Goal: Find specific page/section: Find specific page/section

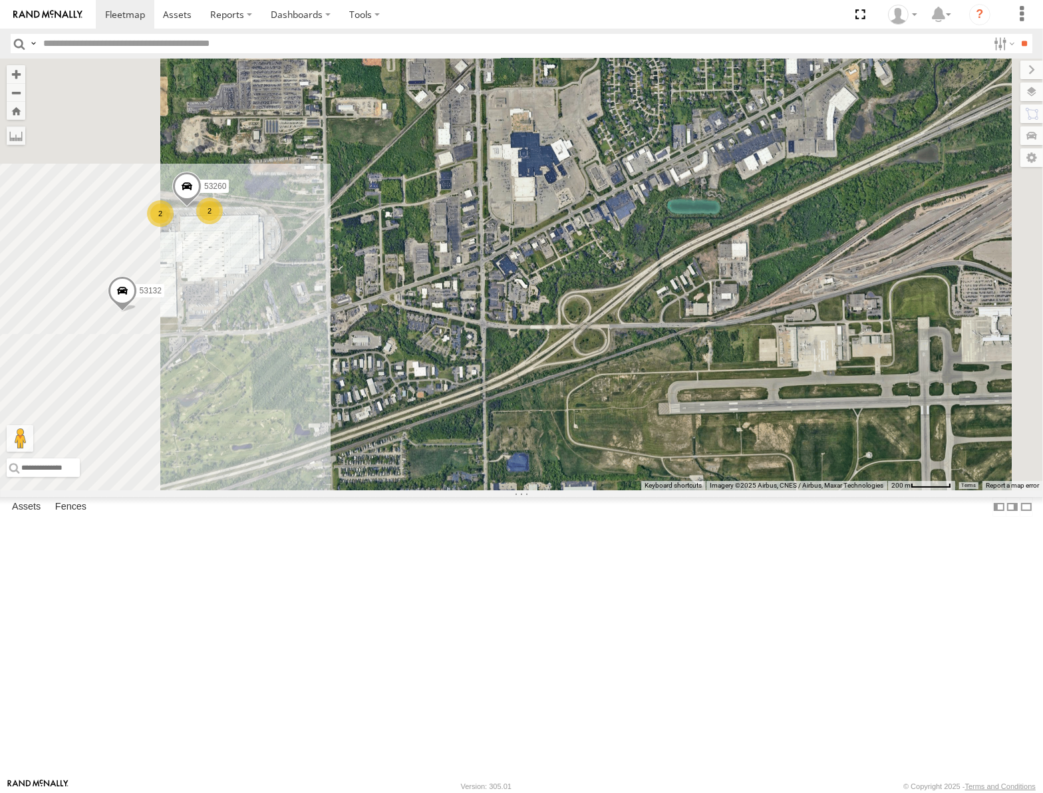
drag, startPoint x: 606, startPoint y: 419, endPoint x: 436, endPoint y: 387, distance: 173.2
click at [442, 390] on div "53280 53106 53247 53148 53217 53208 53218 53235 53248 53236 53255 53209 53221 5…" at bounding box center [521, 275] width 1043 height 432
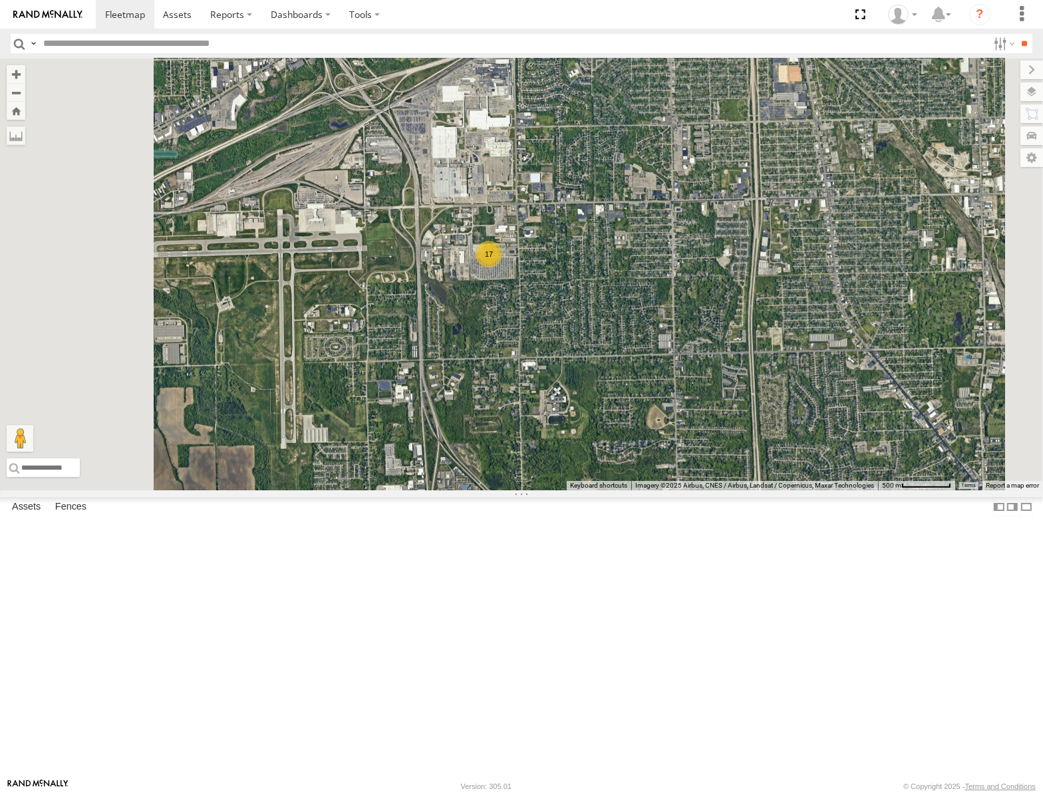
drag, startPoint x: 743, startPoint y: 370, endPoint x: 706, endPoint y: 359, distance: 38.8
click at [725, 353] on div "53280 53106 53247 53148 53217 53208 53218 53235 53248 53236 53255 53209 53221 5…" at bounding box center [521, 275] width 1043 height 432
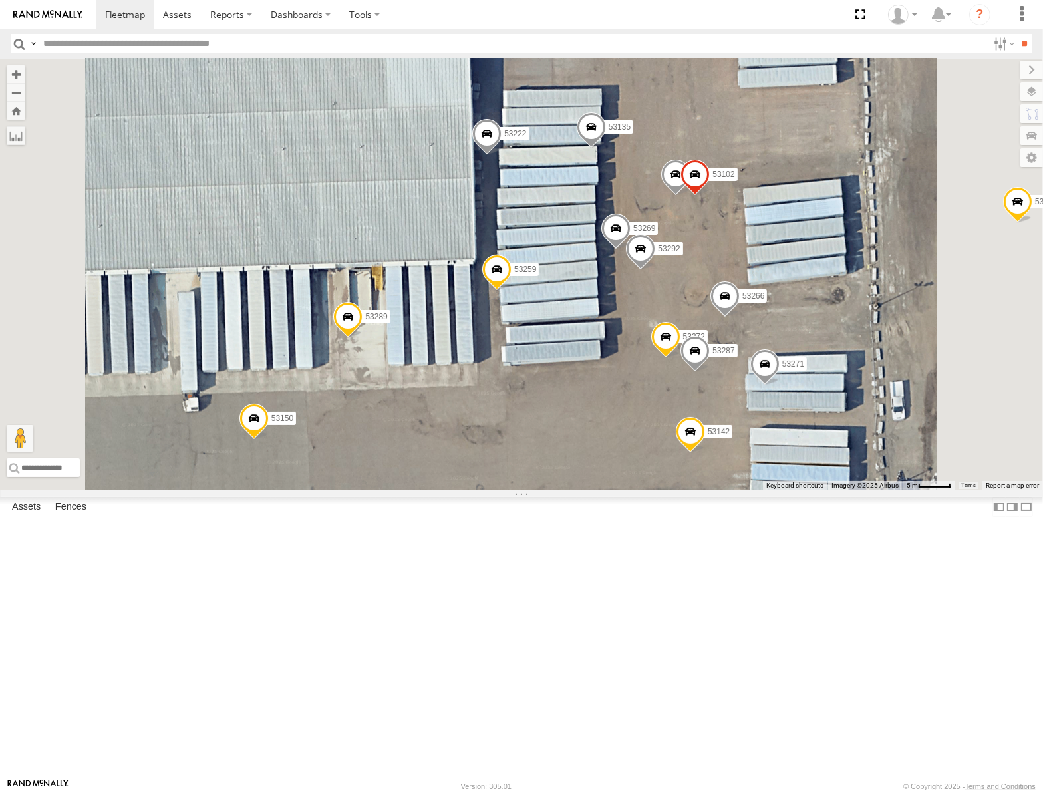
drag, startPoint x: 671, startPoint y: 258, endPoint x: 611, endPoint y: 337, distance: 99.8
click at [611, 337] on div "53280 53106 53247 53148 53217 53208 53218 53235 53248 53236 53255 53209 53221 5…" at bounding box center [521, 275] width 1043 height 432
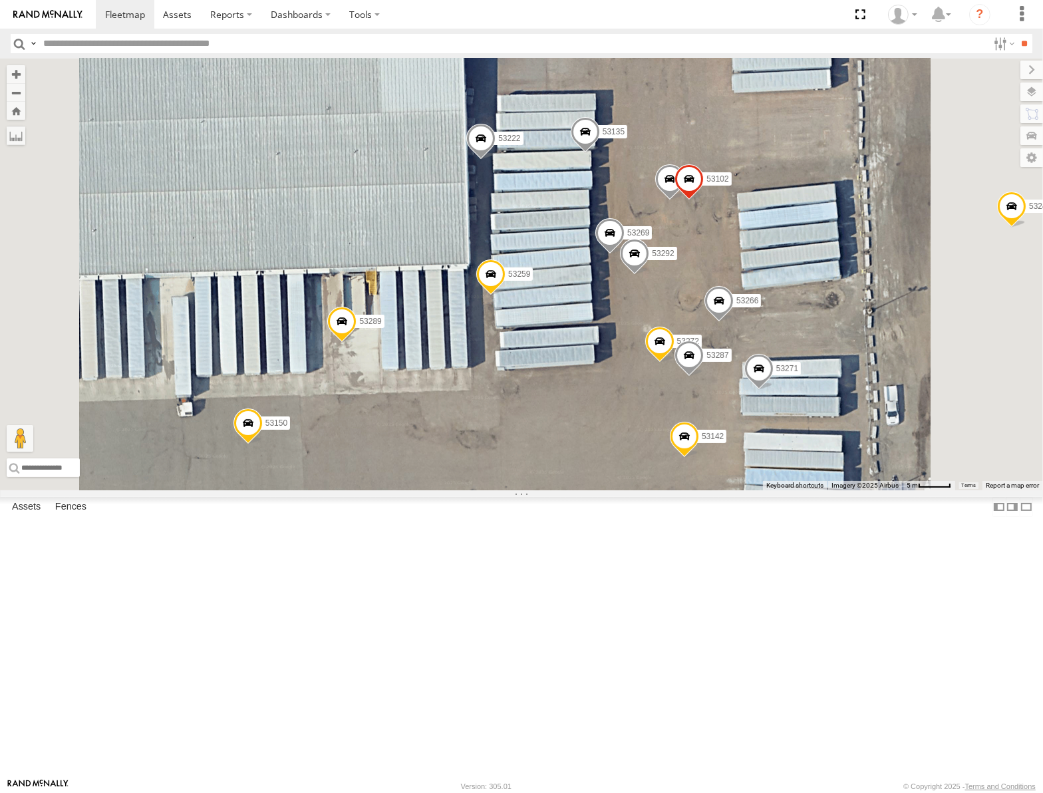
drag, startPoint x: 755, startPoint y: 347, endPoint x: 721, endPoint y: 352, distance: 34.3
click at [721, 352] on div "53280 53106 53247 53148 53217 53208 53218 53235 53248 53236 53255 53209 53221 5…" at bounding box center [521, 275] width 1043 height 432
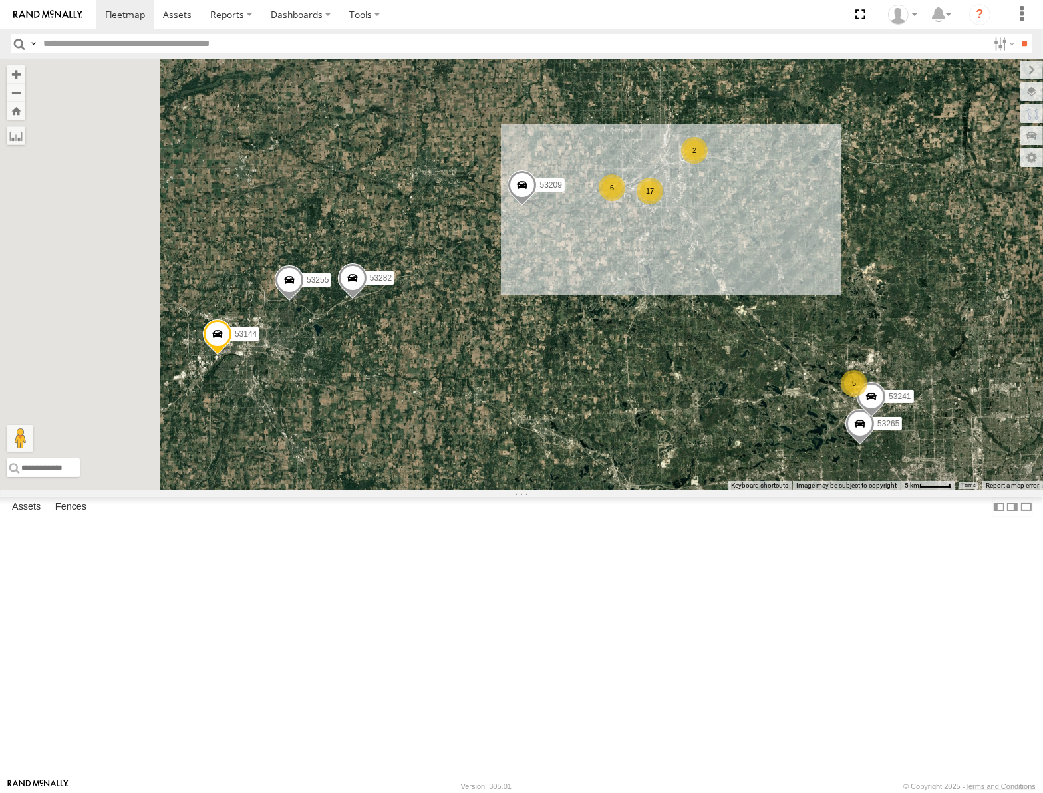
drag, startPoint x: 564, startPoint y: 554, endPoint x: 701, endPoint y: 459, distance: 167.0
click at [701, 459] on div "53280 53106 53247 53148 53217 53208 53218 53235 53248 53236 53255 53209 53221 5…" at bounding box center [521, 275] width 1043 height 432
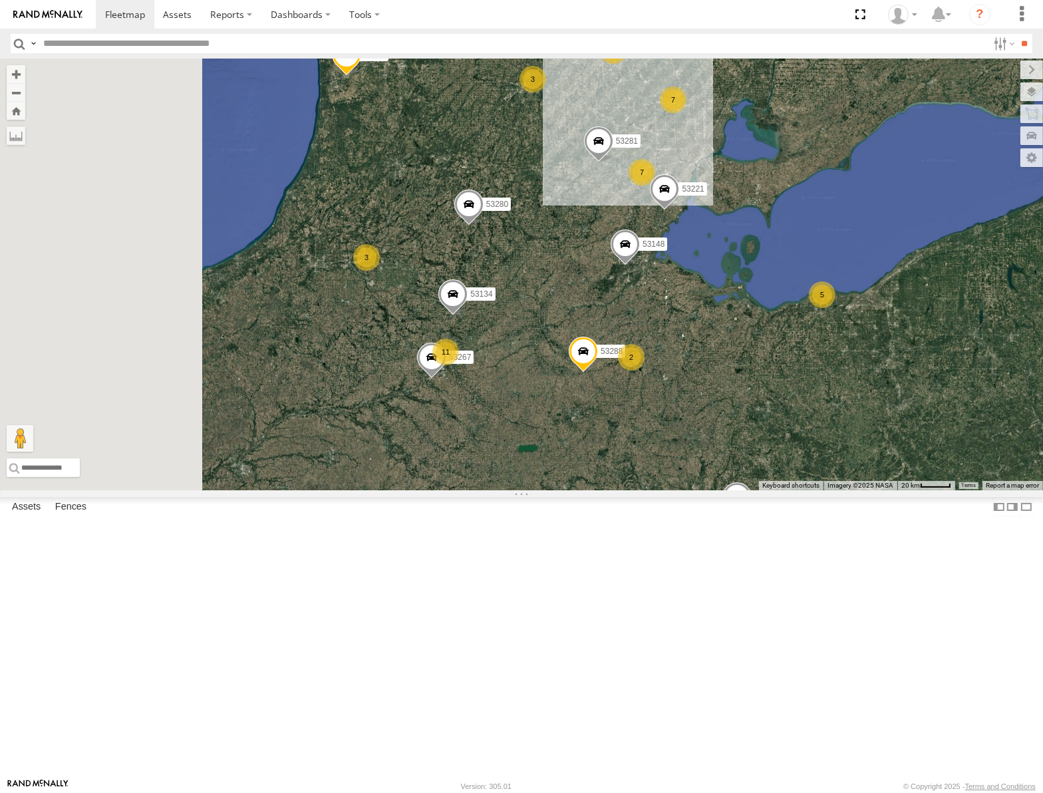
drag, startPoint x: 576, startPoint y: 580, endPoint x: 725, endPoint y: 317, distance: 301.9
click at [725, 319] on div "53280 53106 53247 53148 53217 53208 53218 53235 53248 53236 53209 53221 53281 5…" at bounding box center [521, 275] width 1043 height 432
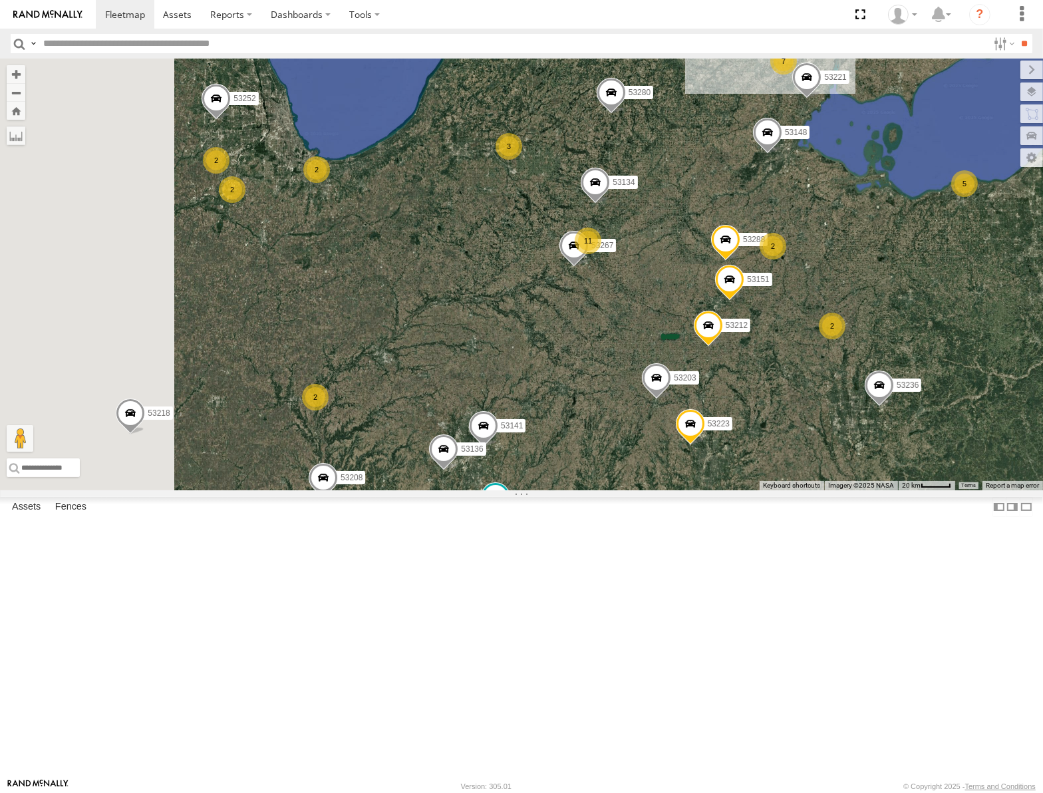
drag, startPoint x: 546, startPoint y: 613, endPoint x: 665, endPoint y: 512, distance: 155.8
click at [665, 490] on div "53280 53106 53247 53148 53217 53208 53218 53235 53248 53236 53209 53221 53281 5…" at bounding box center [521, 275] width 1043 height 432
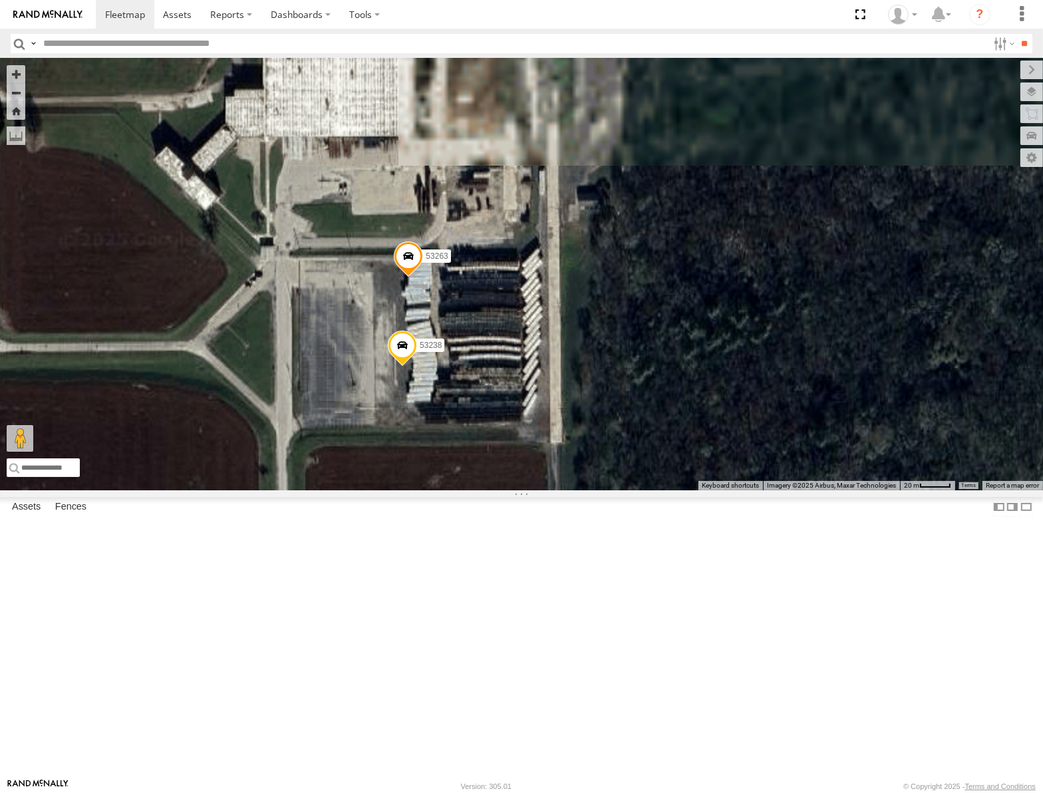
click at [423, 277] on span at bounding box center [408, 260] width 29 height 36
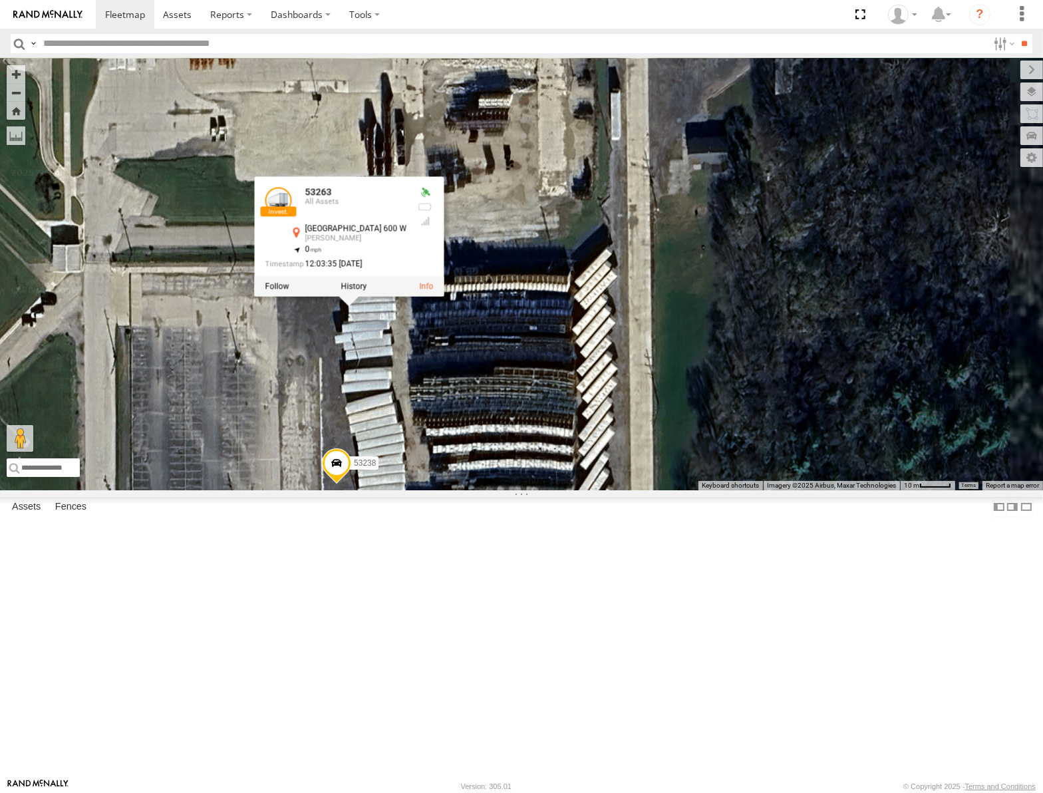
click at [444, 276] on div "53263 All Assets S County Road 600 W Covington 40.1446 , -87.43461 0 12:03:35 0…" at bounding box center [349, 226] width 190 height 100
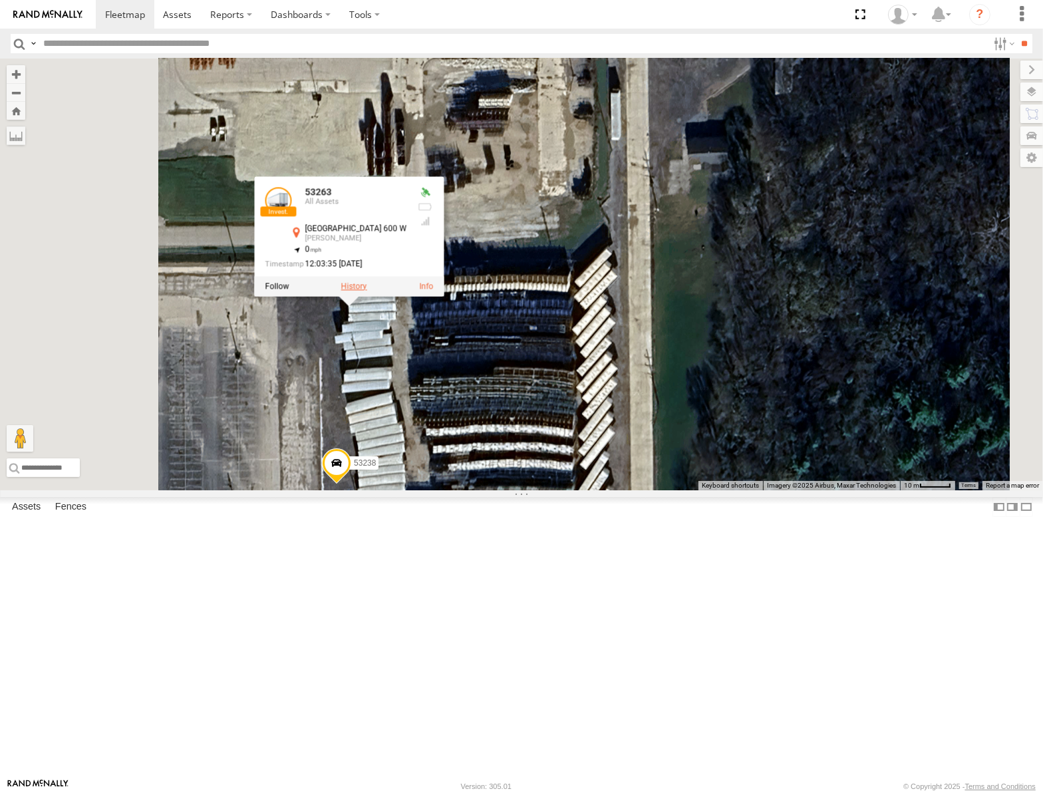
click at [367, 291] on label at bounding box center [354, 285] width 26 height 9
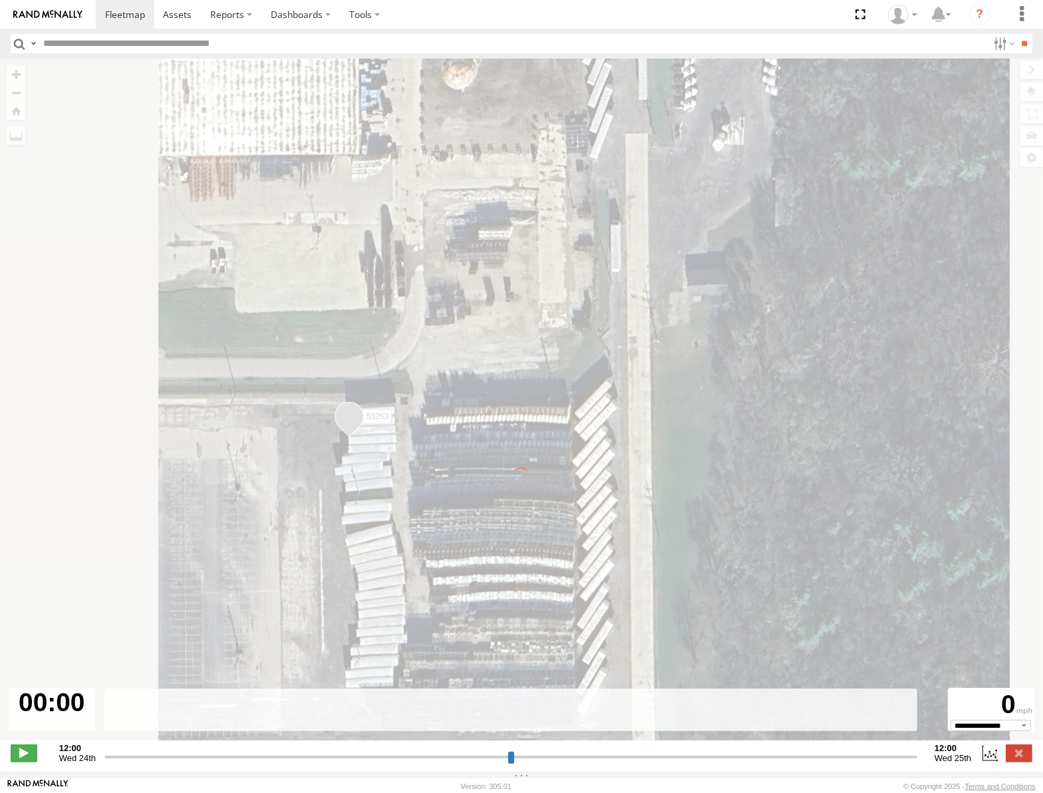
type input "**********"
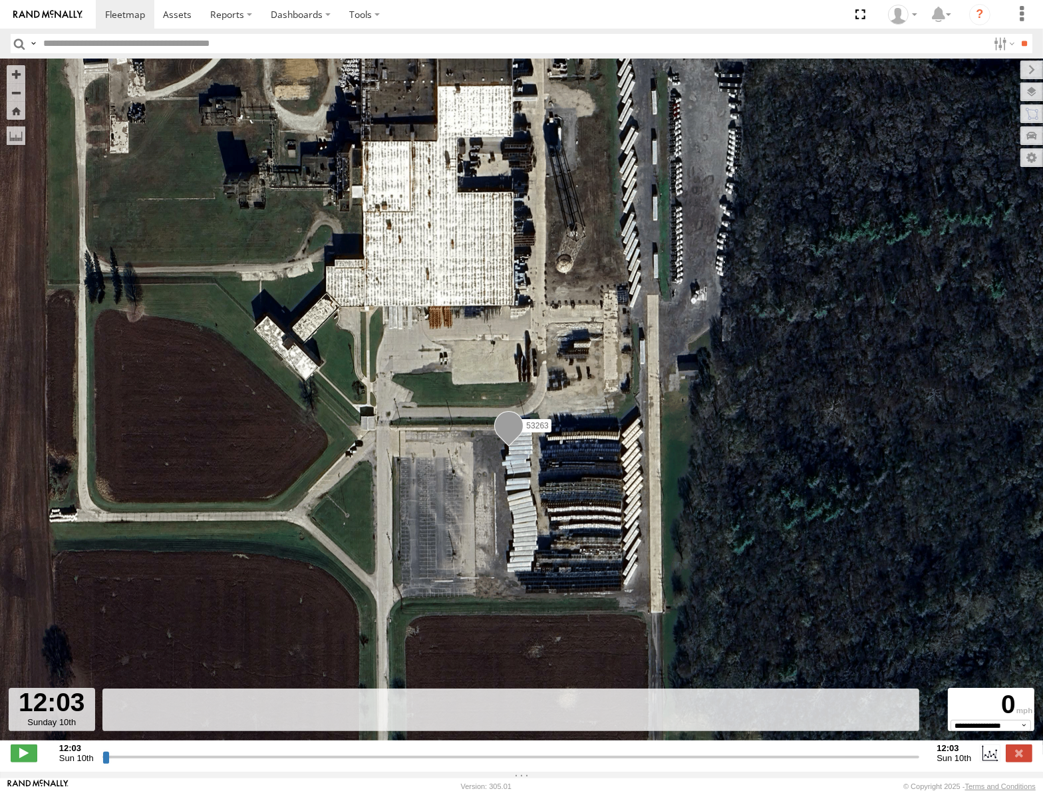
drag, startPoint x: 102, startPoint y: 765, endPoint x: 297, endPoint y: 421, distance: 395.1
click at [325, 751] on input "range" at bounding box center [511, 757] width 818 height 13
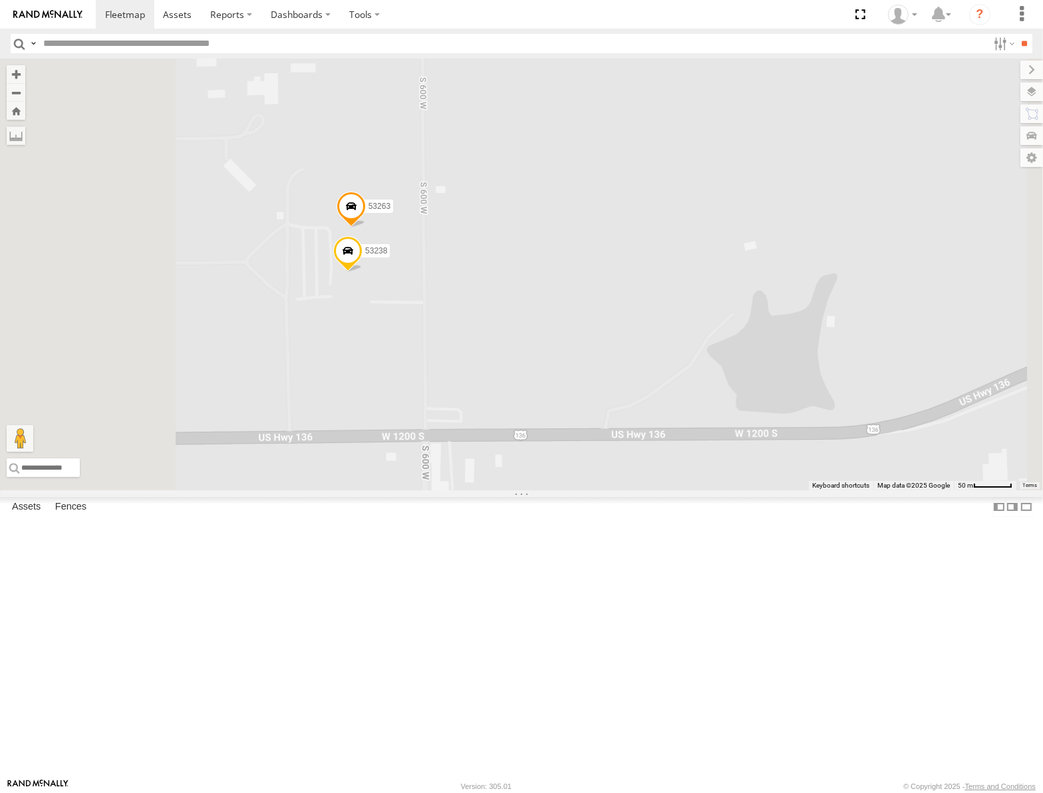
drag, startPoint x: 650, startPoint y: 347, endPoint x: 782, endPoint y: 347, distance: 131.7
click at [781, 348] on div "53106 53217 53280 53247 53148 53208 53218 53235 53248 53236 53147 53223 53151 5…" at bounding box center [521, 275] width 1043 height 432
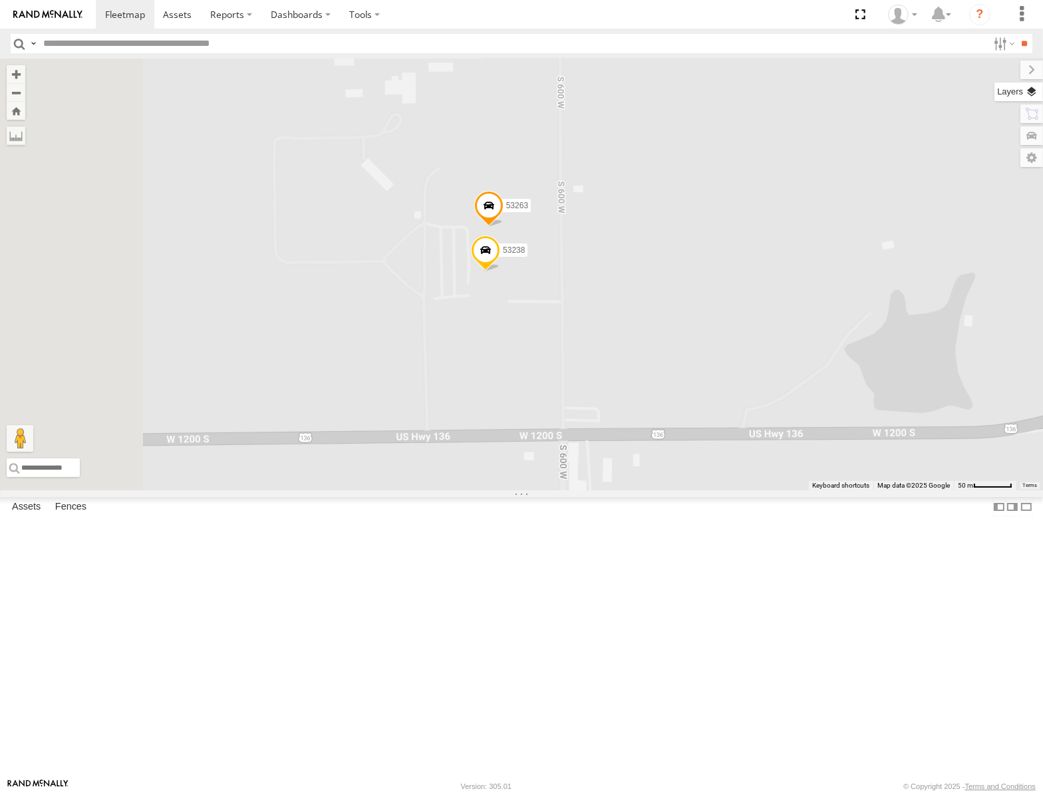
click at [1039, 89] on label at bounding box center [1019, 92] width 49 height 19
click at [0, 0] on span "Basemaps" at bounding box center [0, 0] width 0 height 0
click at [0, 0] on span "Satellite" at bounding box center [0, 0] width 0 height 0
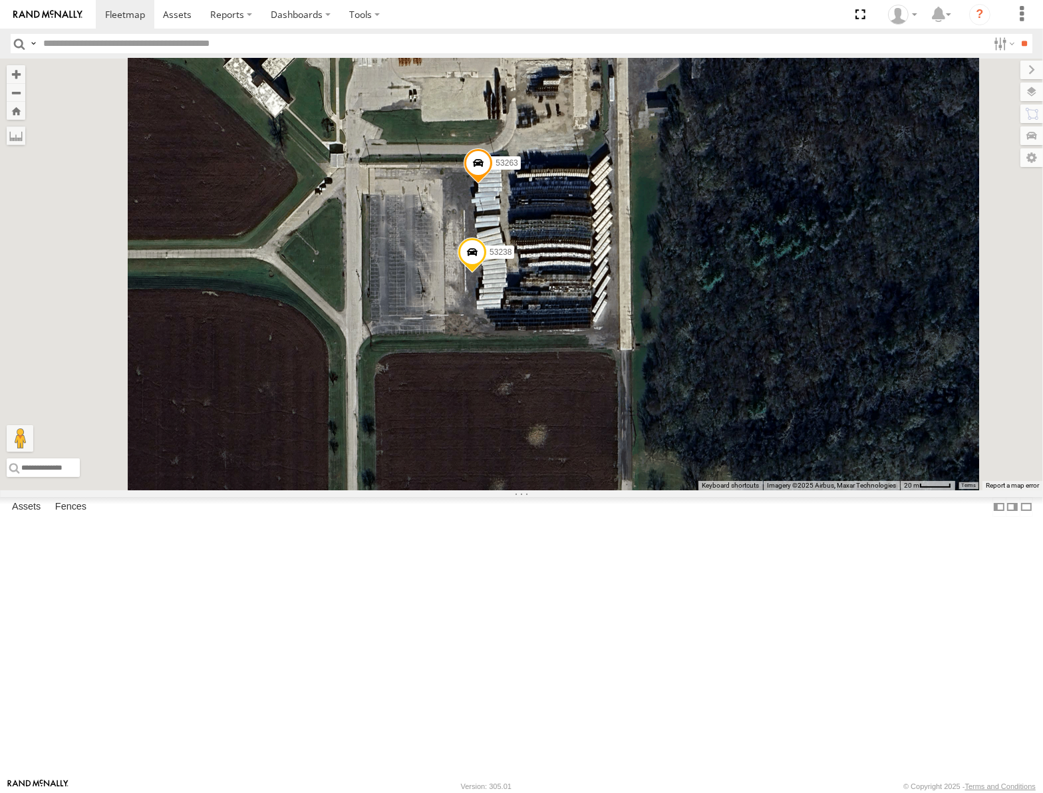
click at [487, 273] on span at bounding box center [472, 256] width 29 height 36
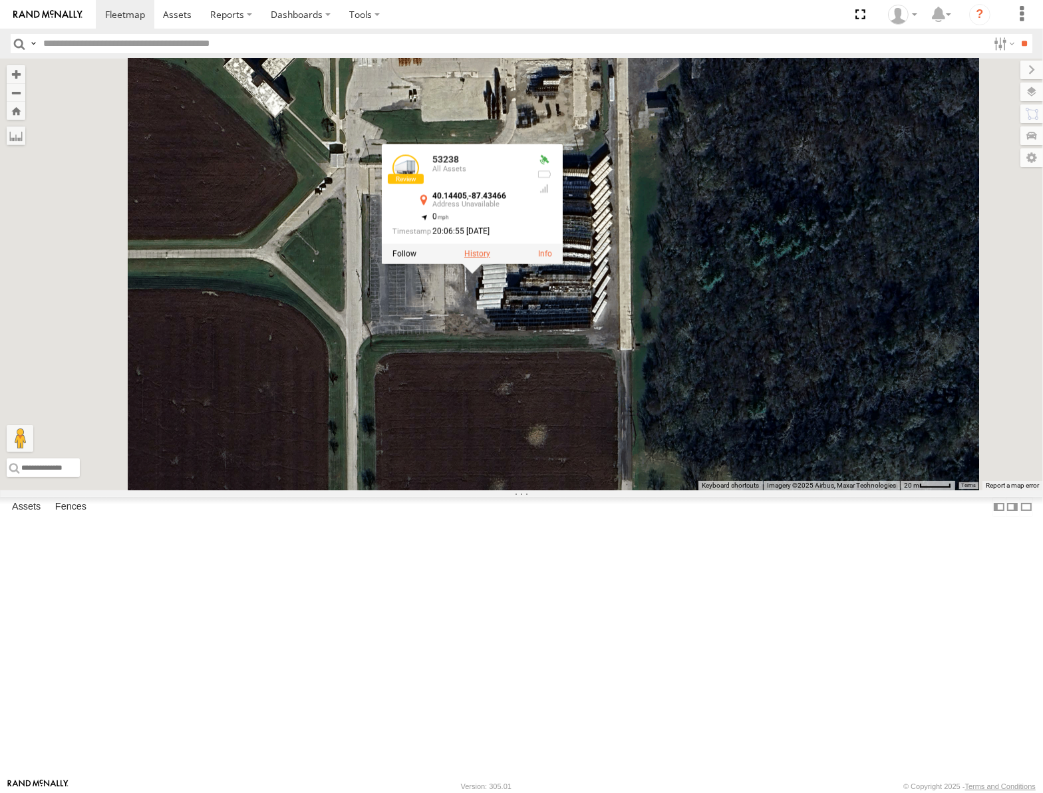
click at [490, 258] on label at bounding box center [477, 253] width 26 height 9
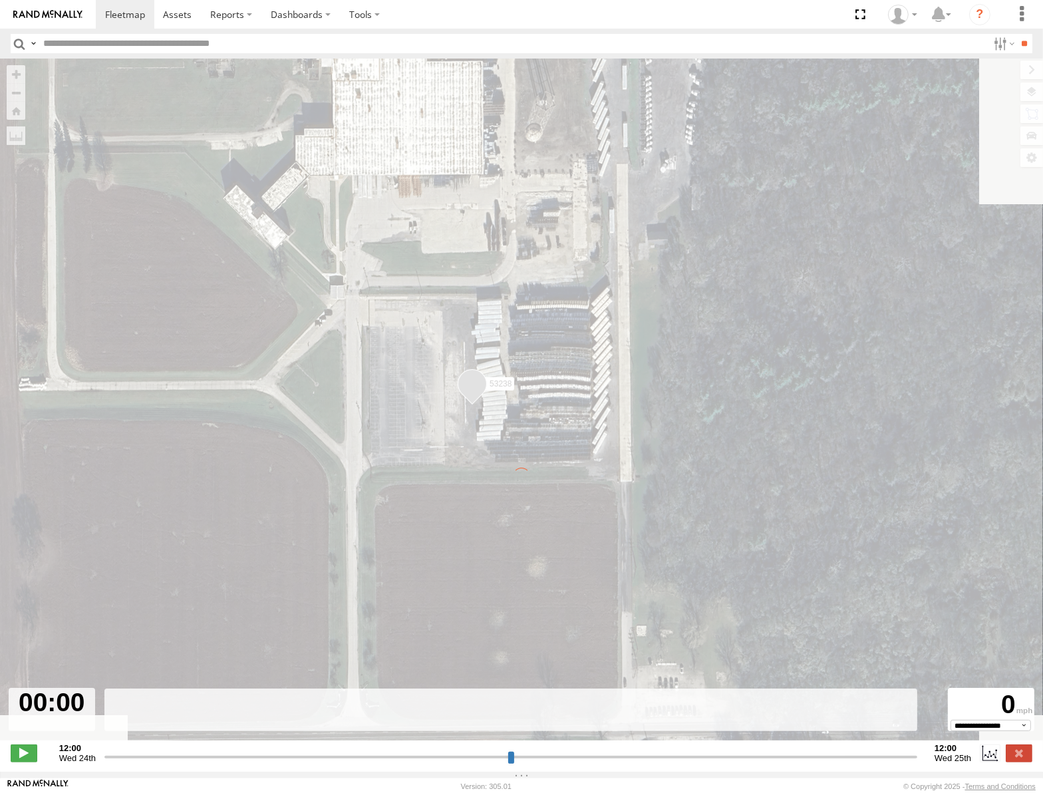
type input "**********"
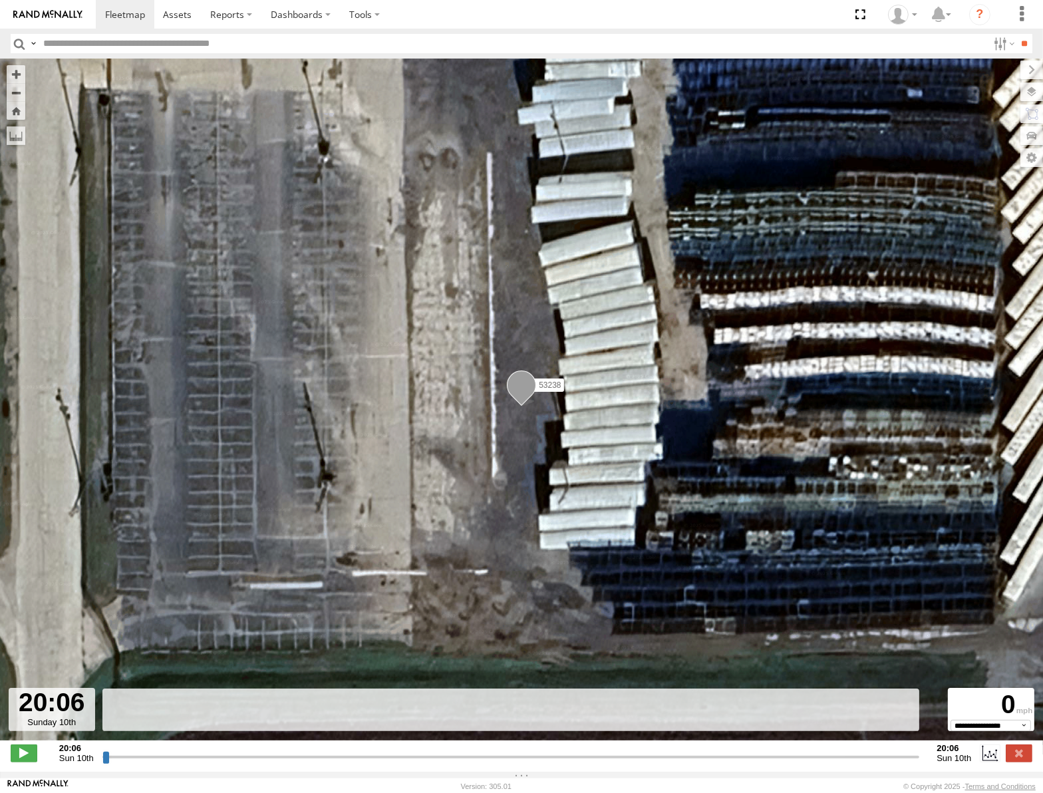
drag, startPoint x: 103, startPoint y: 767, endPoint x: 436, endPoint y: 705, distance: 338.3
click at [421, 751] on input "range" at bounding box center [511, 757] width 818 height 13
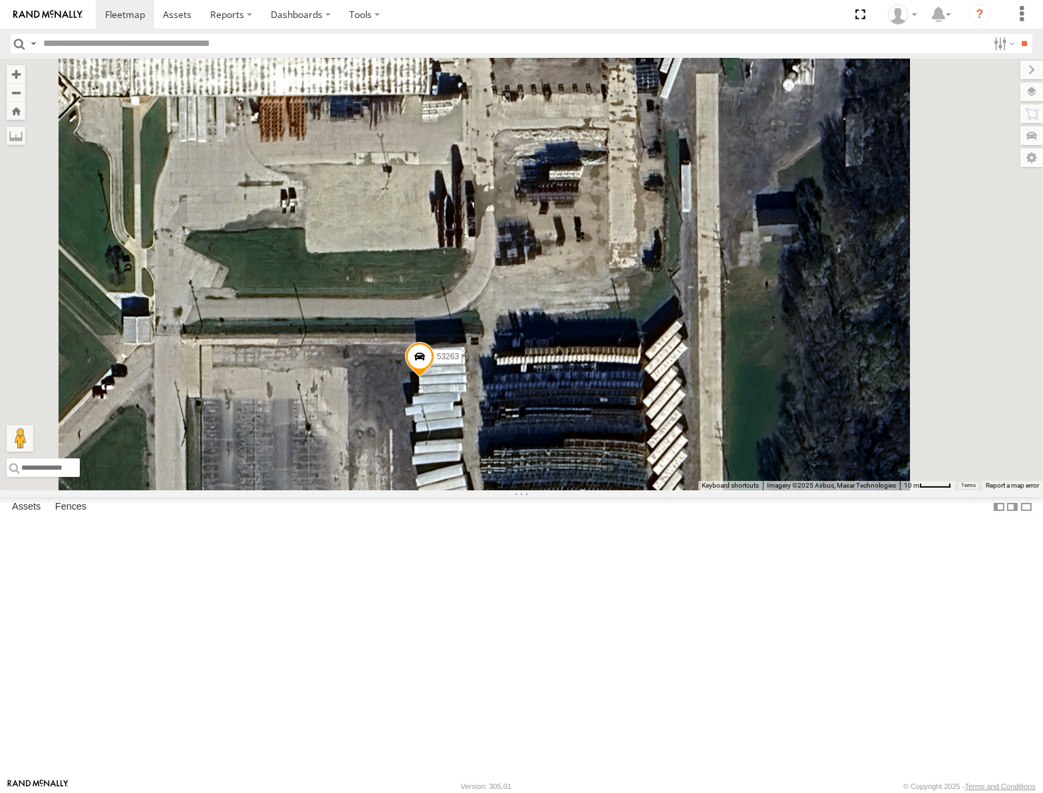
drag, startPoint x: 680, startPoint y: 515, endPoint x: 684, endPoint y: 383, distance: 132.5
click at [683, 389] on div "53106 53217 53280 53247 53148 53208 53218 53235 53248 53236 53283 53141 53136 5…" at bounding box center [521, 275] width 1043 height 432
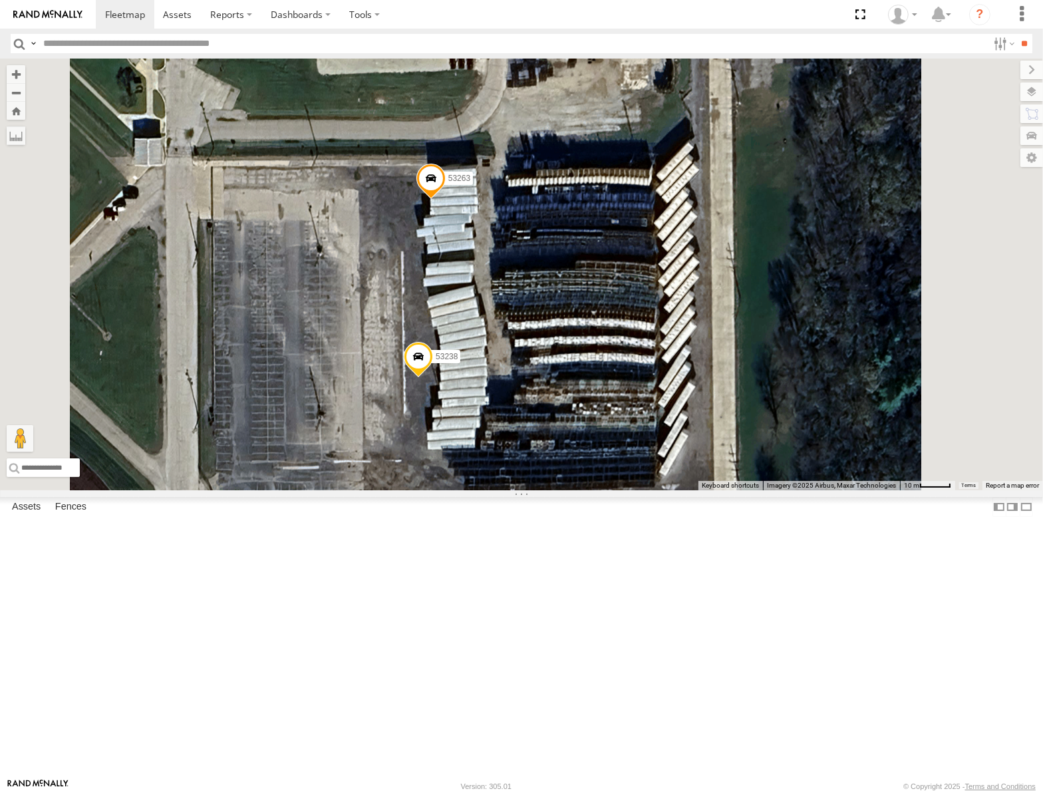
click at [446, 200] on span at bounding box center [431, 182] width 29 height 36
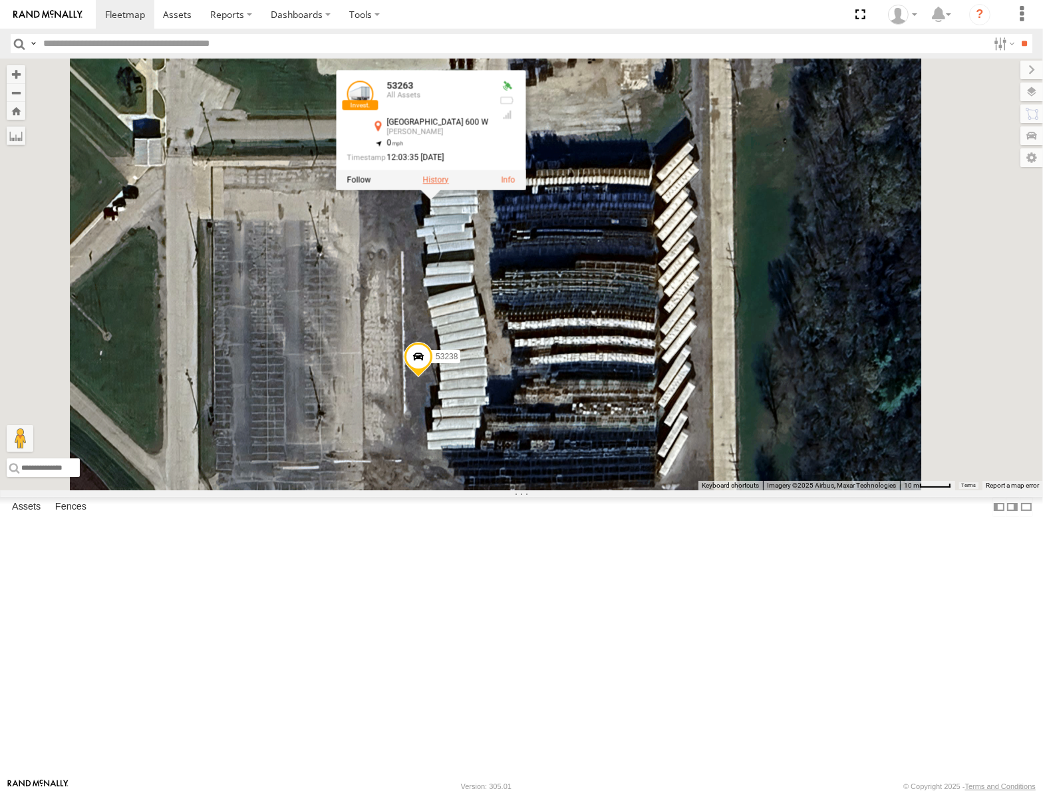
click at [449, 184] on label at bounding box center [436, 179] width 26 height 9
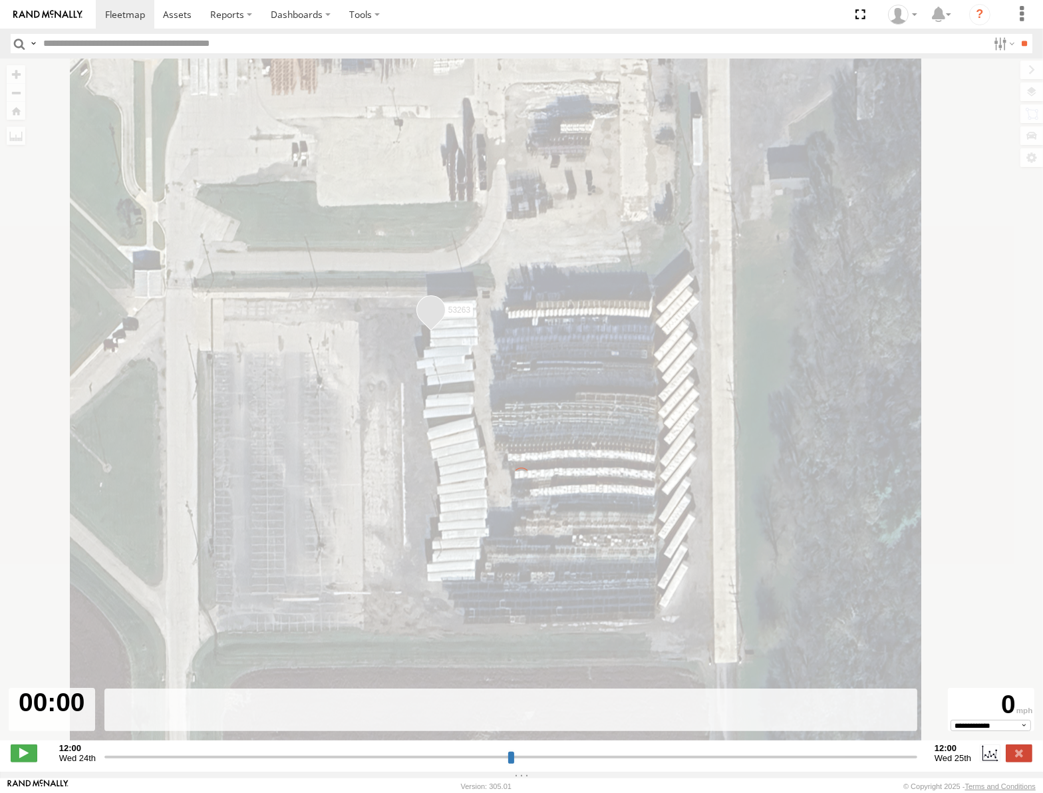
type input "**********"
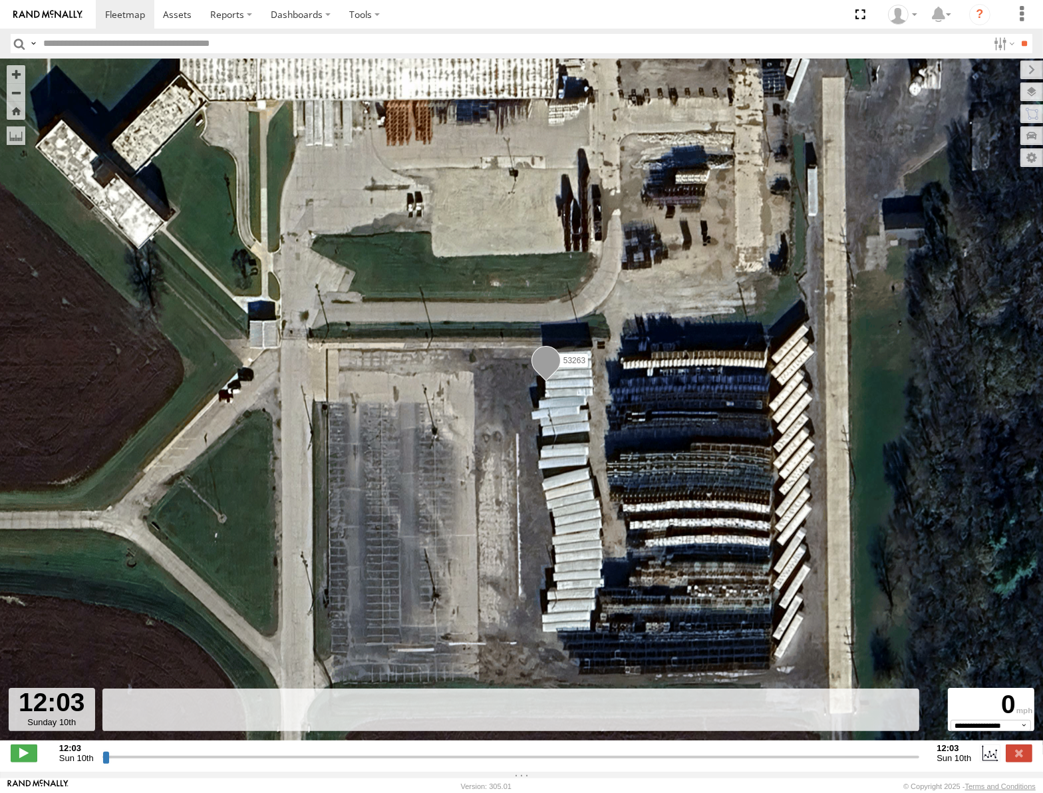
drag, startPoint x: 104, startPoint y: 762, endPoint x: 421, endPoint y: 663, distance: 331.7
click at [392, 751] on input "range" at bounding box center [511, 757] width 818 height 13
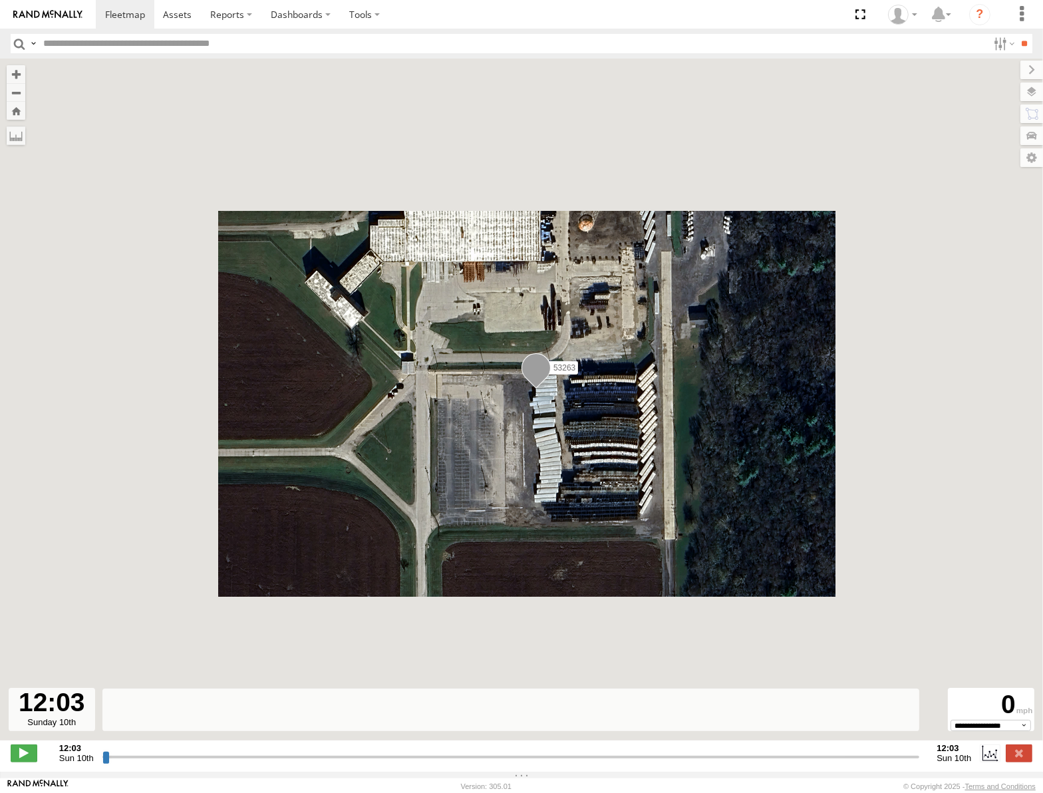
click at [551, 373] on div "53263" at bounding box center [536, 371] width 29 height 36
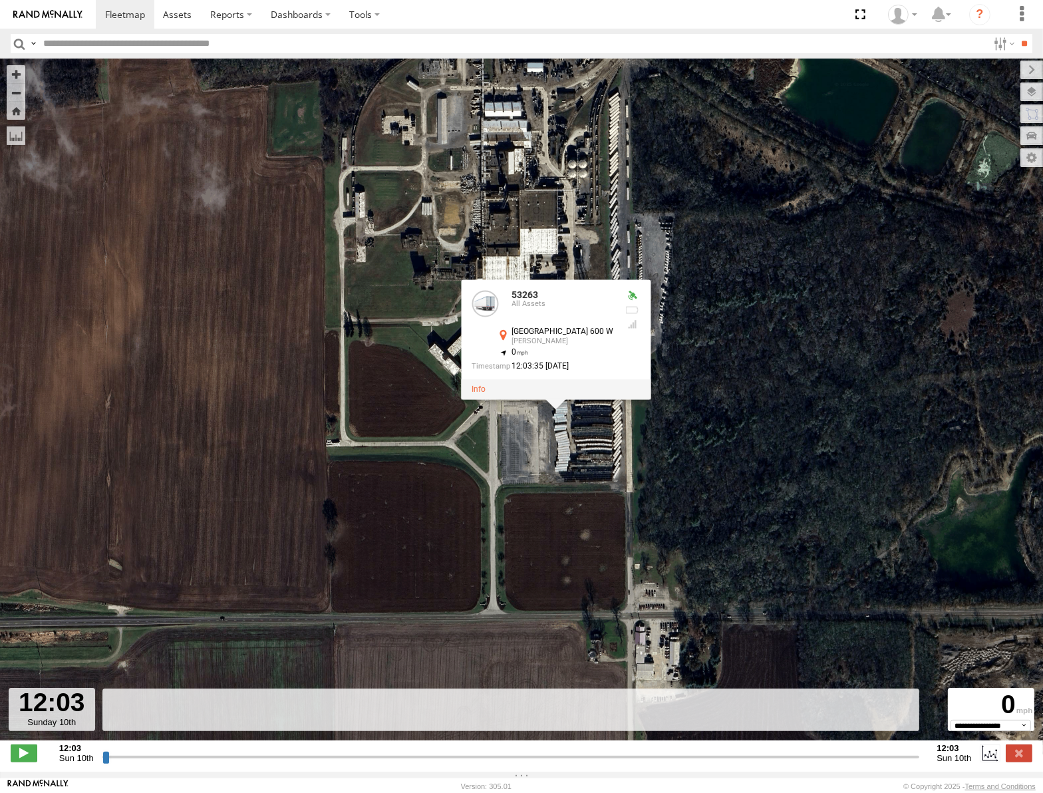
click at [796, 367] on div "53263 53263 All Assets S County Road 600 W Covington 40.1446 , -87.43461 0 12:0…" at bounding box center [521, 407] width 1043 height 696
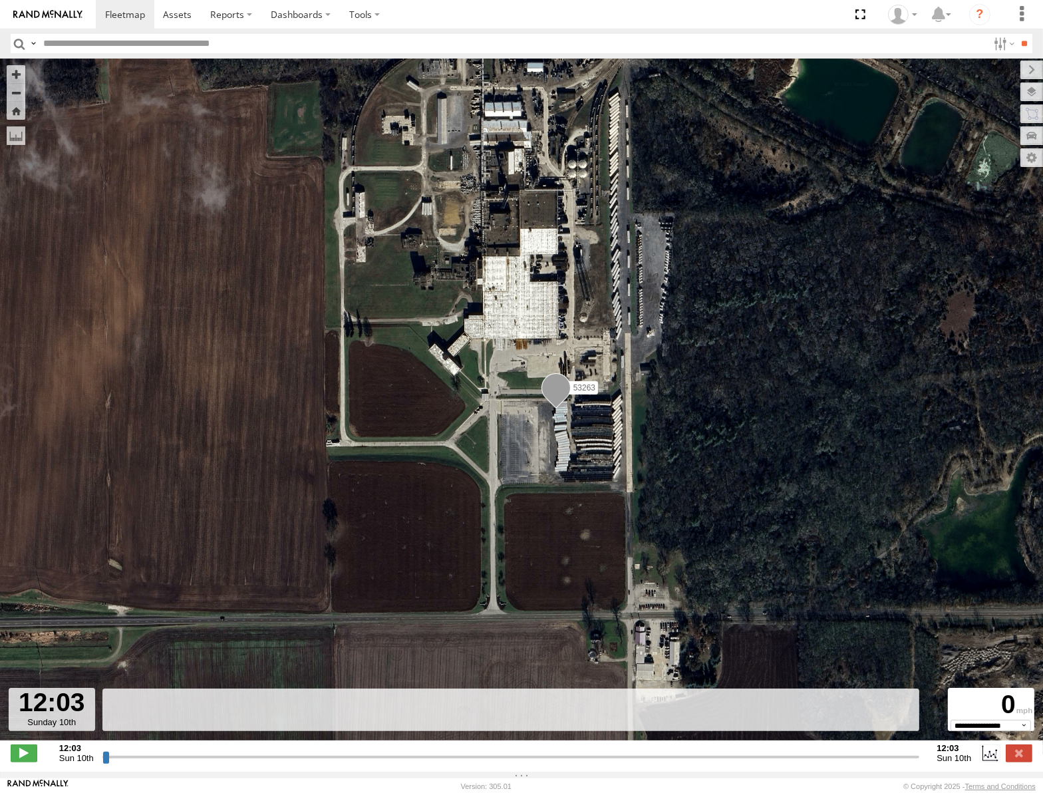
click at [555, 393] on span at bounding box center [556, 391] width 29 height 36
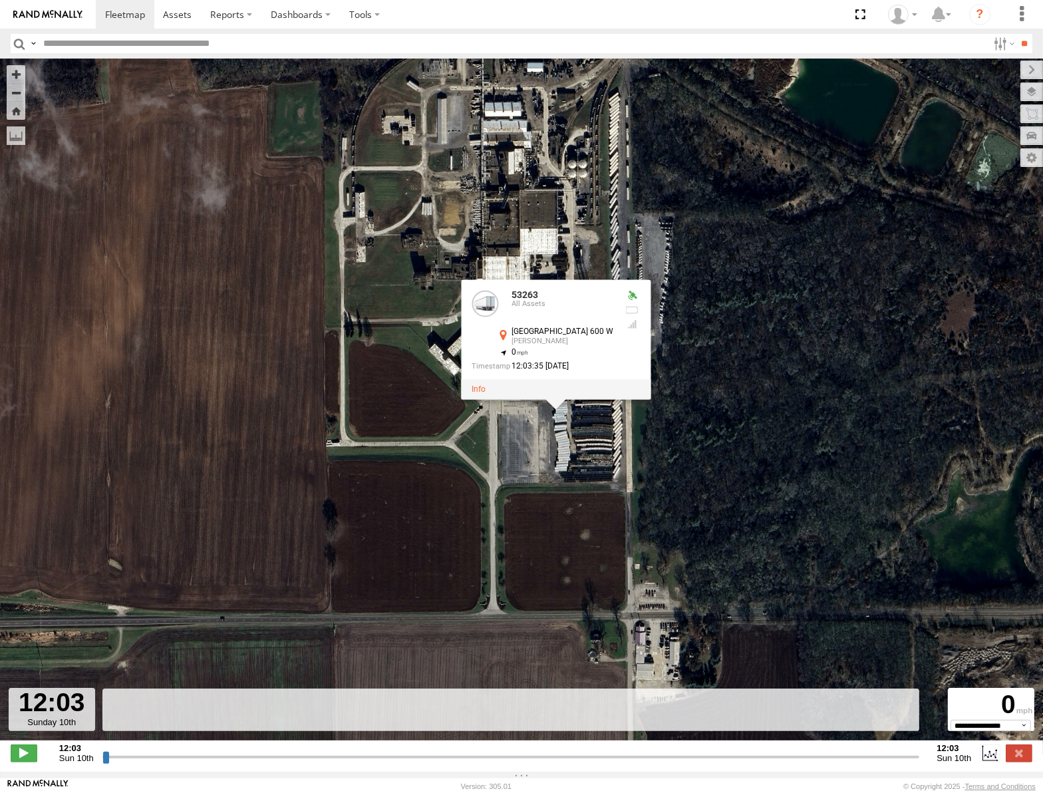
drag, startPoint x: 106, startPoint y: 761, endPoint x: 236, endPoint y: 632, distance: 183.0
click at [282, 751] on input "range" at bounding box center [511, 757] width 818 height 13
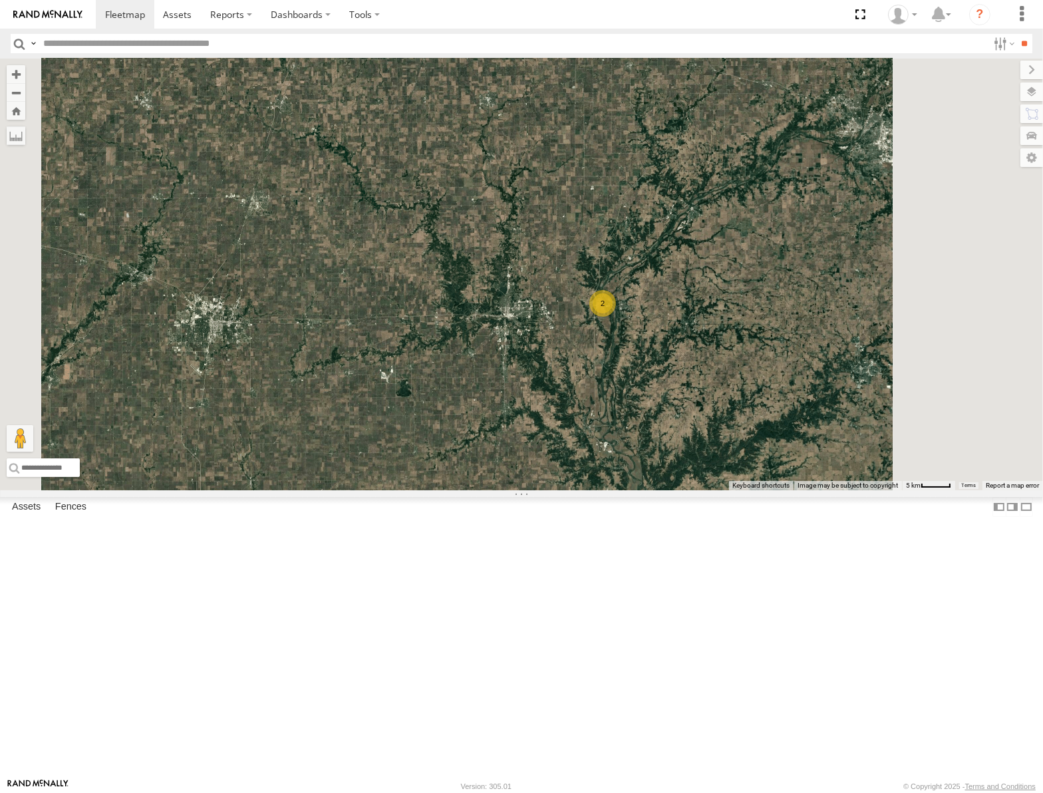
drag, startPoint x: 764, startPoint y: 444, endPoint x: 719, endPoint y: 373, distance: 84.4
click at [719, 373] on div "2" at bounding box center [521, 275] width 1043 height 432
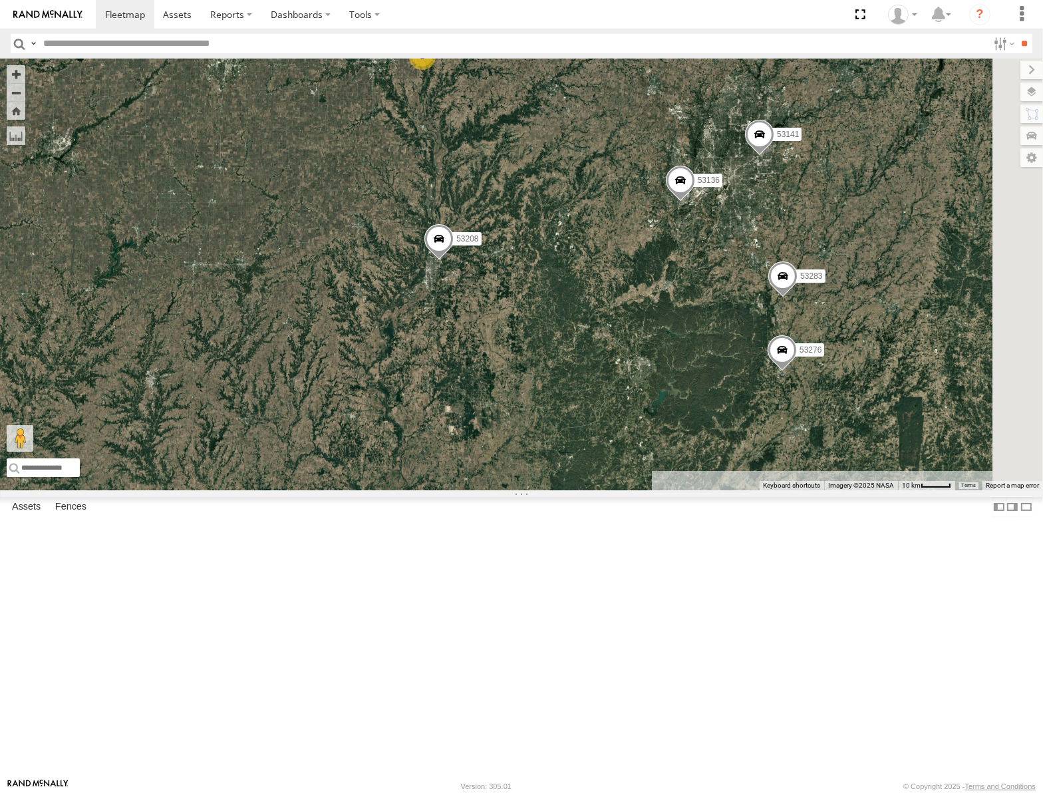
drag, startPoint x: 773, startPoint y: 436, endPoint x: 705, endPoint y: 379, distance: 88.8
click at [705, 379] on div "2 53208 53276 53283 53141 53136" at bounding box center [521, 275] width 1043 height 432
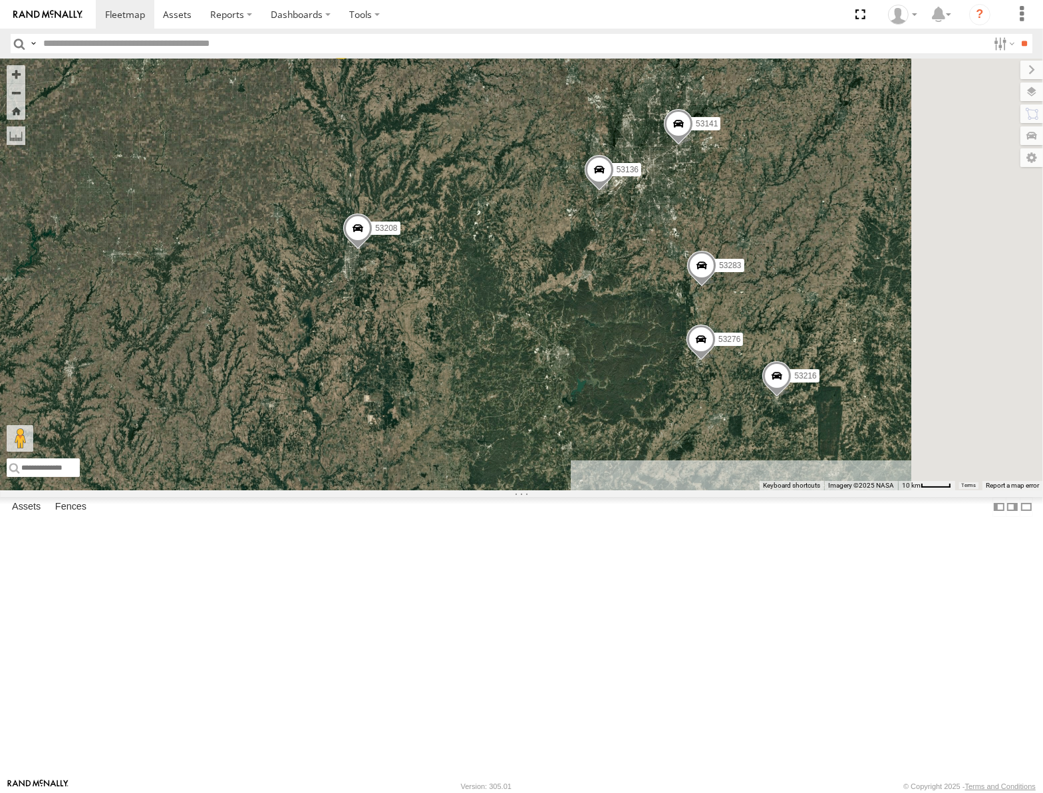
drag, startPoint x: 711, startPoint y: 452, endPoint x: 673, endPoint y: 452, distance: 37.3
click at [674, 452] on div "2 53208 53276 53283 53141 53136 53216 4 3" at bounding box center [521, 275] width 1043 height 432
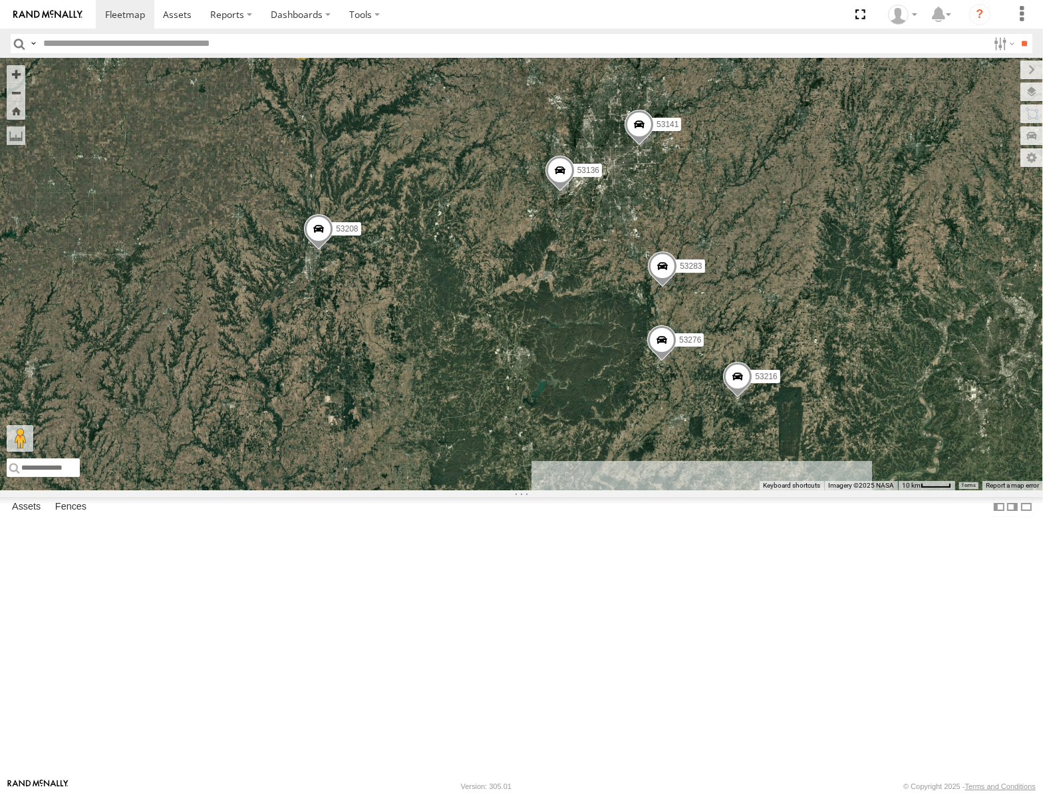
drag, startPoint x: 714, startPoint y: 536, endPoint x: 678, endPoint y: 373, distance: 166.3
click at [678, 373] on div "2 53208 53276 53283 53141 53136 53216 4 3" at bounding box center [521, 275] width 1043 height 432
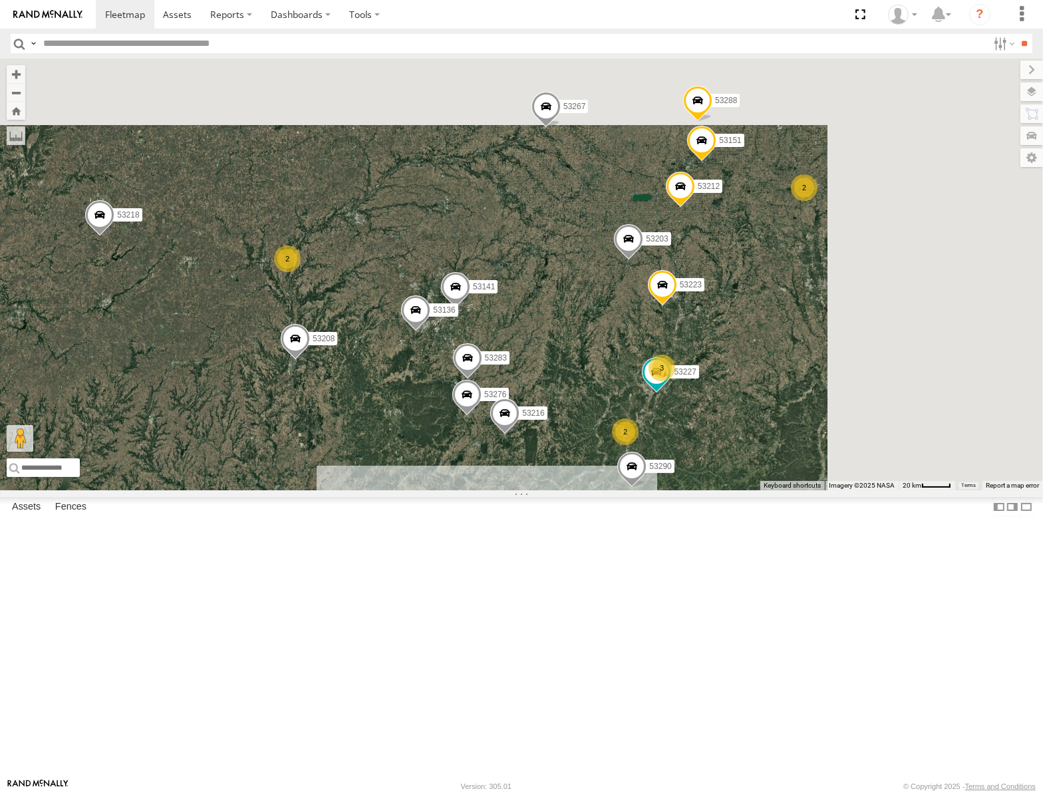
drag, startPoint x: 753, startPoint y: 270, endPoint x: 658, endPoint y: 508, distance: 256.5
click at [658, 490] on div "53208 53276 53283 53141 53136 53216 53262 53244 4 2 2 4 53223 3 3 53267 53151 5…" at bounding box center [521, 275] width 1043 height 432
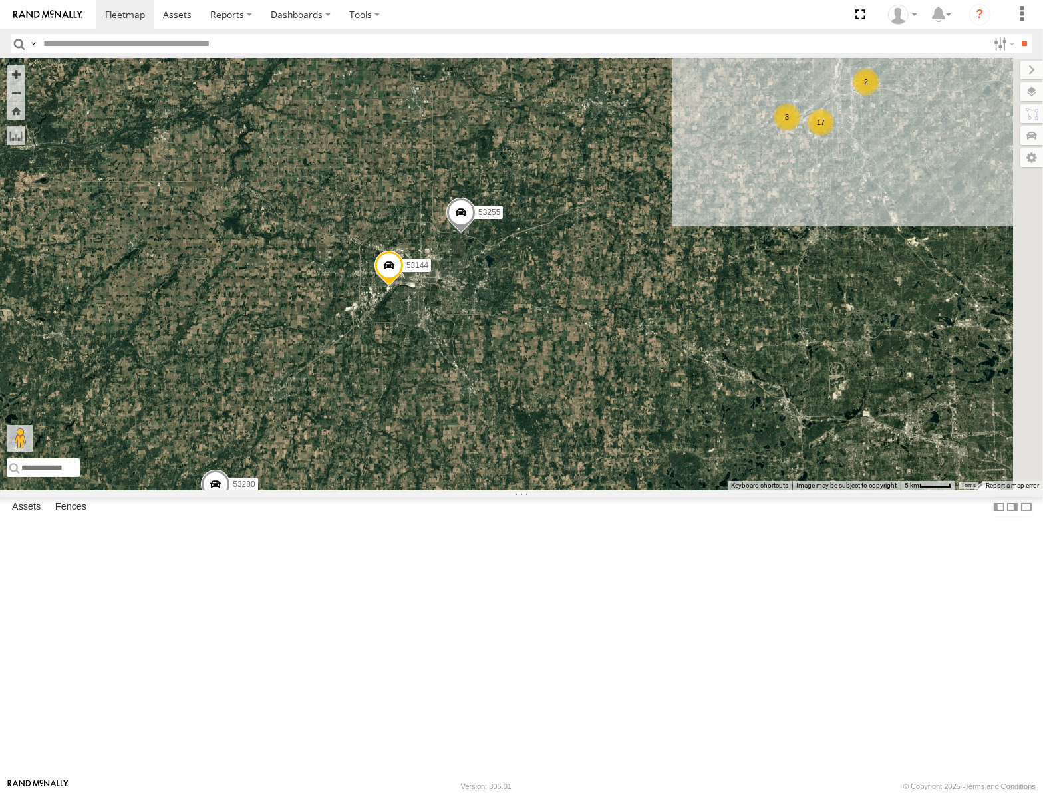
drag, startPoint x: 856, startPoint y: 312, endPoint x: 673, endPoint y: 371, distance: 192.8
click at [673, 371] on div "53106 53247 53217 53208 53218 53235 53248 53236 53280 53223 53262 53151 53203 5…" at bounding box center [521, 275] width 1043 height 432
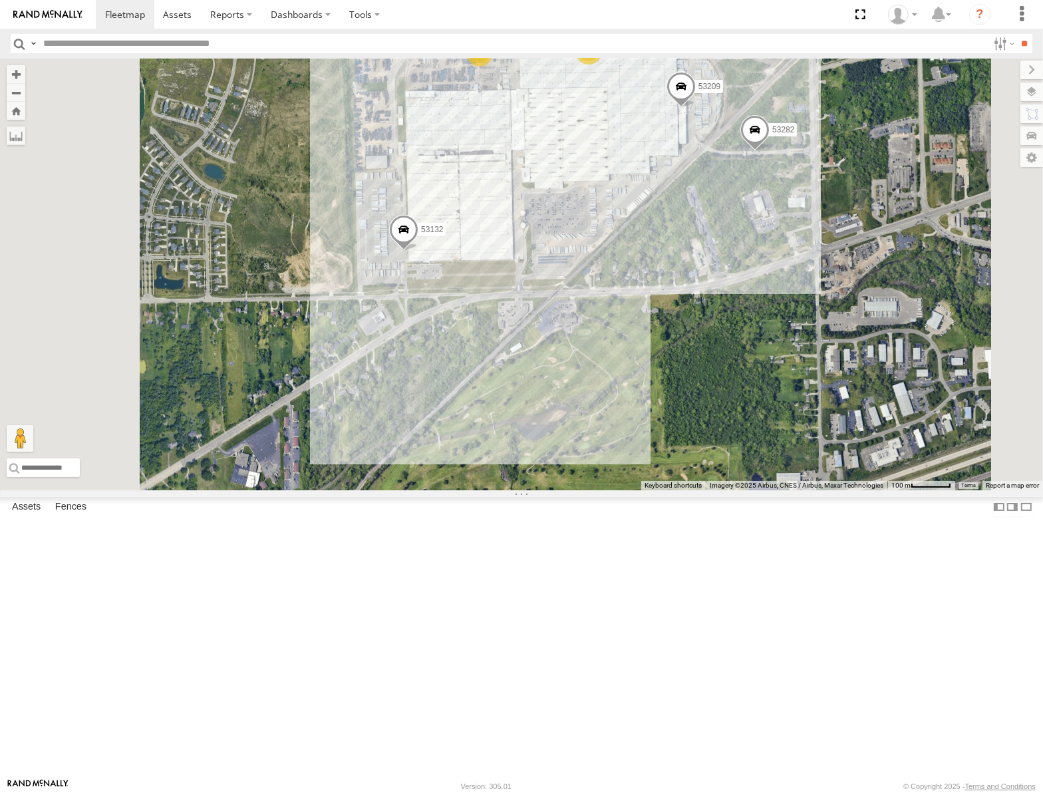
drag, startPoint x: 852, startPoint y: 224, endPoint x: 839, endPoint y: 297, distance: 74.9
click at [839, 297] on div "53106 53247 53217 53208 53218 53235 53248 53236 53280 53223 53262 53151 53203 5…" at bounding box center [521, 275] width 1043 height 432
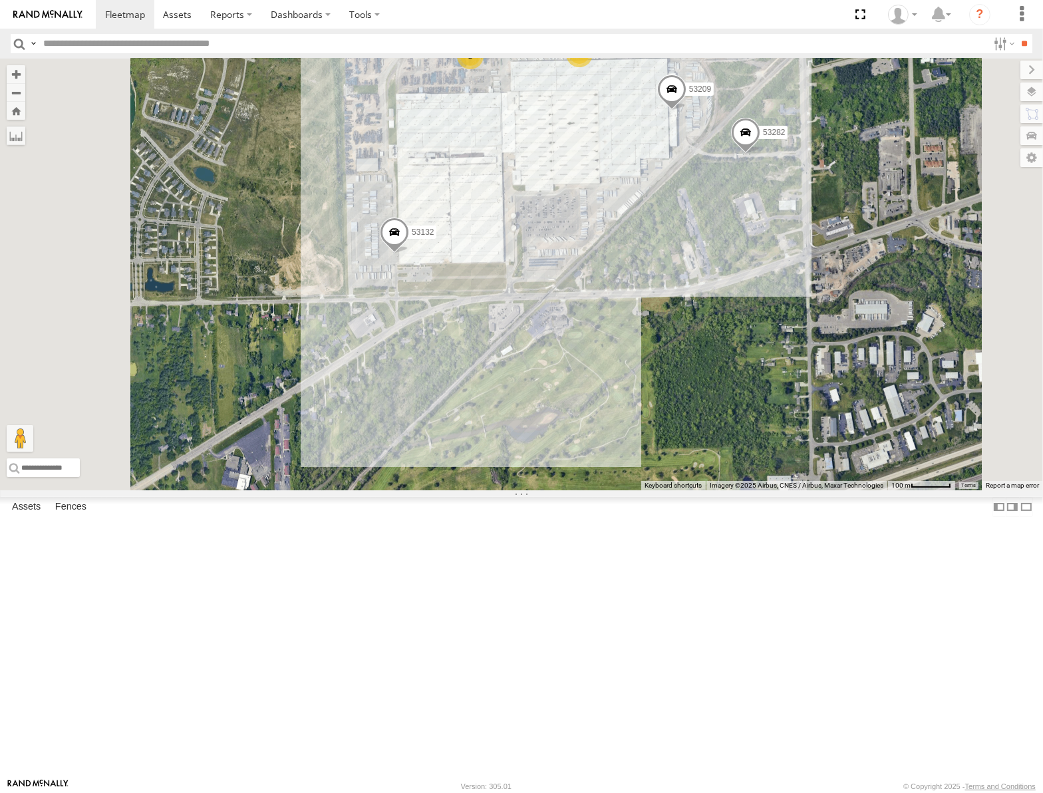
drag, startPoint x: 855, startPoint y: 357, endPoint x: 639, endPoint y: 297, distance: 224.2
click at [664, 304] on div "53106 53247 53217 53208 53218 53235 53248 53236 53280 53223 53262 53151 53203 5…" at bounding box center [521, 275] width 1043 height 432
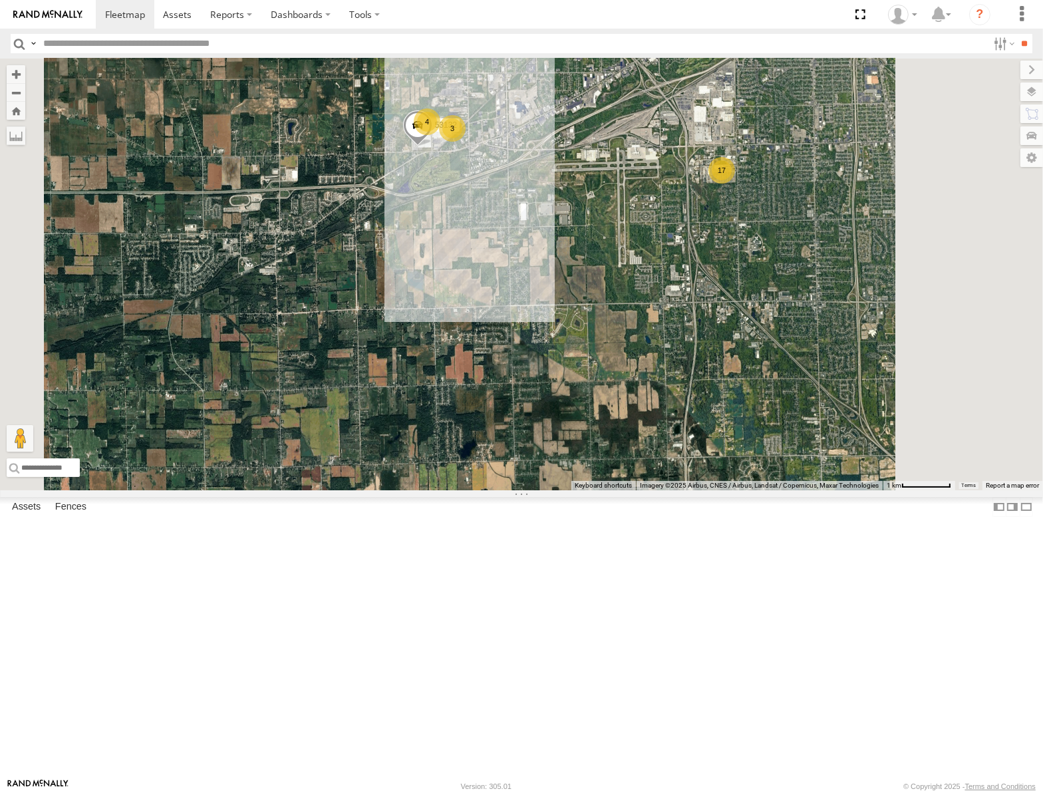
drag, startPoint x: 802, startPoint y: 343, endPoint x: 645, endPoint y: 405, distance: 169.4
click at [645, 405] on div "53106 53247 53217 53208 53218 53235 53248 53236 53280 53223 53262 53151 53203 5…" at bounding box center [521, 275] width 1043 height 432
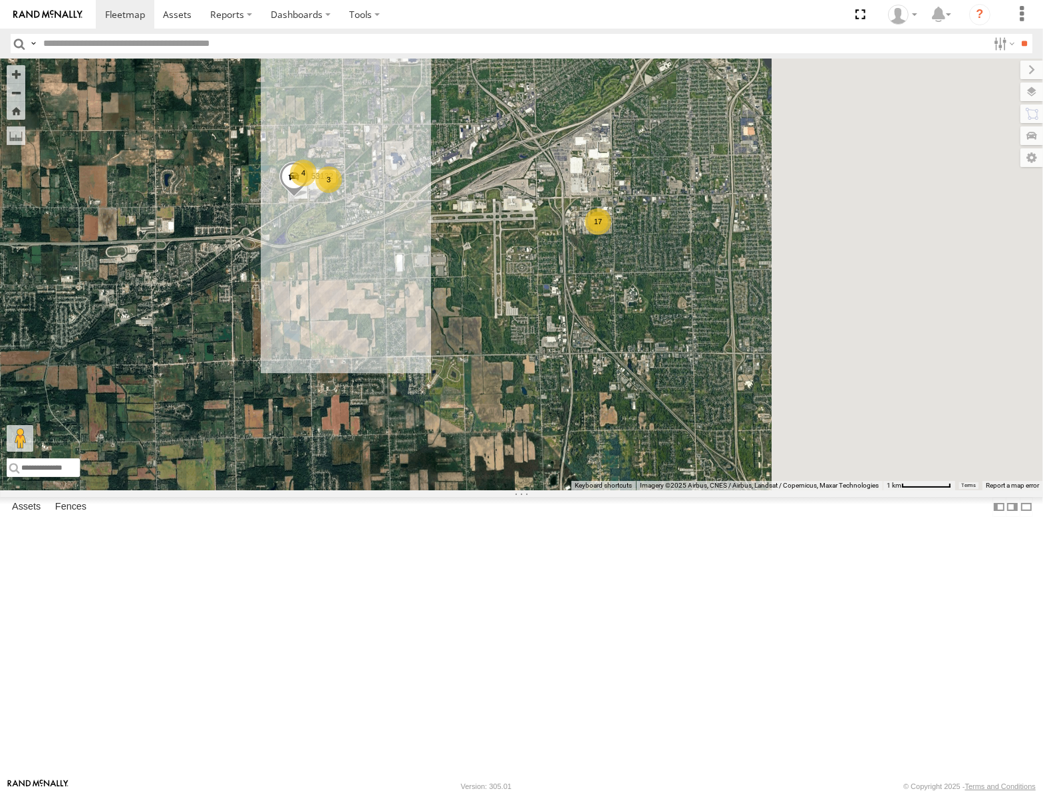
drag, startPoint x: 854, startPoint y: 188, endPoint x: 678, endPoint y: 369, distance: 251.7
click at [678, 369] on div "53106 53247 53217 53208 53218 53235 53248 53236 53280 53223 53262 53151 53203 5…" at bounding box center [521, 275] width 1043 height 432
drag, startPoint x: 868, startPoint y: 260, endPoint x: 733, endPoint y: 305, distance: 142.2
click at [739, 305] on div "53106 53247 53217 53208 53218 53235 53248 53236 53280 53223 53262 53151 53203 5…" at bounding box center [521, 275] width 1043 height 432
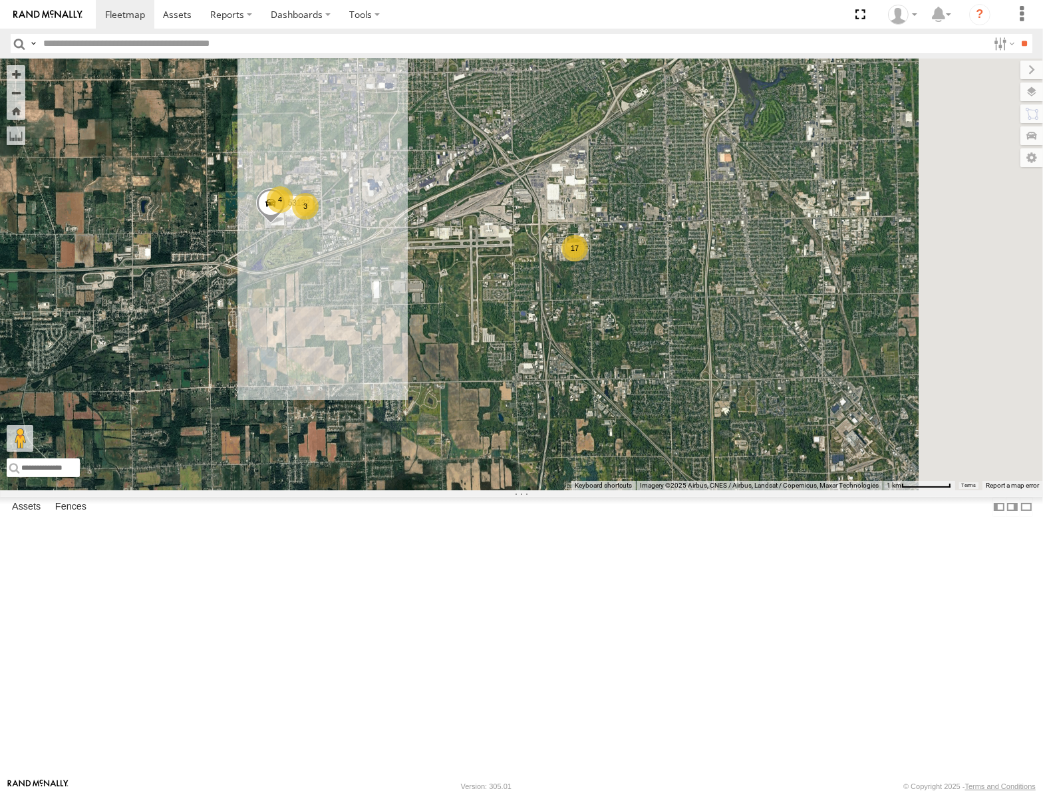
drag, startPoint x: 894, startPoint y: 250, endPoint x: 612, endPoint y: 442, distance: 341.1
click at [612, 442] on div "53106 53247 53217 53208 53218 53235 53248 53236 53280 53223 53262 53151 53203 5…" at bounding box center [521, 275] width 1043 height 432
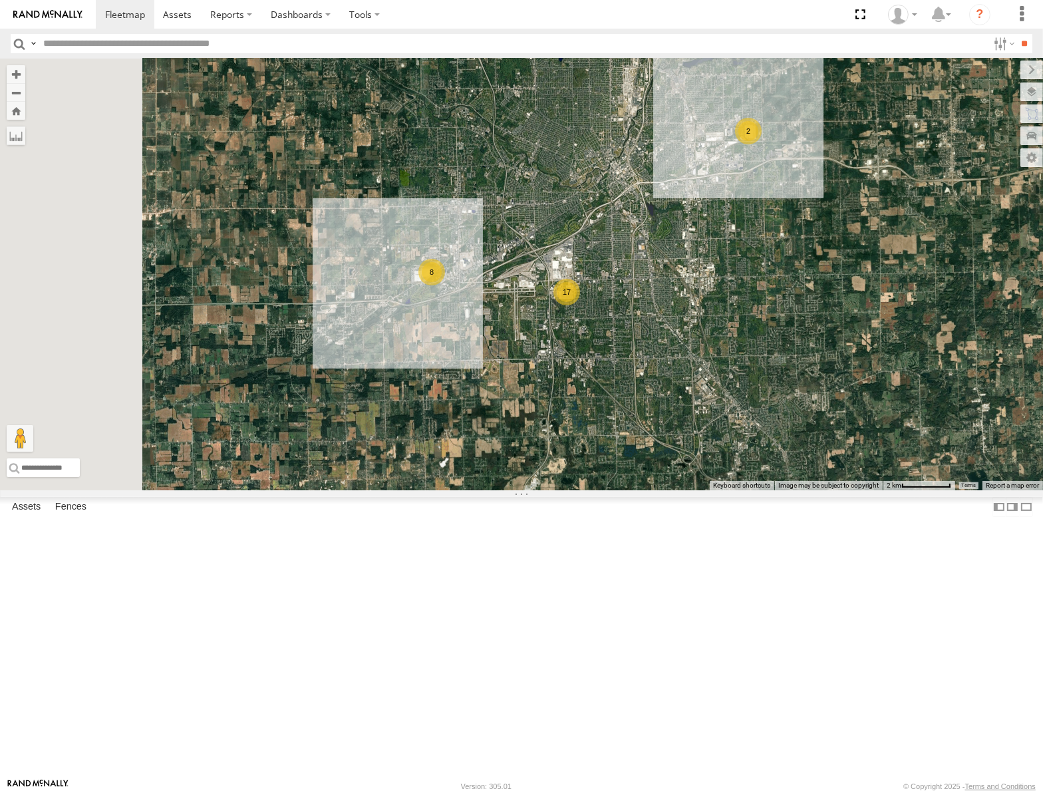
drag, startPoint x: 720, startPoint y: 355, endPoint x: 732, endPoint y: 355, distance: 12.0
click at [732, 355] on div "53106 53247 53217 53208 53218 53235 53248 53236 53280 53223 53262 53151 53203 5…" at bounding box center [521, 275] width 1043 height 432
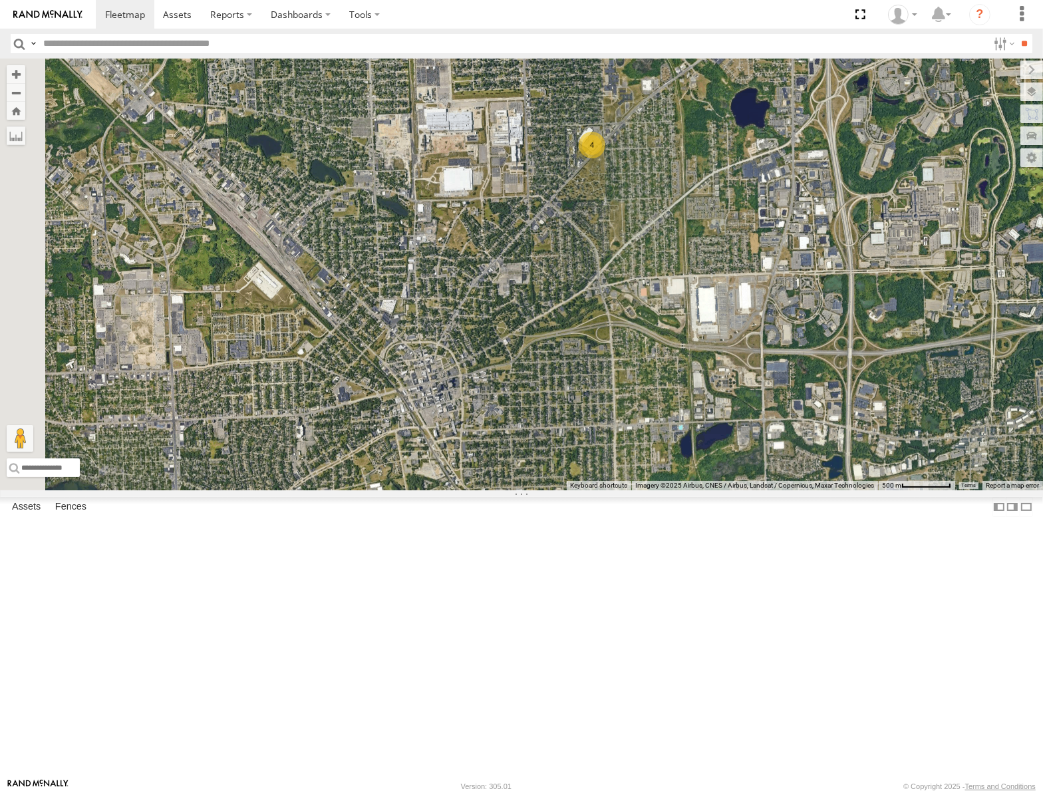
drag, startPoint x: 739, startPoint y: 292, endPoint x: 817, endPoint y: 482, distance: 205.2
click at [817, 482] on div "53106 53247 53217 53208 53218 53235 53248 53236 53280 53223 53262 53151 53203 5…" at bounding box center [521, 275] width 1043 height 432
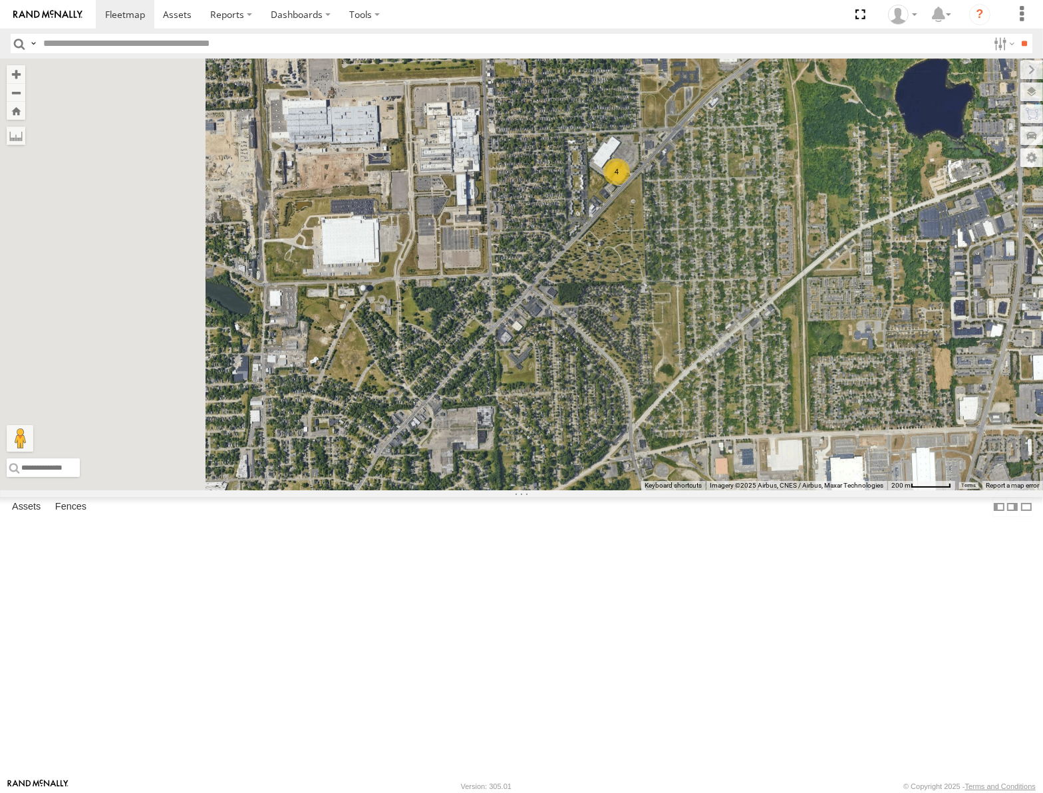
drag, startPoint x: 778, startPoint y: 274, endPoint x: 858, endPoint y: 476, distance: 217.1
click at [858, 476] on div "53106 53247 53217 53208 53218 53235 53248 53236 53280 53223 53262 53151 53203 5…" at bounding box center [521, 275] width 1043 height 432
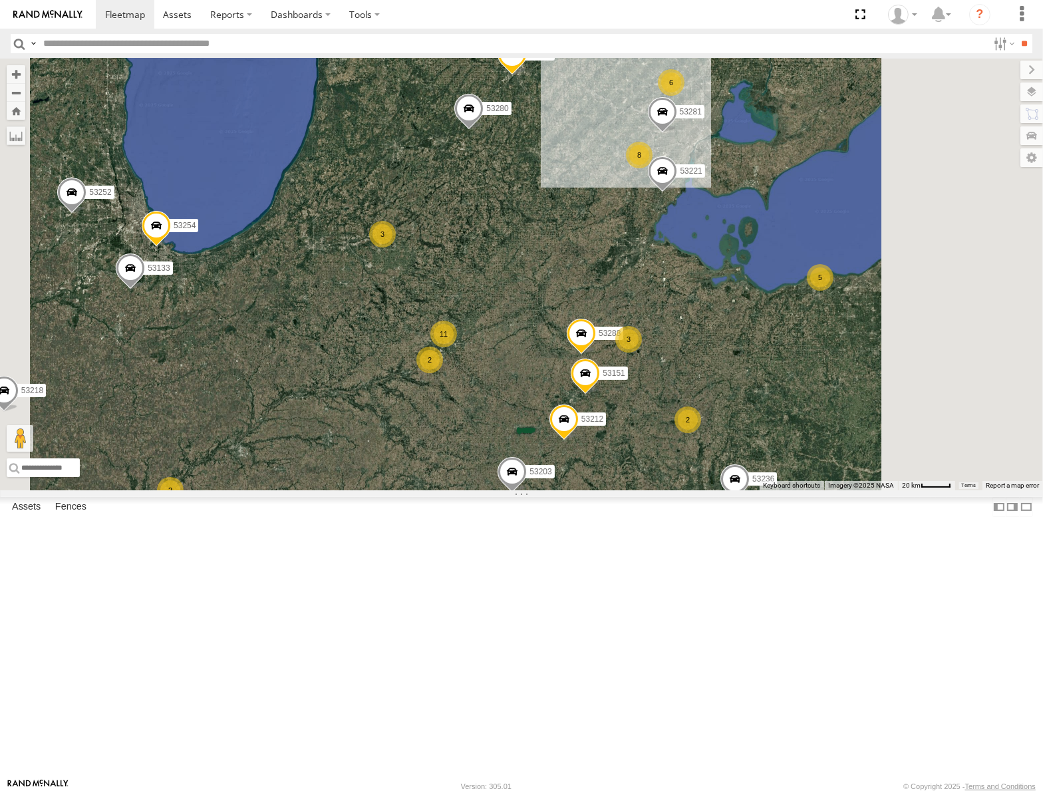
drag, startPoint x: 742, startPoint y: 287, endPoint x: 717, endPoint y: 481, distance: 195.8
click at [717, 482] on div "53106 53247 53217 53208 53254 53218 53235 53248 53236 53147 53280 53223 53262 5…" at bounding box center [521, 275] width 1043 height 432
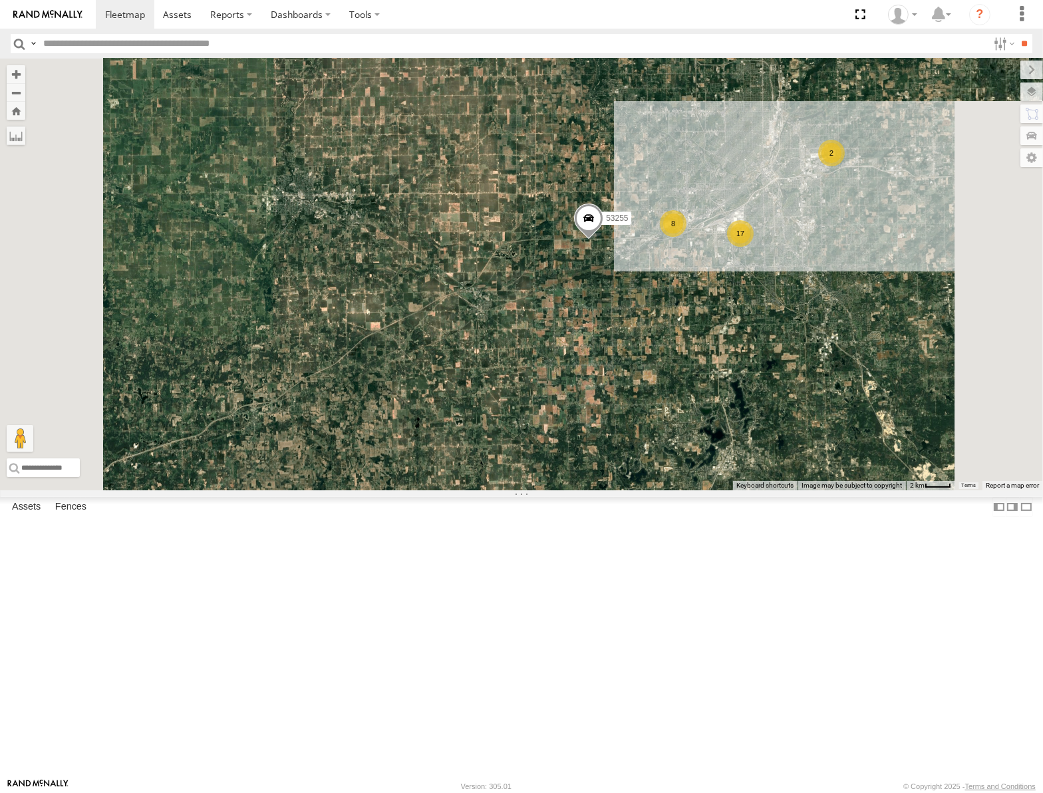
drag, startPoint x: 890, startPoint y: 279, endPoint x: 771, endPoint y: 301, distance: 120.5
click at [771, 301] on div "53106 53247 53217 53208 53254 53218 53235 53248 53236 53147 53280 53223 53262 5…" at bounding box center [521, 275] width 1043 height 432
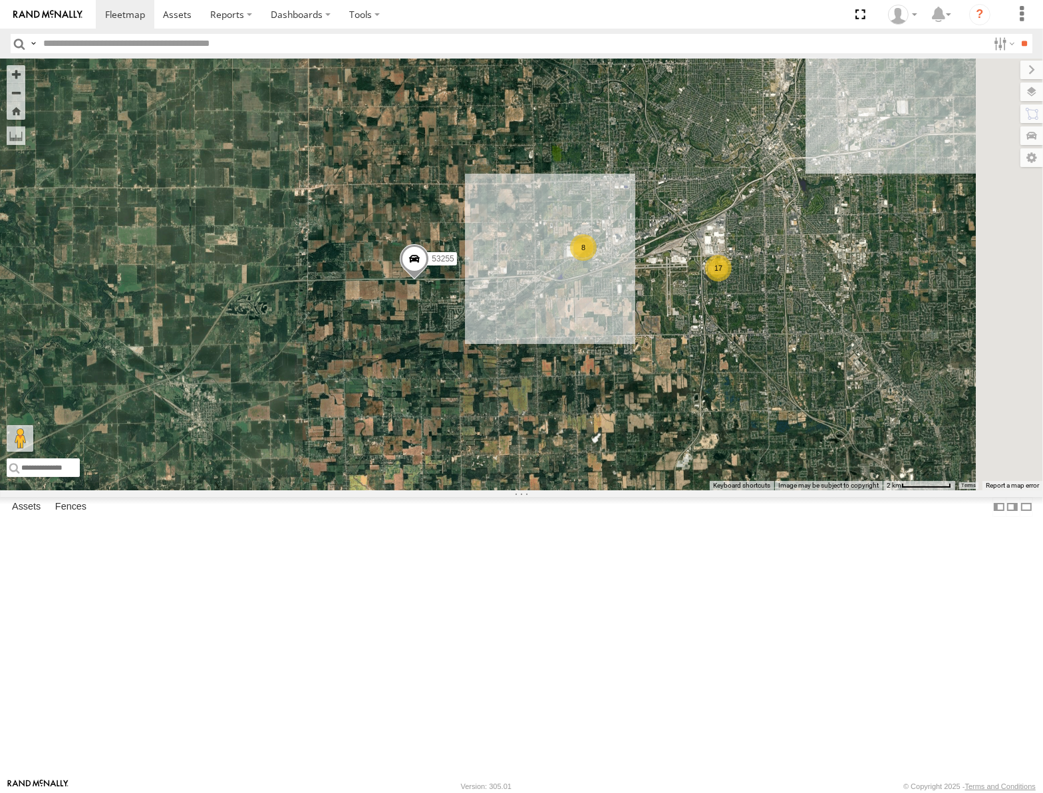
drag, startPoint x: 908, startPoint y: 411, endPoint x: 790, endPoint y: 459, distance: 126.5
click at [815, 468] on div "53106 53247 53217 53208 53254 53218 53235 53248 53236 53147 53280 53223 53262 5…" at bounding box center [521, 275] width 1043 height 432
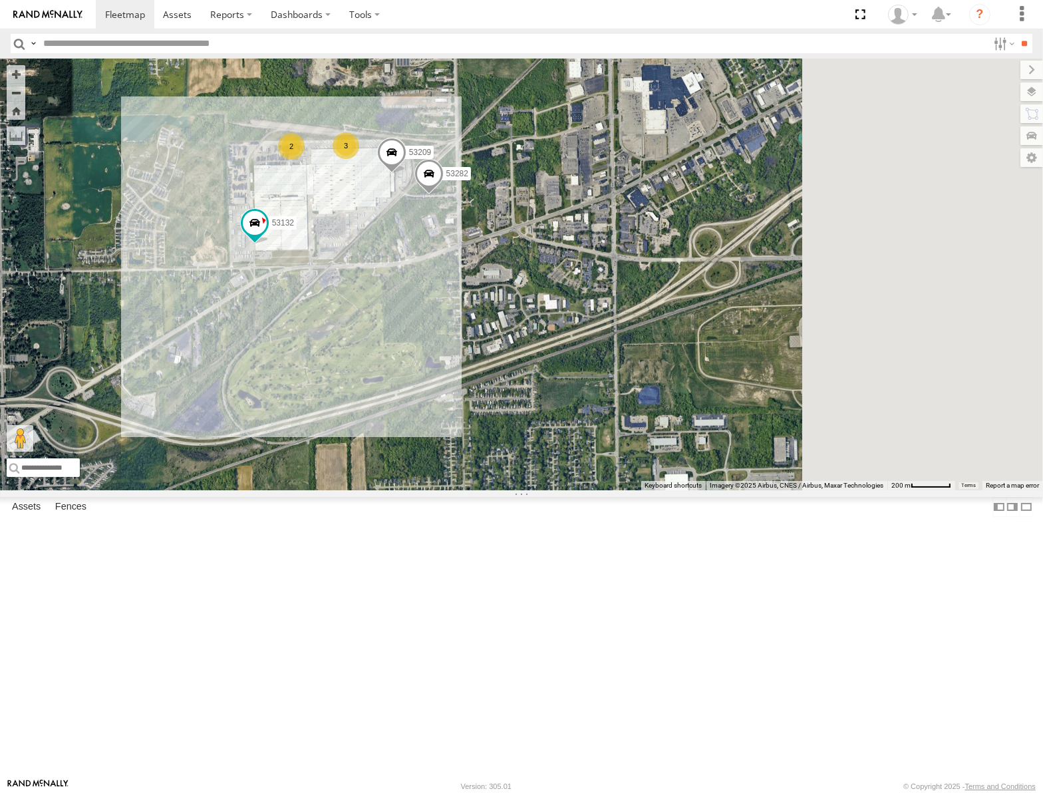
drag, startPoint x: 891, startPoint y: 445, endPoint x: 602, endPoint y: 410, distance: 291.6
click at [604, 414] on div "53106 53247 53217 53208 53254 53218 53235 53248 53236 53147 53280 53223 53262 5…" at bounding box center [521, 275] width 1043 height 432
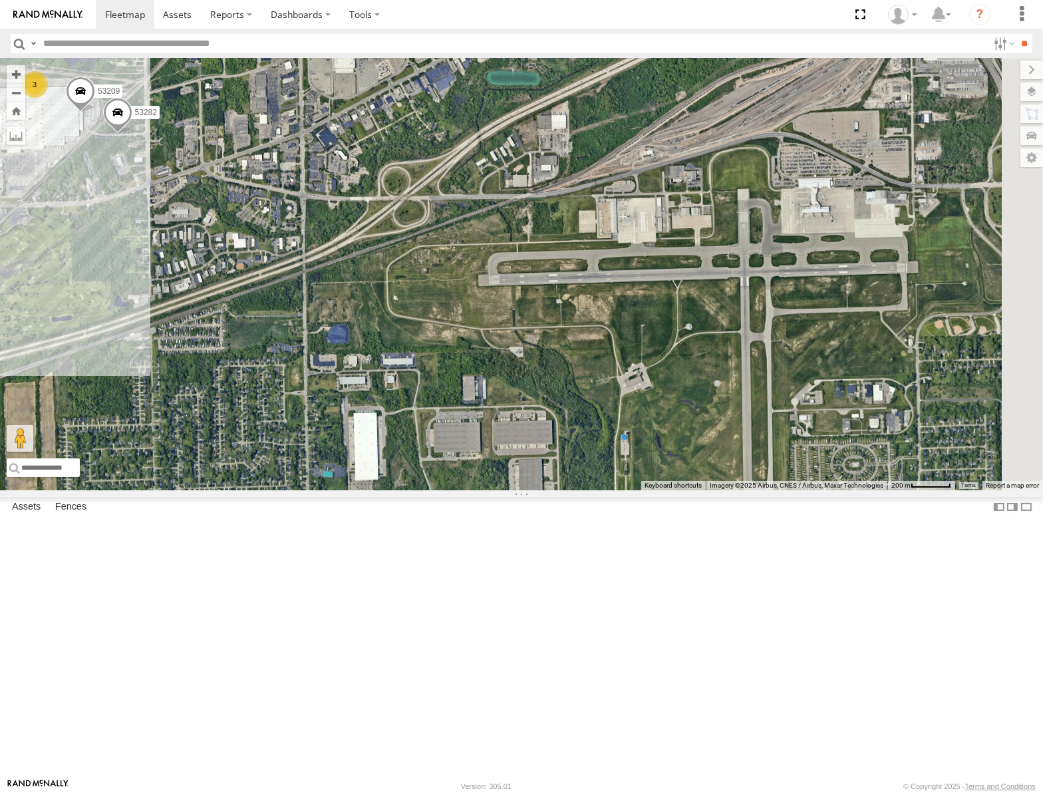
drag, startPoint x: 856, startPoint y: 460, endPoint x: 659, endPoint y: 374, distance: 215.1
click at [664, 375] on div "53106 53247 53217 53208 53254 53218 53235 53248 53236 53147 53280 53223 53262 5…" at bounding box center [521, 275] width 1043 height 432
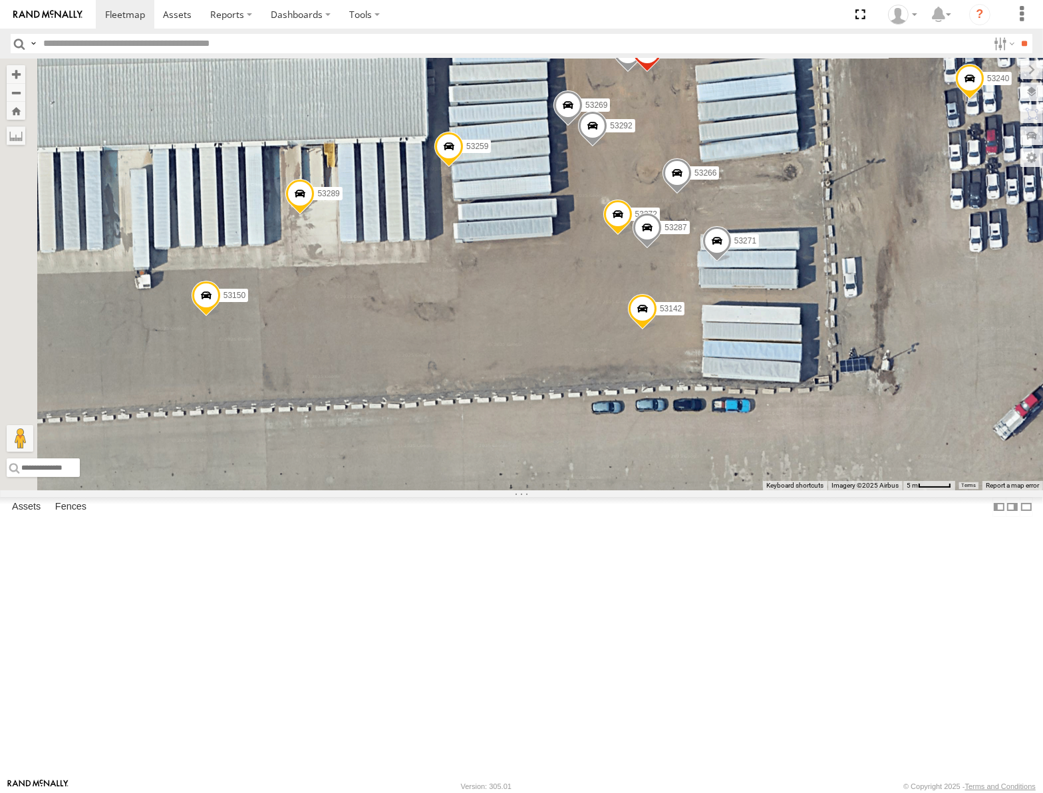
drag, startPoint x: 790, startPoint y: 222, endPoint x: 834, endPoint y: 238, distance: 47.4
click at [834, 238] on div "53106 53247 53217 53208 53254 53218 53235 53248 53236 53147 53280 53223 53262 5…" at bounding box center [521, 275] width 1043 height 432
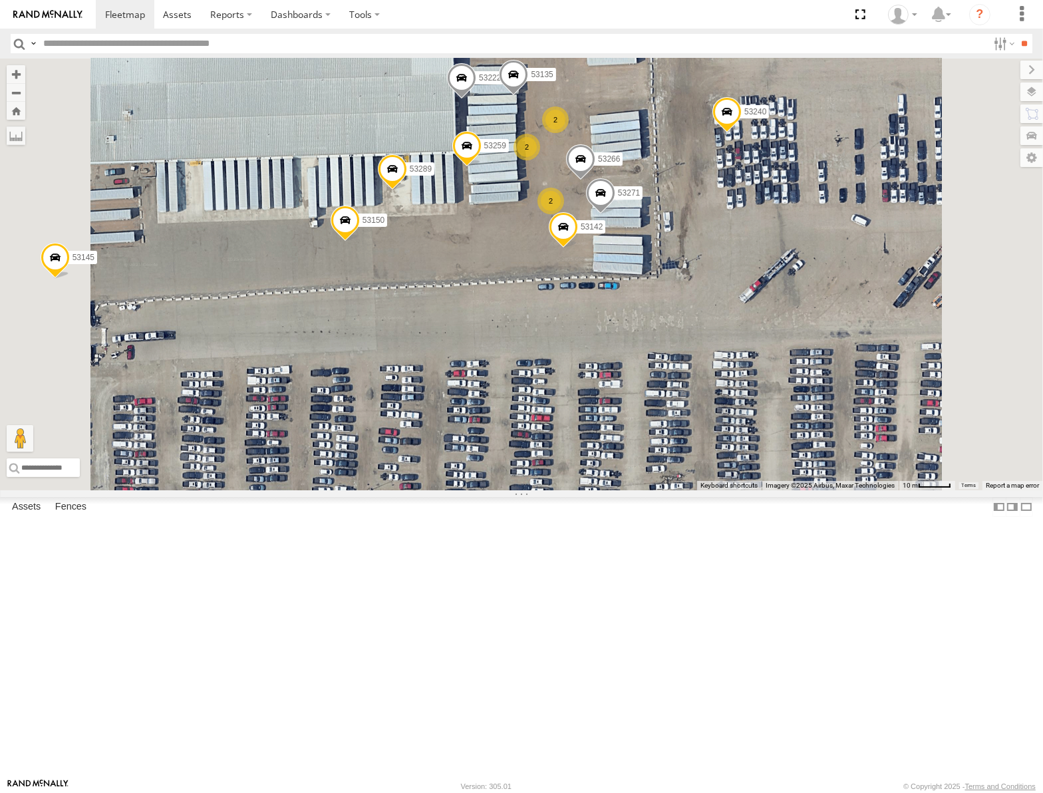
drag, startPoint x: 640, startPoint y: 406, endPoint x: 774, endPoint y: 463, distance: 145.5
click at [774, 463] on div "53106 53247 53217 53208 53254 53218 53235 53248 53236 53147 53280 53223 53262 5…" at bounding box center [521, 275] width 1043 height 432
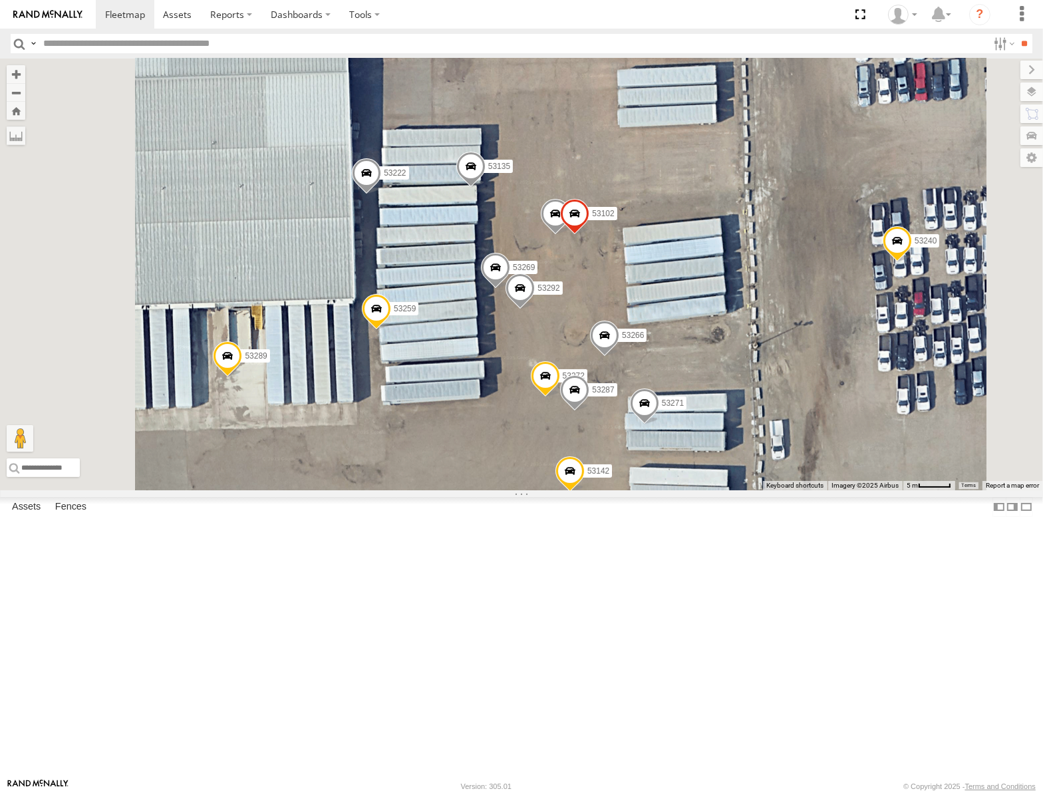
click at [918, 387] on div "53106 53247 53217 53208 53254 53218 53235 53248 53236 53147 53280 53223 53262 5…" at bounding box center [521, 275] width 1043 height 432
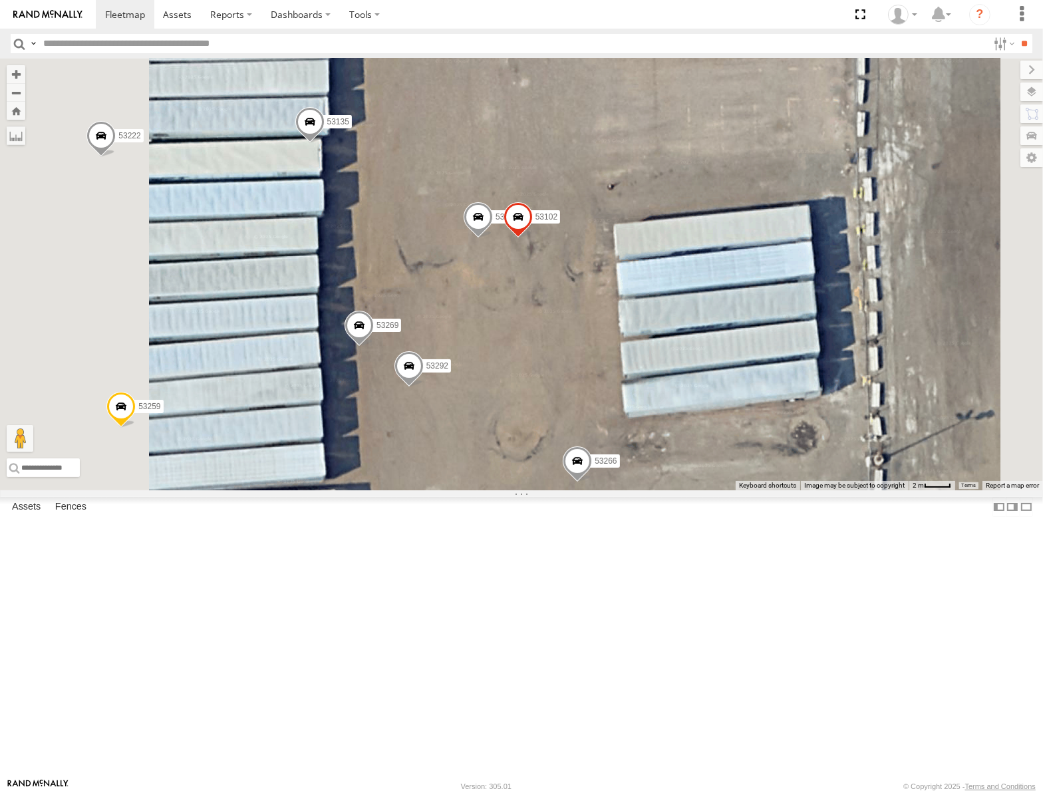
click at [493, 238] on span at bounding box center [478, 220] width 29 height 36
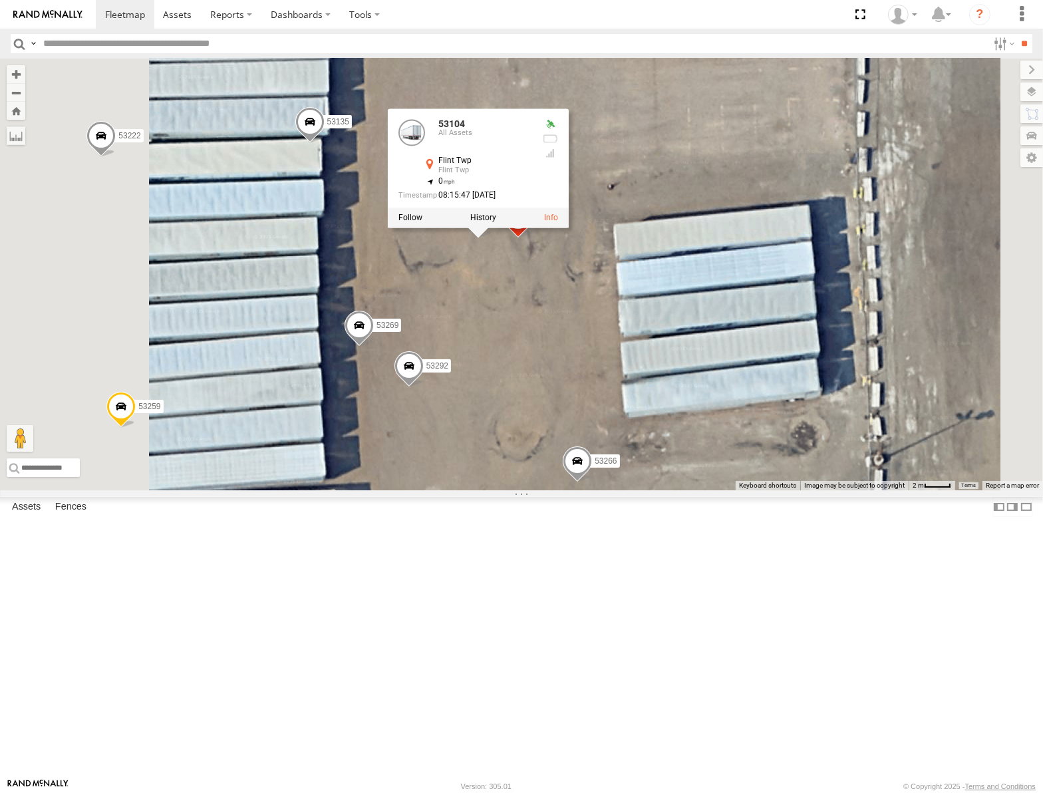
click at [839, 254] on div "53106 53247 53217 53208 53254 53218 53235 53248 53236 53147 53280 53223 53262 5…" at bounding box center [521, 275] width 1043 height 432
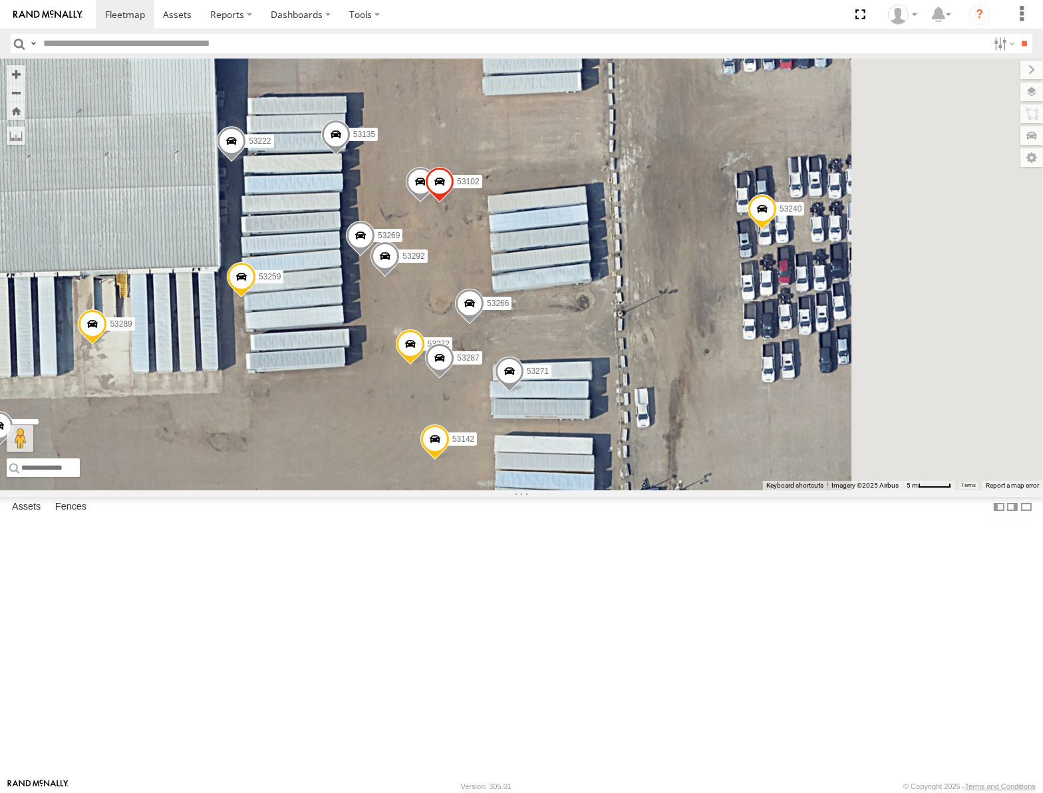
drag, startPoint x: 878, startPoint y: 326, endPoint x: 711, endPoint y: 347, distance: 168.9
click at [711, 347] on div "53106 53247 53217 53208 53254 53218 53235 53248 53236 53147 53280 53223 53262 5…" at bounding box center [521, 275] width 1043 height 432
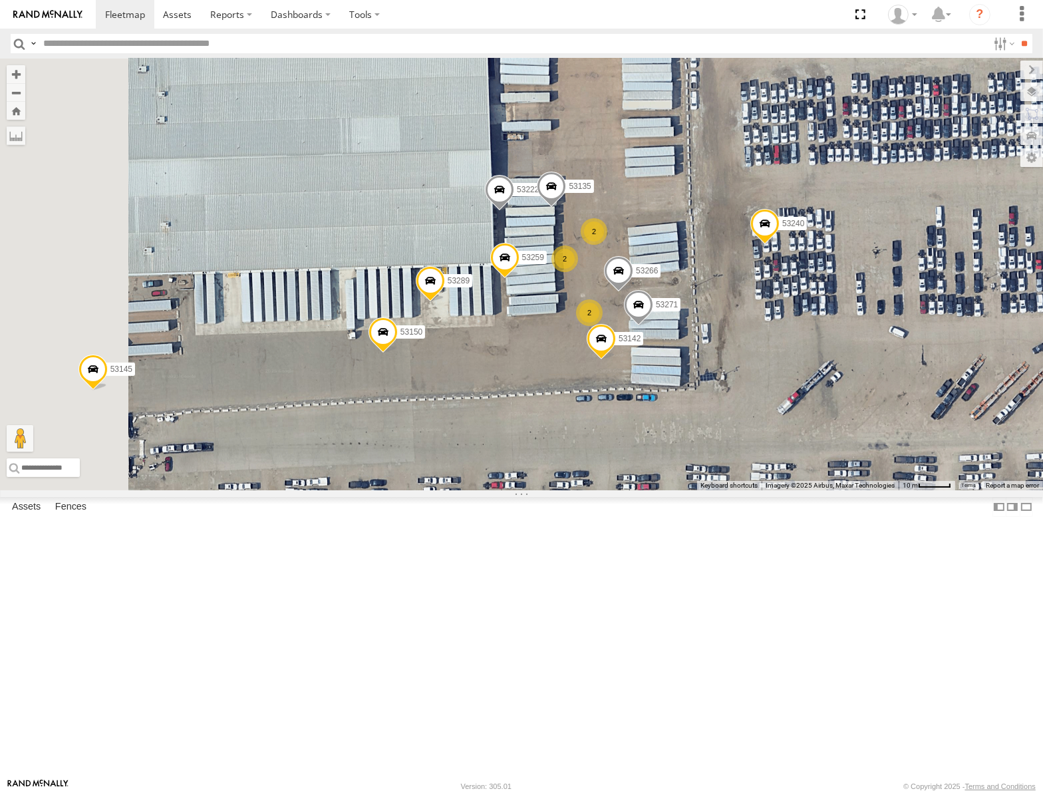
drag, startPoint x: 513, startPoint y: 451, endPoint x: 639, endPoint y: 482, distance: 129.4
click at [639, 482] on div "53106 53247 53217 53208 53254 53218 53235 53248 53236 53147 53280 53223 53262 5…" at bounding box center [521, 275] width 1043 height 432
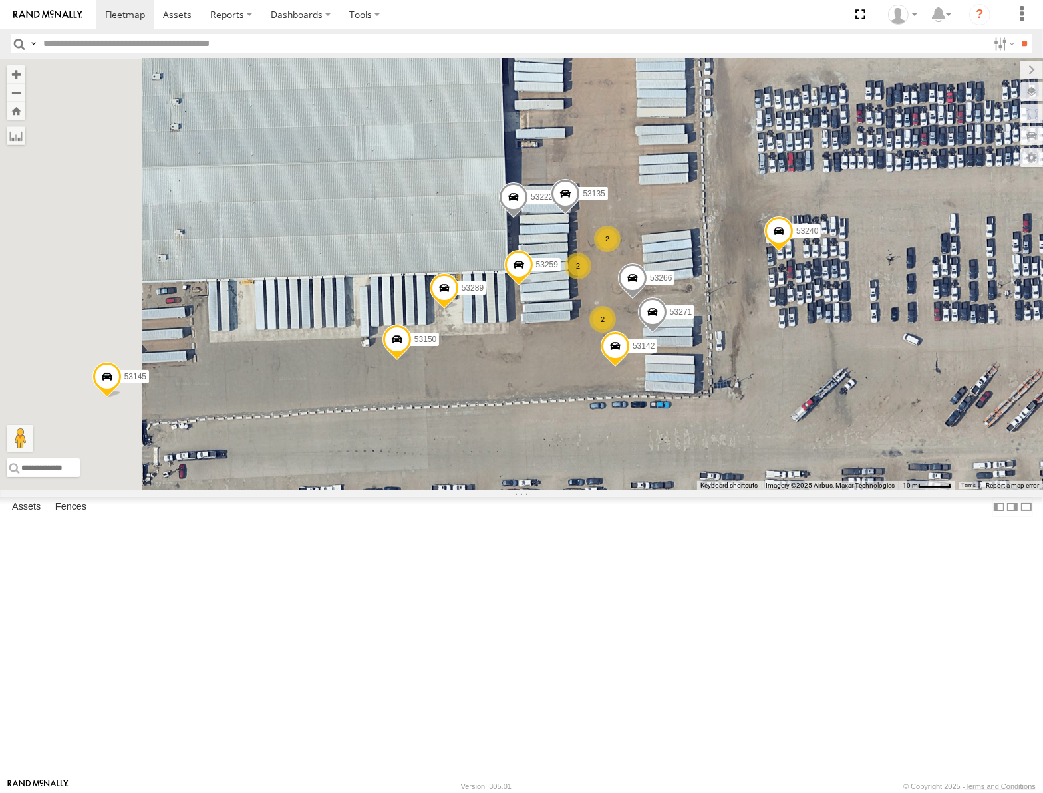
click at [118, 45] on input "text" at bounding box center [513, 43] width 950 height 19
type input "*****"
click at [1017, 34] on input "**" at bounding box center [1024, 43] width 15 height 19
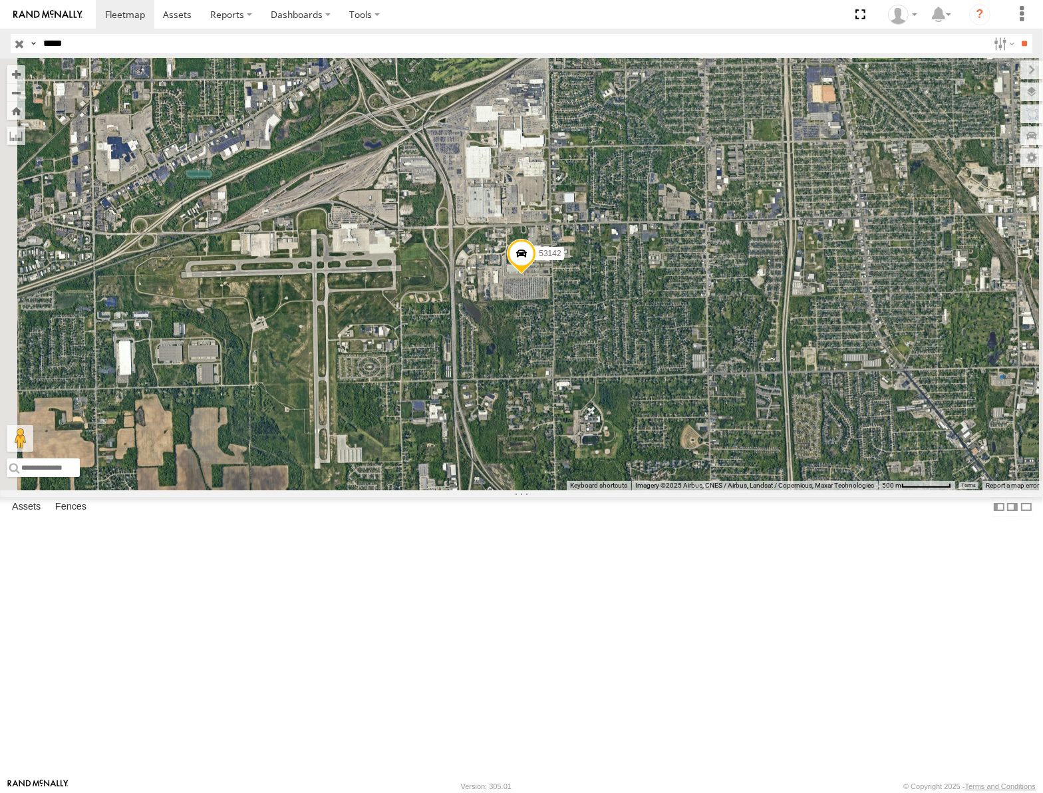
click at [0, 0] on div "53142" at bounding box center [0, 0] width 0 height 0
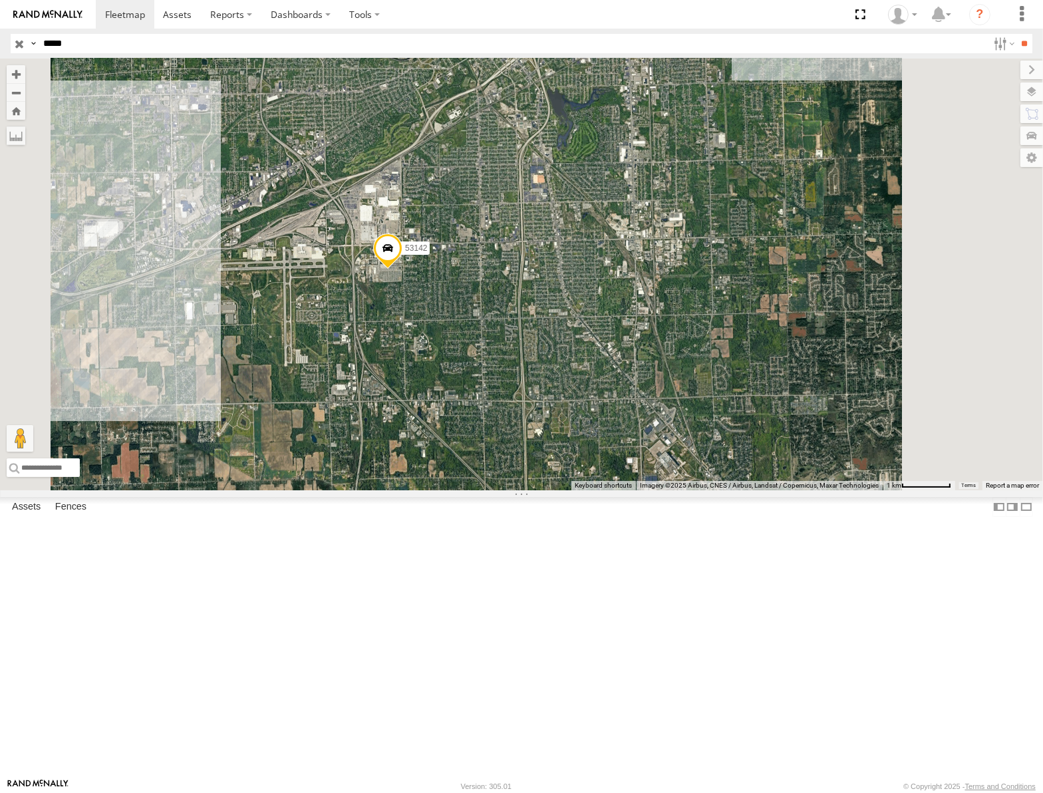
click at [19, 43] on input "button" at bounding box center [19, 43] width 17 height 19
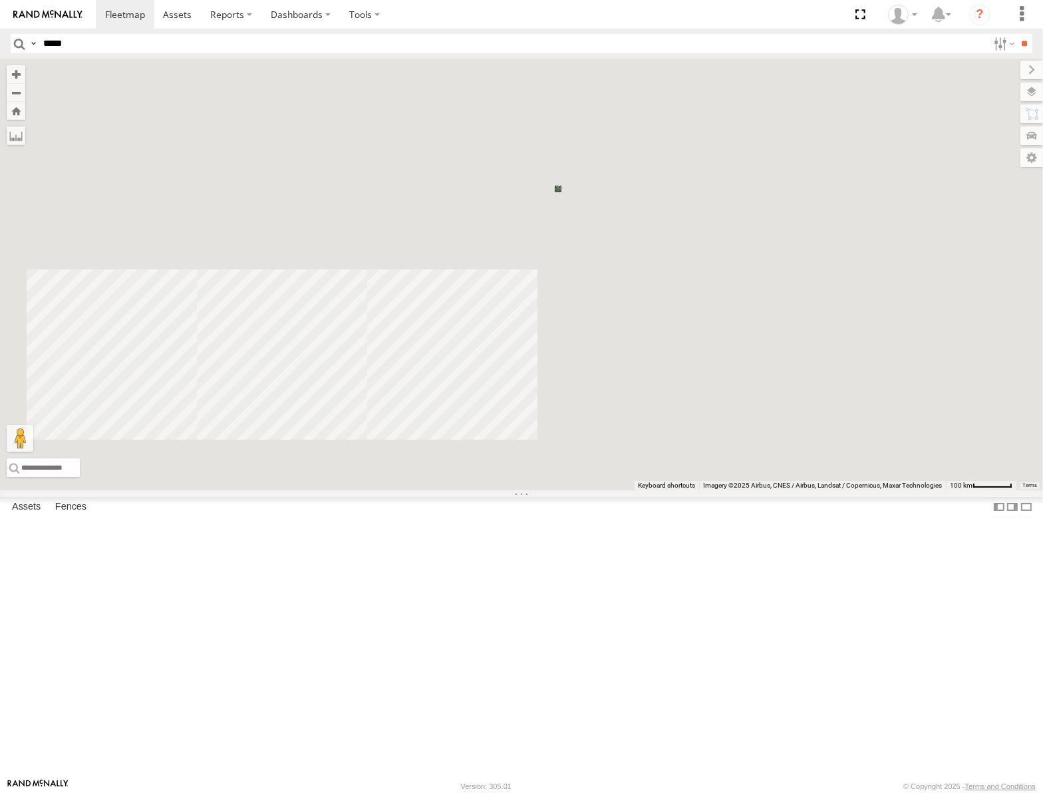
click at [73, 42] on input "*****" at bounding box center [513, 43] width 950 height 19
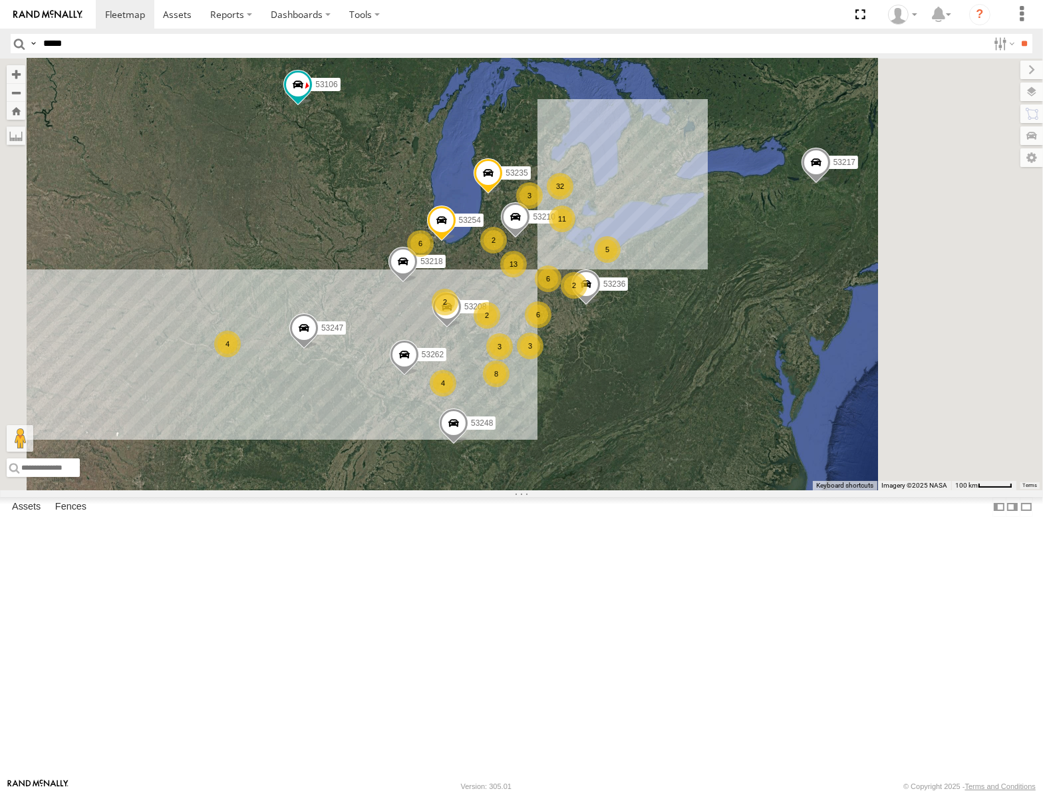
type input "*****"
click at [1017, 34] on input "**" at bounding box center [1024, 43] width 15 height 19
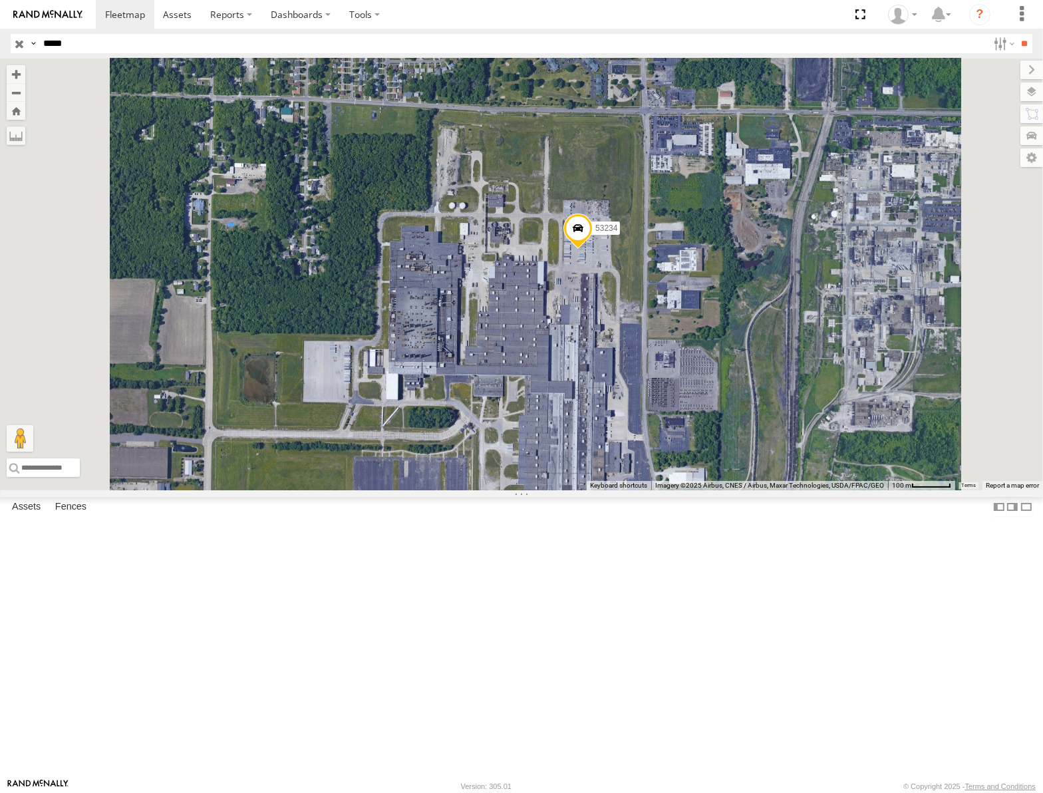
drag, startPoint x: 750, startPoint y: 451, endPoint x: 824, endPoint y: 487, distance: 82.1
click at [825, 490] on div "53234" at bounding box center [521, 275] width 1043 height 432
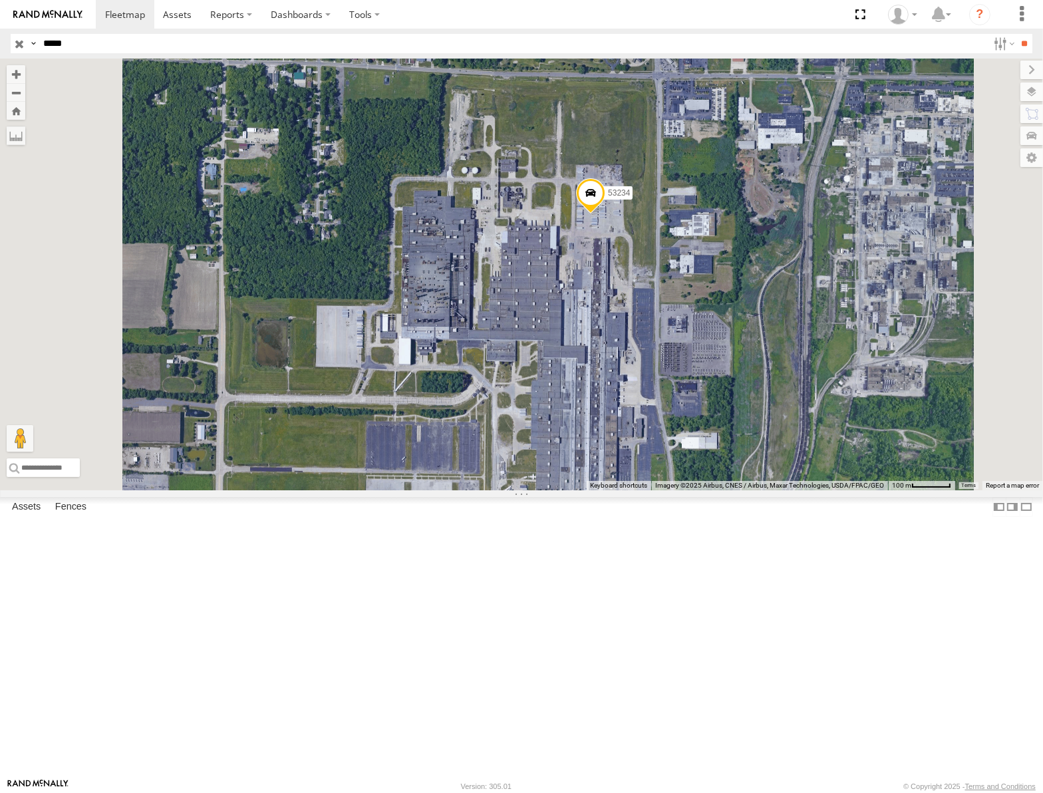
drag, startPoint x: 800, startPoint y: 498, endPoint x: 806, endPoint y: 487, distance: 12.6
click at [806, 487] on div "53234" at bounding box center [521, 275] width 1043 height 432
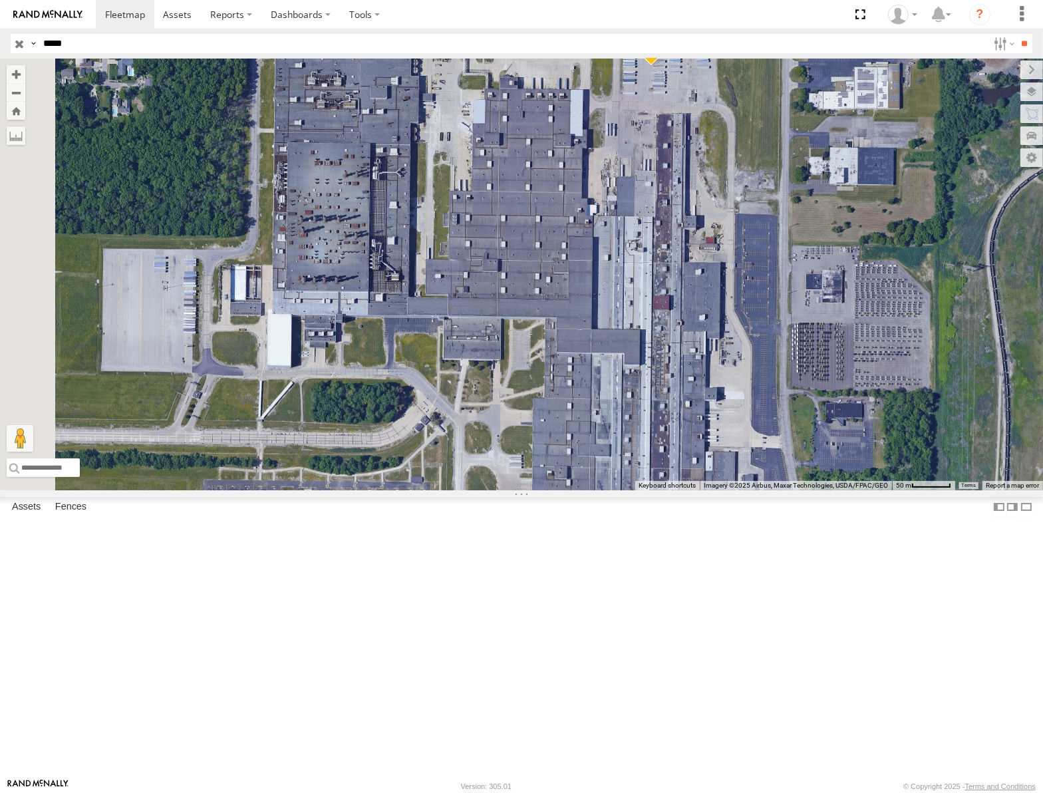
drag, startPoint x: 830, startPoint y: 504, endPoint x: 904, endPoint y: 504, distance: 74.5
click at [904, 490] on div "53234" at bounding box center [521, 275] width 1043 height 432
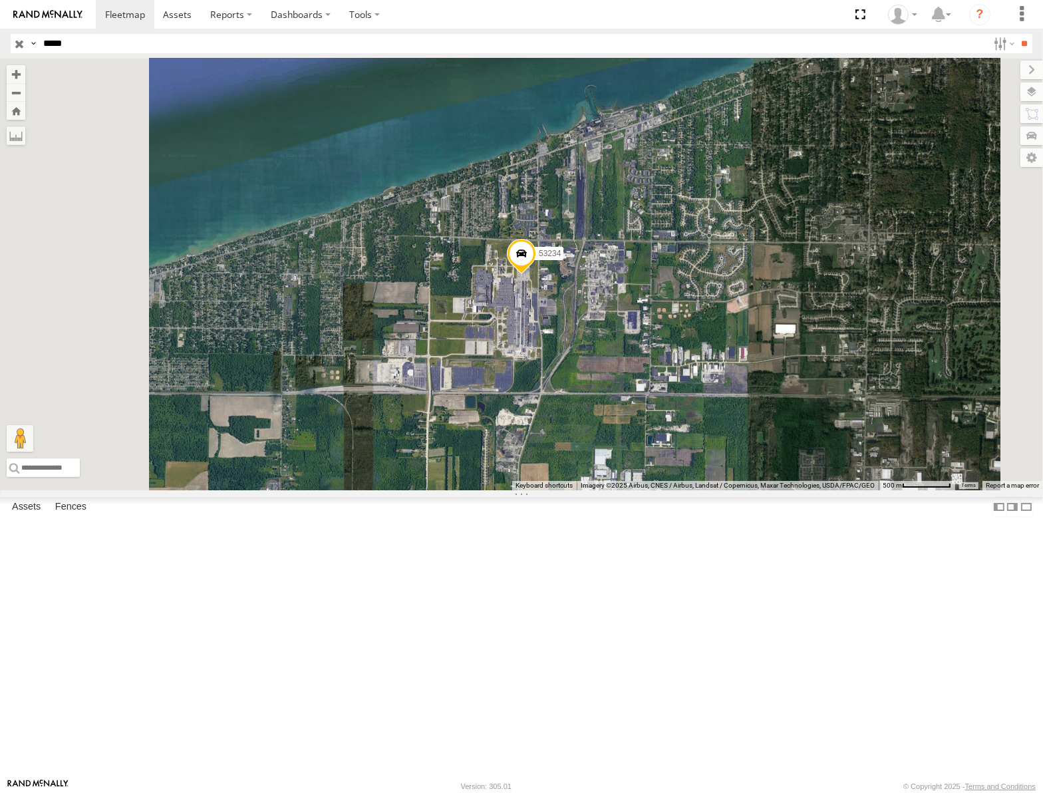
click at [17, 44] on input "button" at bounding box center [19, 43] width 17 height 19
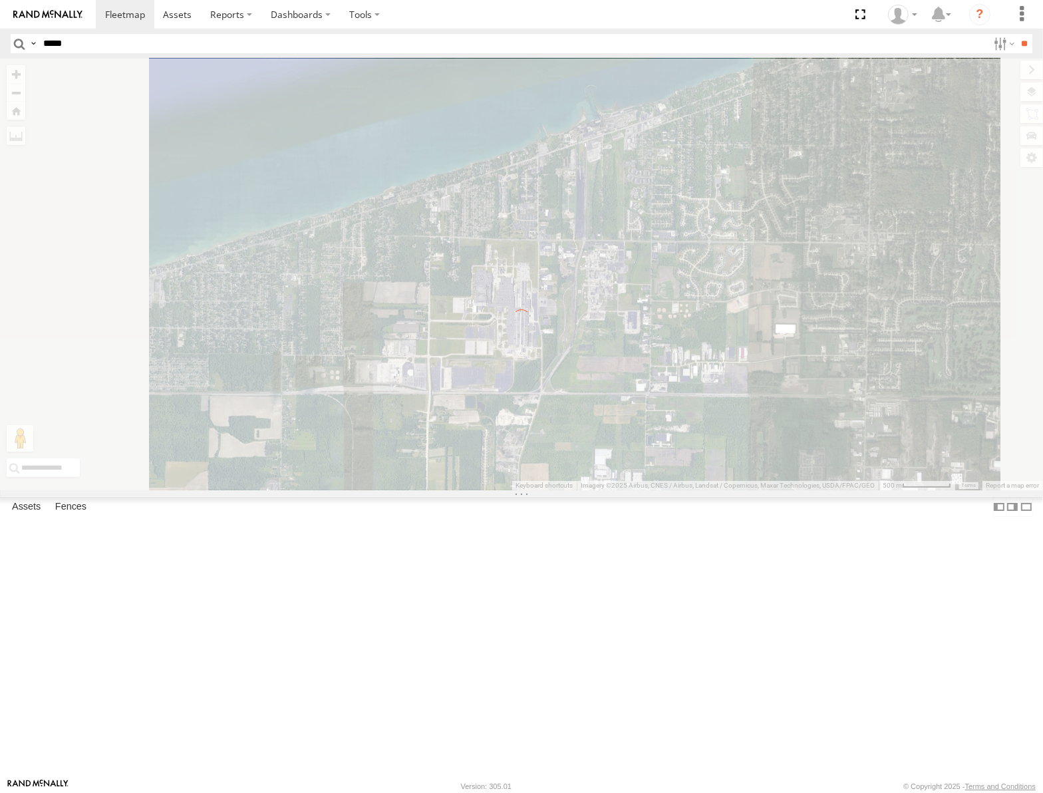
click at [68, 40] on input "*****" at bounding box center [513, 43] width 950 height 19
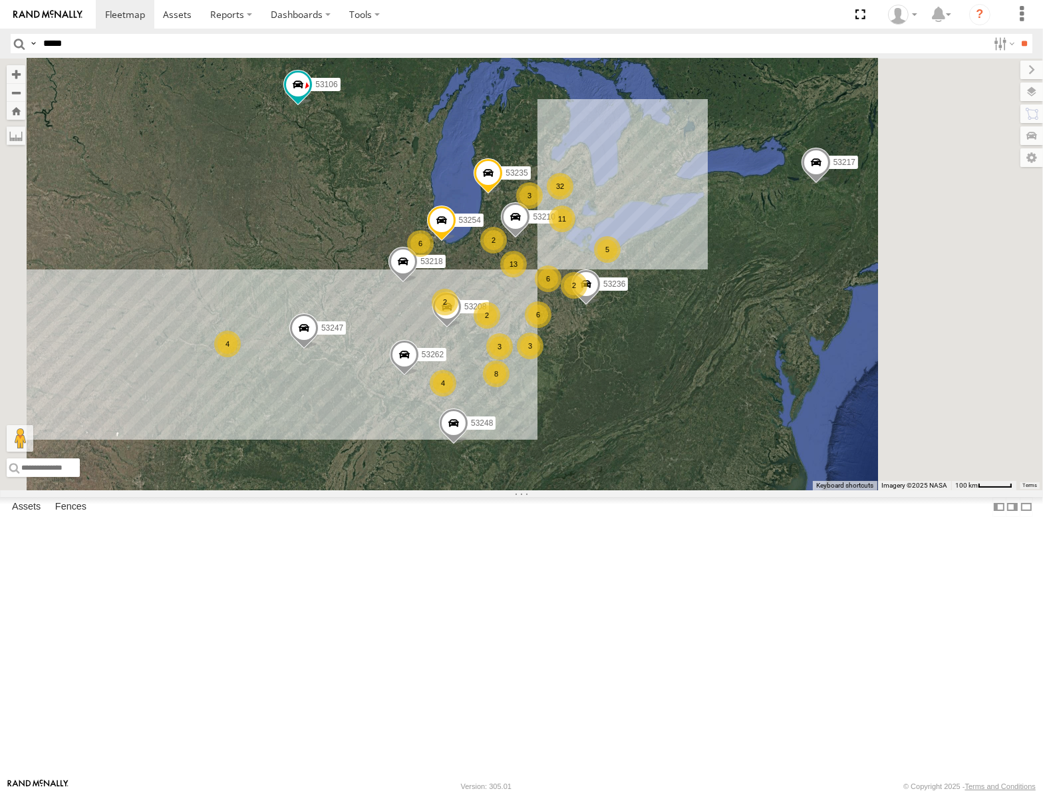
type input "*****"
click at [1017, 34] on input "**" at bounding box center [1024, 43] width 15 height 19
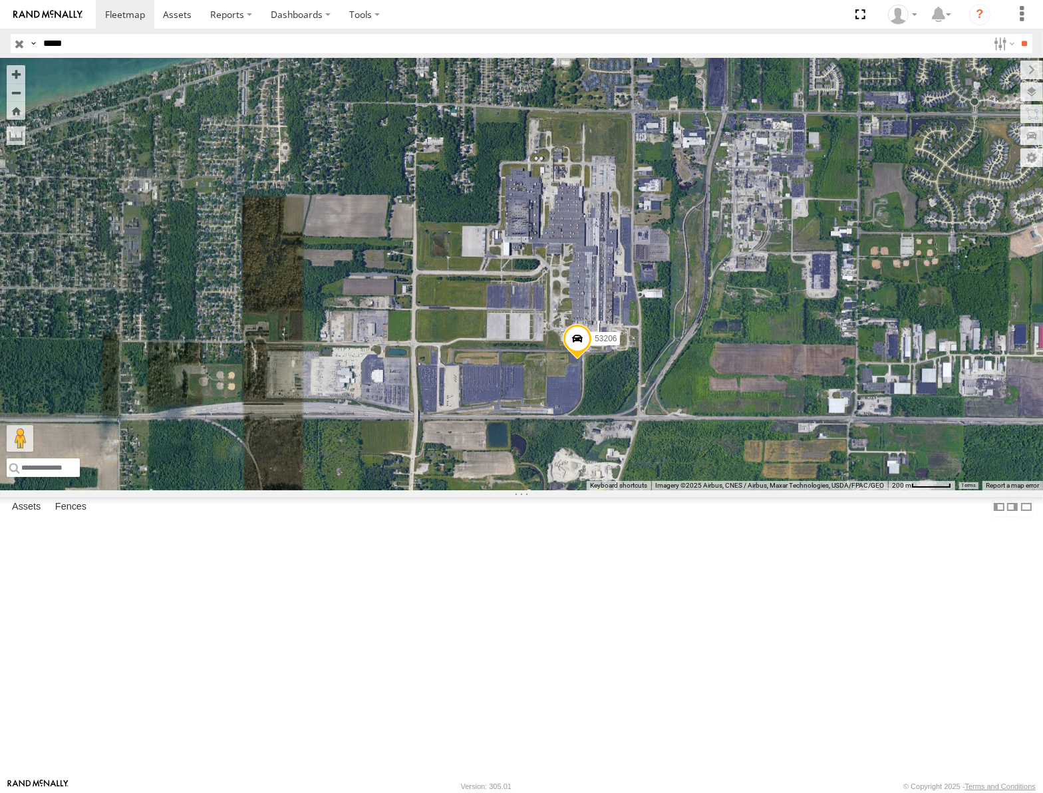
drag, startPoint x: 804, startPoint y: 406, endPoint x: 818, endPoint y: 437, distance: 34.0
click at [818, 437] on div "53206" at bounding box center [521, 275] width 1043 height 432
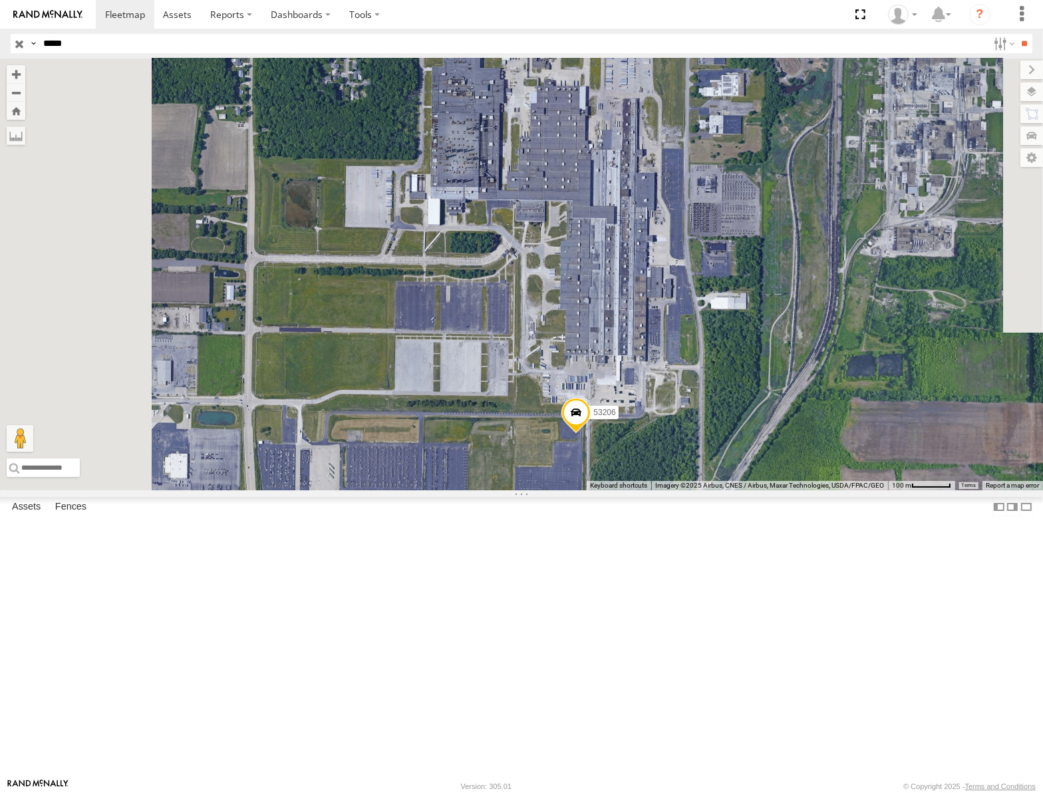
drag, startPoint x: 858, startPoint y: 439, endPoint x: 865, endPoint y: 411, distance: 29.5
click at [865, 411] on div "53206" at bounding box center [521, 275] width 1043 height 432
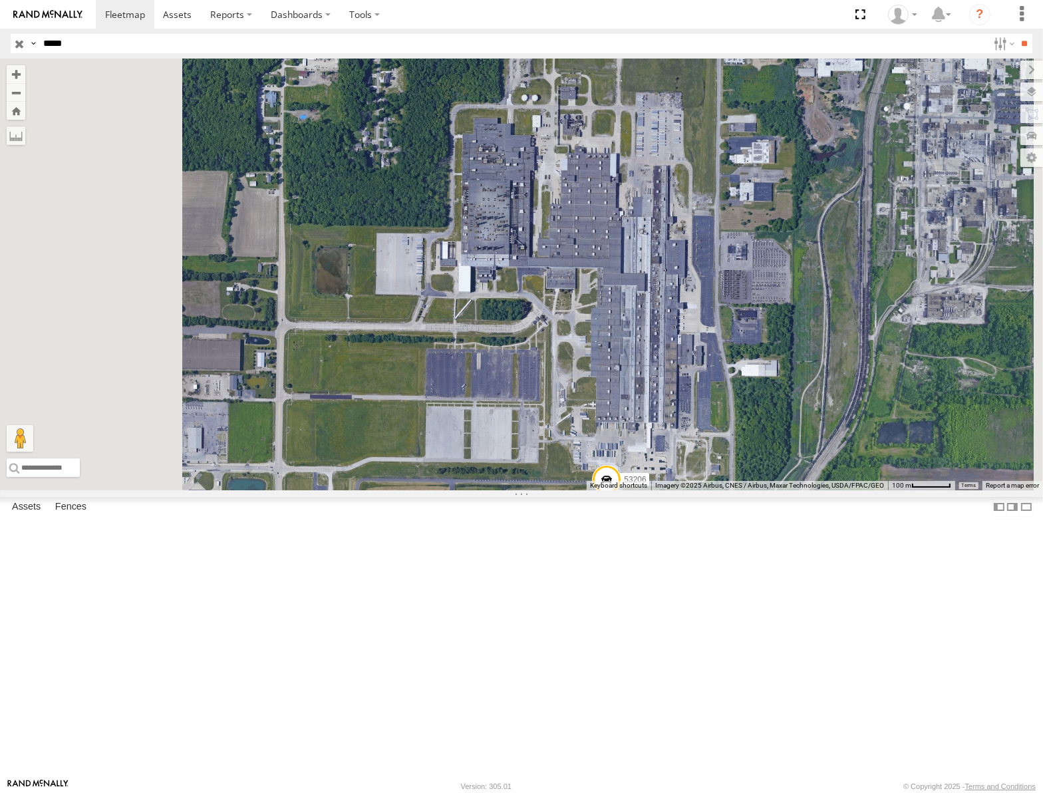
drag, startPoint x: 839, startPoint y: 409, endPoint x: 870, endPoint y: 482, distance: 78.7
click at [870, 482] on div "53206" at bounding box center [521, 275] width 1043 height 432
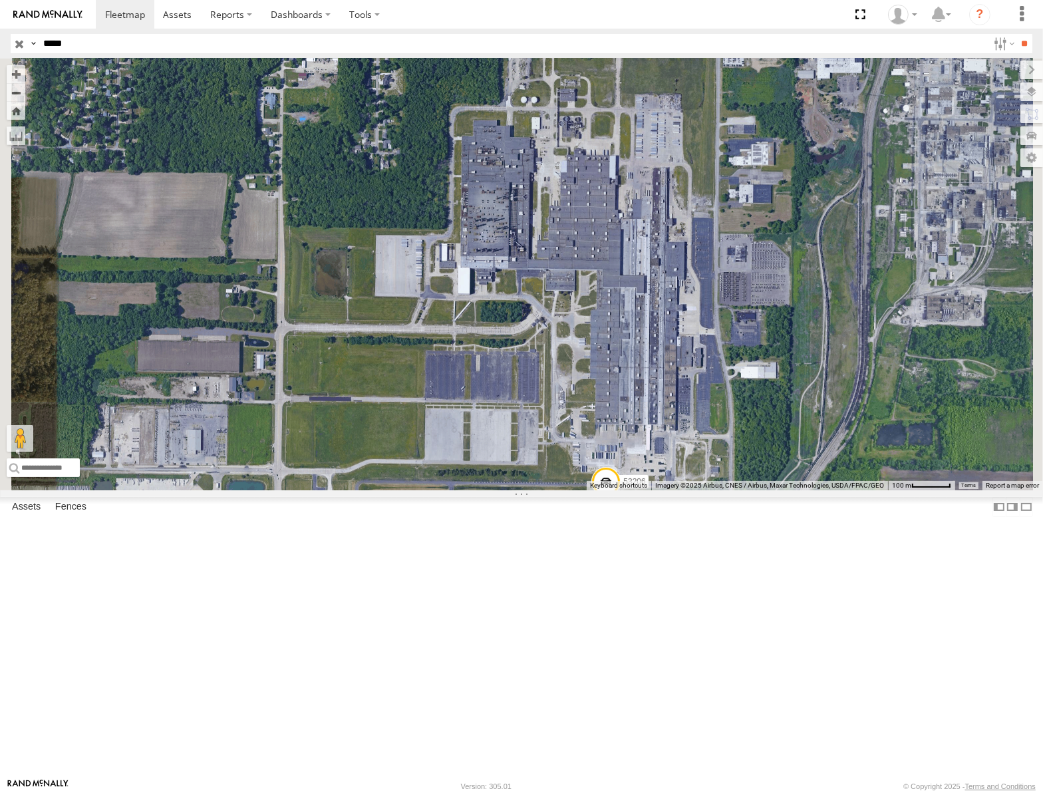
click at [17, 41] on input "button" at bounding box center [19, 43] width 17 height 19
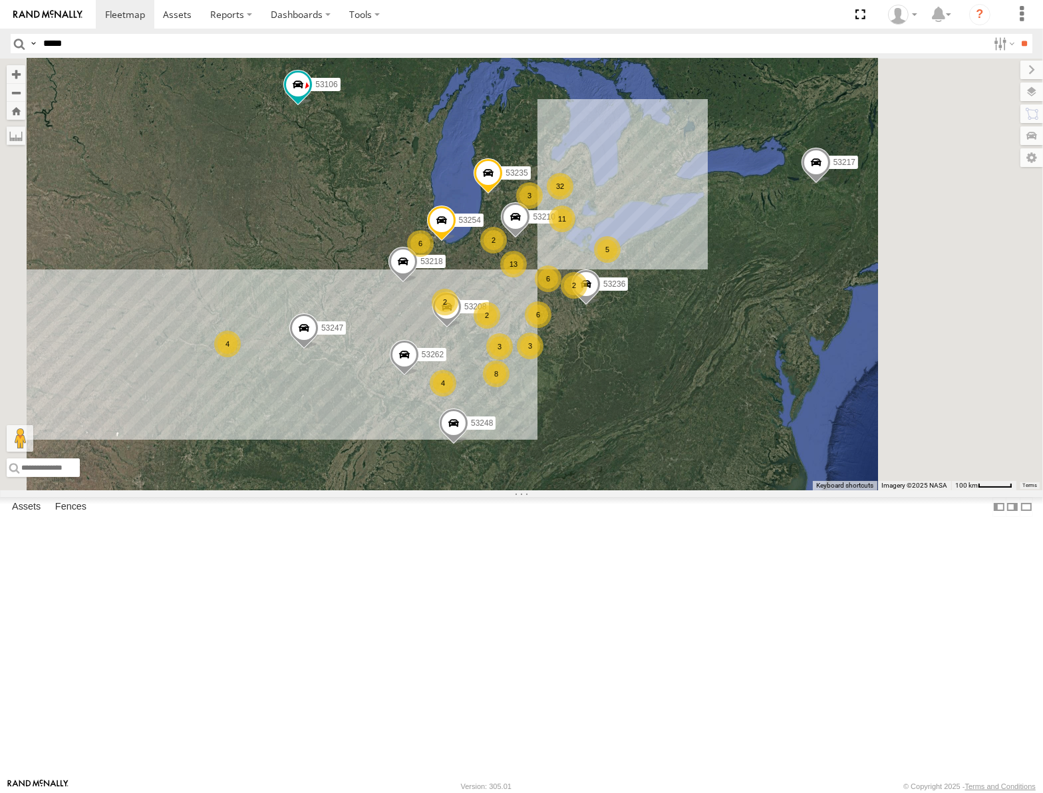
click at [166, 40] on input "*****" at bounding box center [513, 43] width 950 height 19
type input "*****"
click at [1017, 34] on input "**" at bounding box center [1024, 43] width 15 height 19
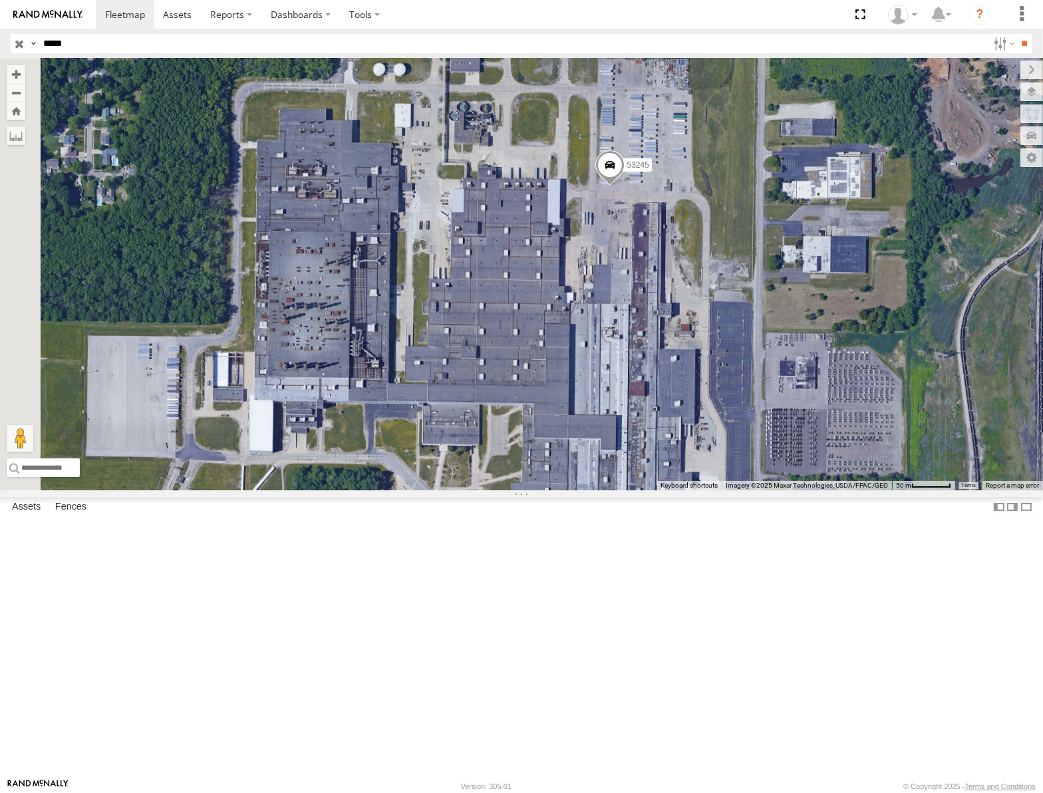
drag, startPoint x: 724, startPoint y: 438, endPoint x: 718, endPoint y: 361, distance: 77.4
click at [718, 361] on div "53245" at bounding box center [521, 275] width 1043 height 432
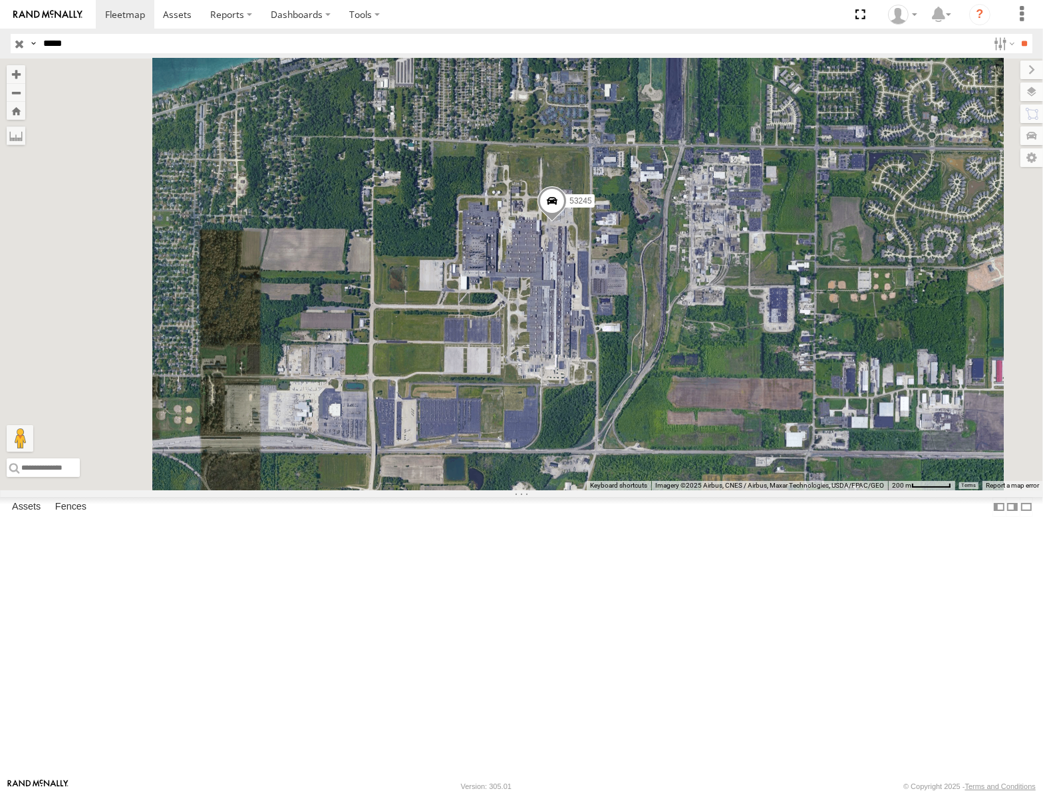
click at [23, 41] on input "button" at bounding box center [19, 43] width 17 height 19
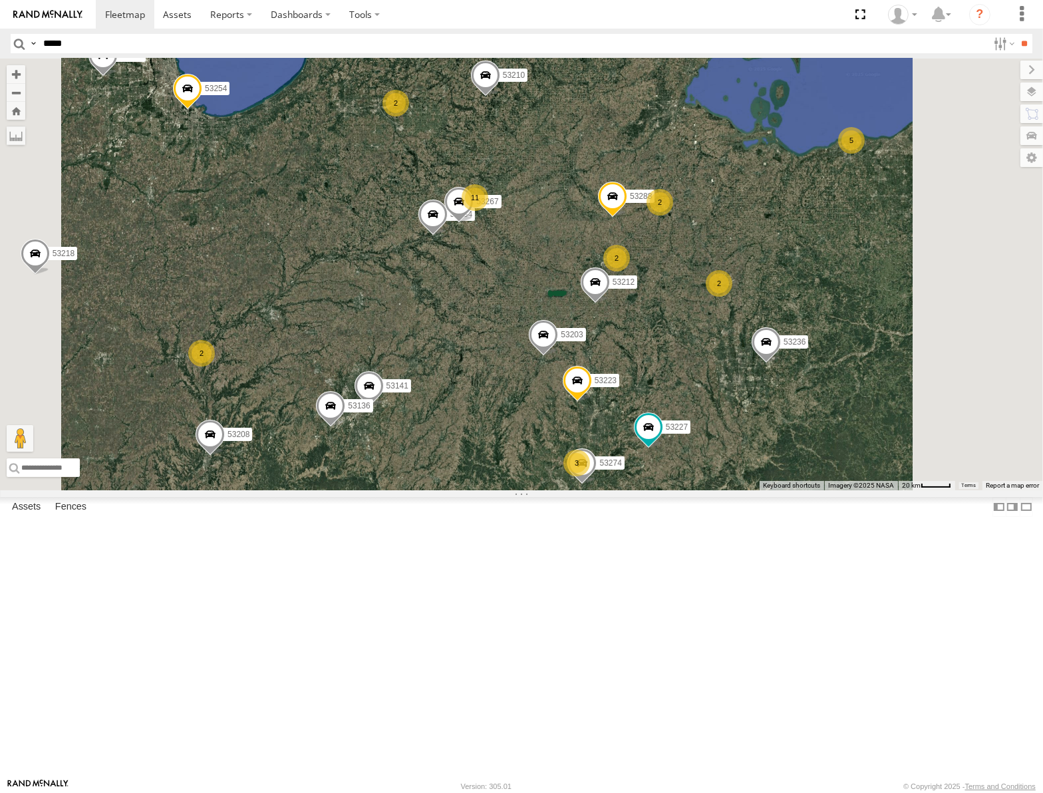
drag, startPoint x: 969, startPoint y: 354, endPoint x: 830, endPoint y: 399, distance: 145.6
click at [830, 399] on div "53106 53262 53247 53210 53217 53208 53254 53218 53235 53248 53236 53147 53223 5…" at bounding box center [521, 275] width 1043 height 432
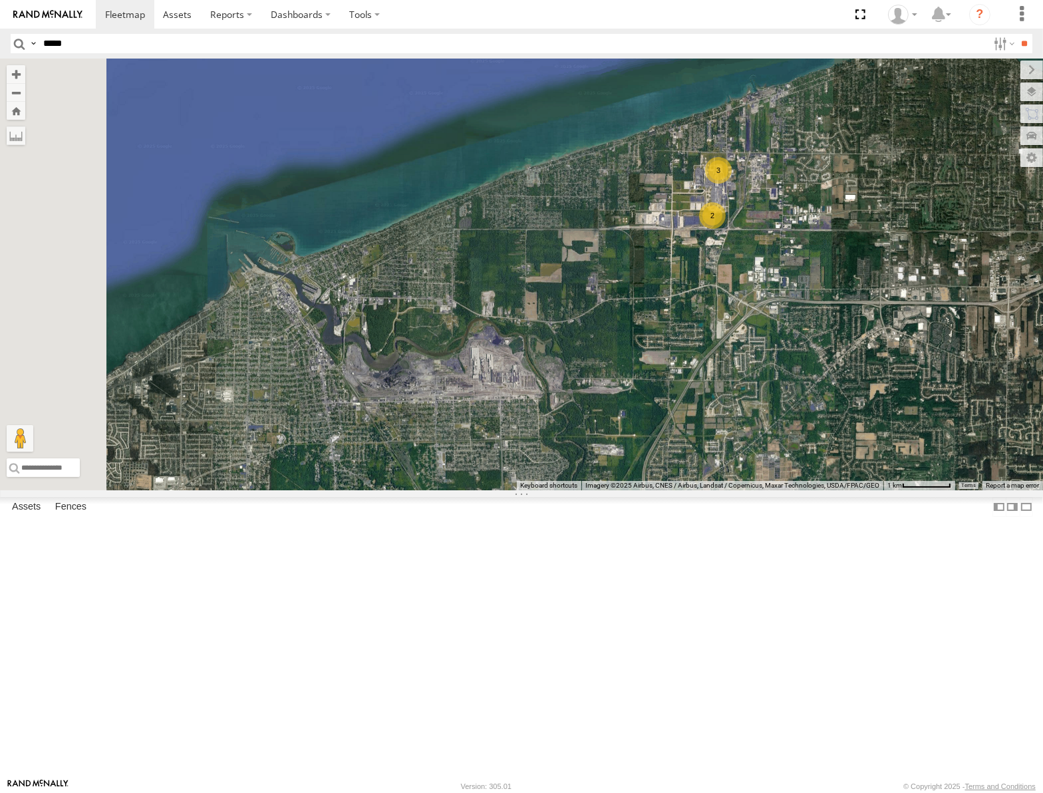
drag, startPoint x: 717, startPoint y: 439, endPoint x: 848, endPoint y: 380, distance: 143.2
click at [846, 383] on div "53106 53262 53247 53210 53217 53208 53254 53218 53235 53248 53236 53147 53223 5…" at bounding box center [521, 275] width 1043 height 432
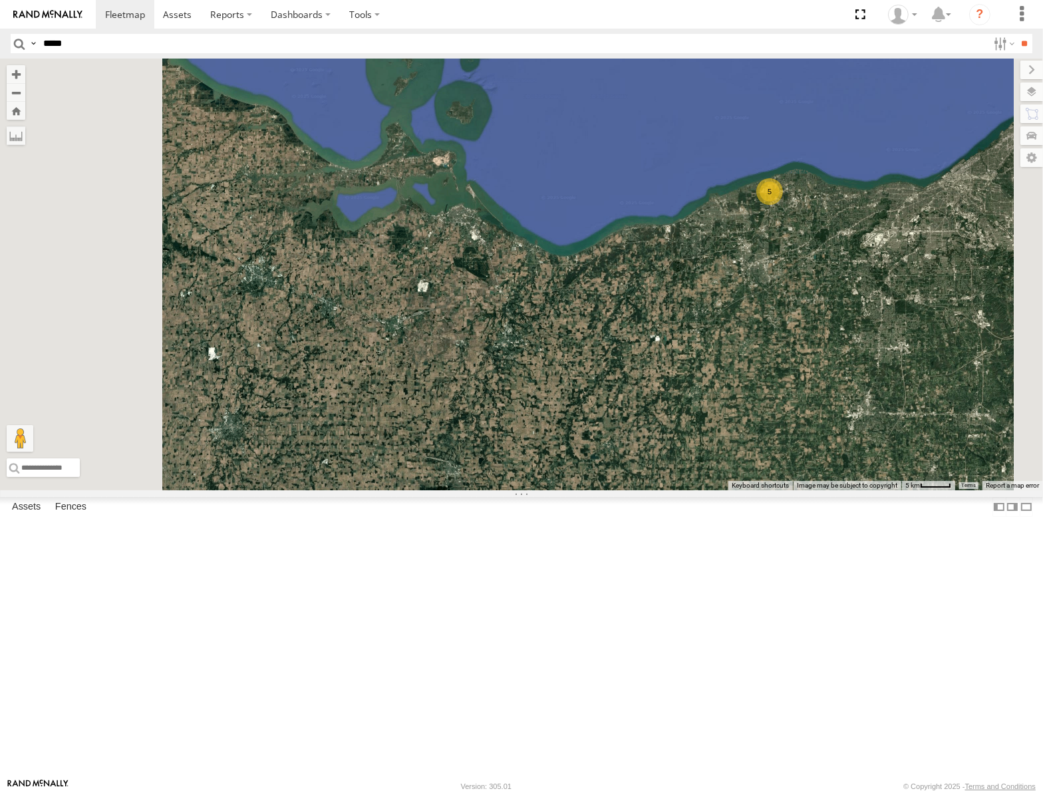
drag, startPoint x: 639, startPoint y: 506, endPoint x: 852, endPoint y: 382, distance: 246.3
click at [852, 382] on div "53106 53262 53247 53210 53217 53208 53254 53218 53235 53248 53236 53147 53223 5…" at bounding box center [521, 275] width 1043 height 432
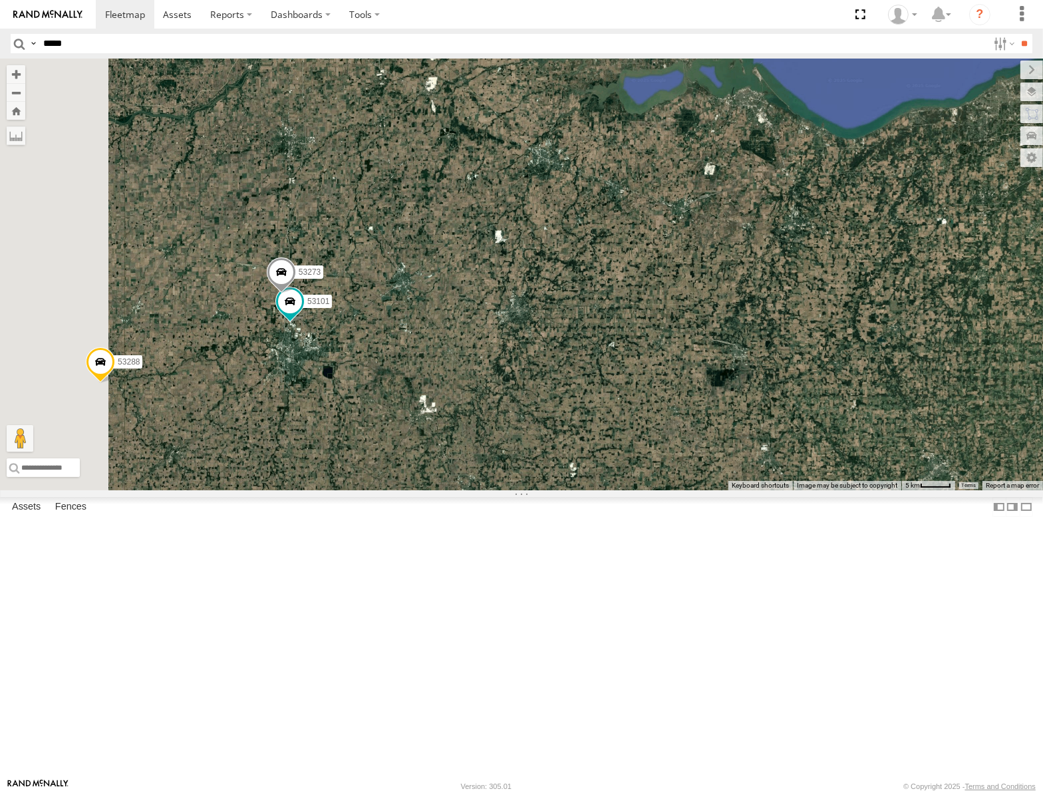
drag, startPoint x: 719, startPoint y: 403, endPoint x: 808, endPoint y: 375, distance: 93.4
click at [811, 373] on div "53106 53262 53247 53210 53217 53208 53254 53218 53235 53248 53236 53147 53223 5…" at bounding box center [521, 275] width 1043 height 432
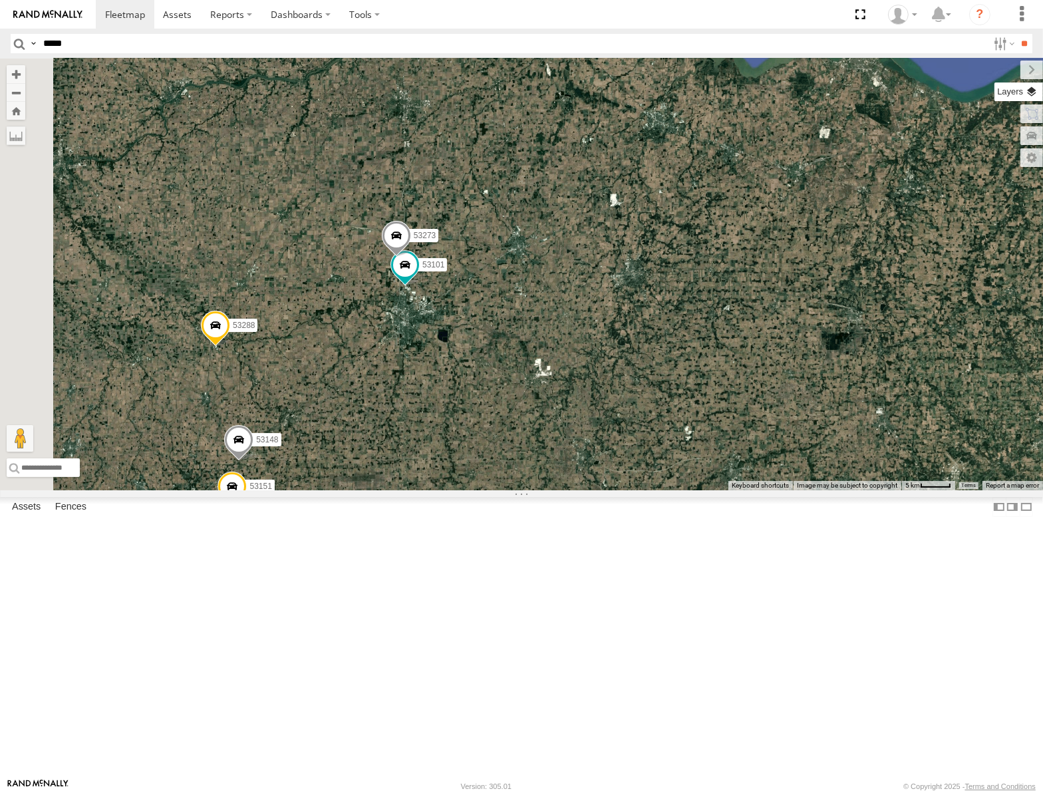
click at [1032, 90] on label at bounding box center [1019, 92] width 49 height 19
click at [0, 0] on span "Basemaps" at bounding box center [0, 0] width 0 height 0
click at [0, 0] on span "Roadmap" at bounding box center [0, 0] width 0 height 0
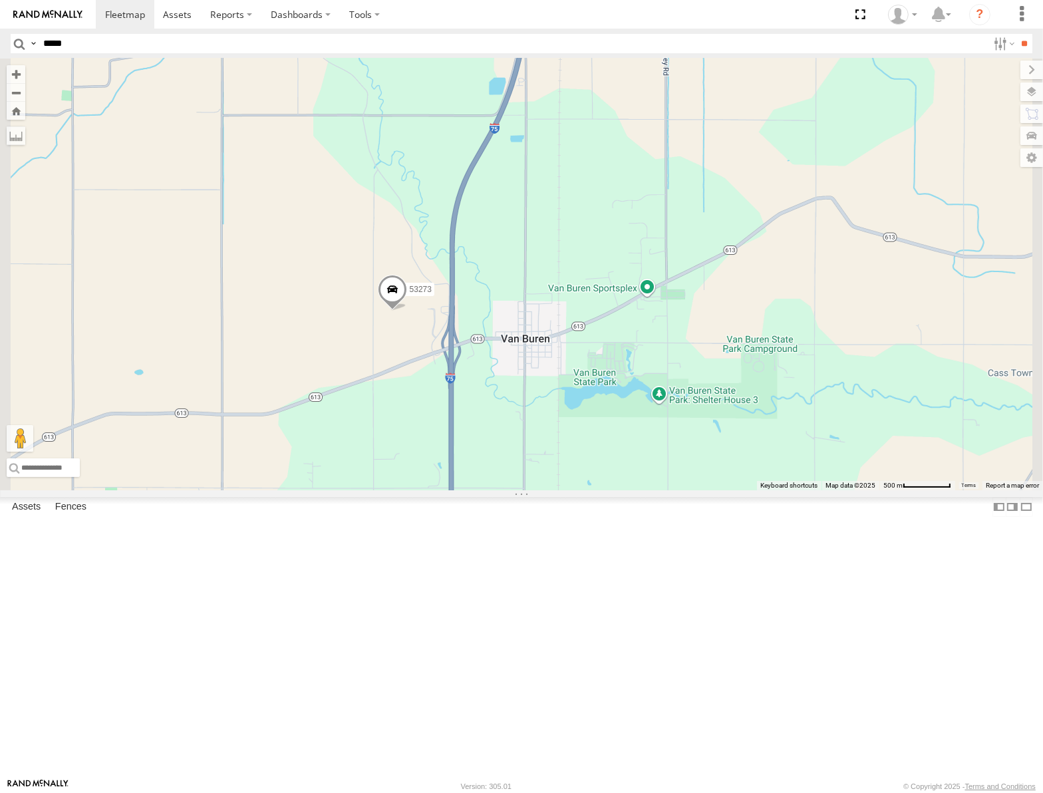
click at [0, 0] on span "Satellite" at bounding box center [0, 0] width 0 height 0
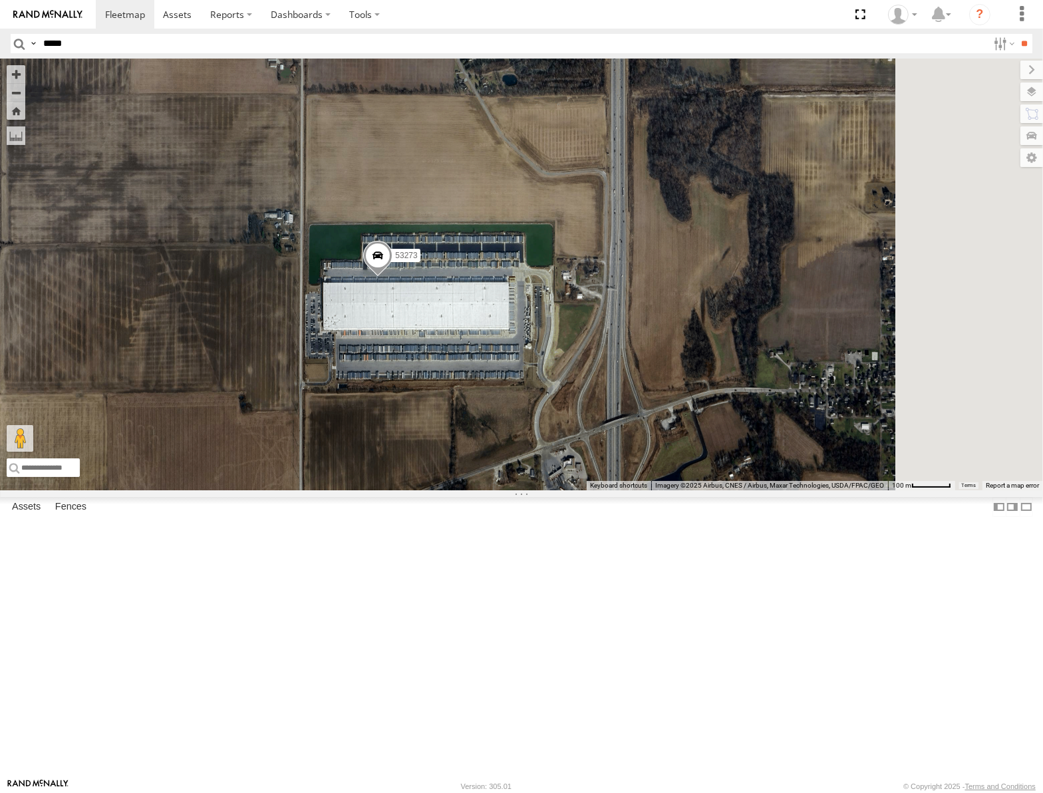
drag, startPoint x: 695, startPoint y: 465, endPoint x: 549, endPoint y: 475, distance: 146.7
click at [549, 475] on div "53106 53262 53247 53210 53217 53208 53254 53218 53235 53248 53236 53147 53223 5…" at bounding box center [521, 275] width 1043 height 432
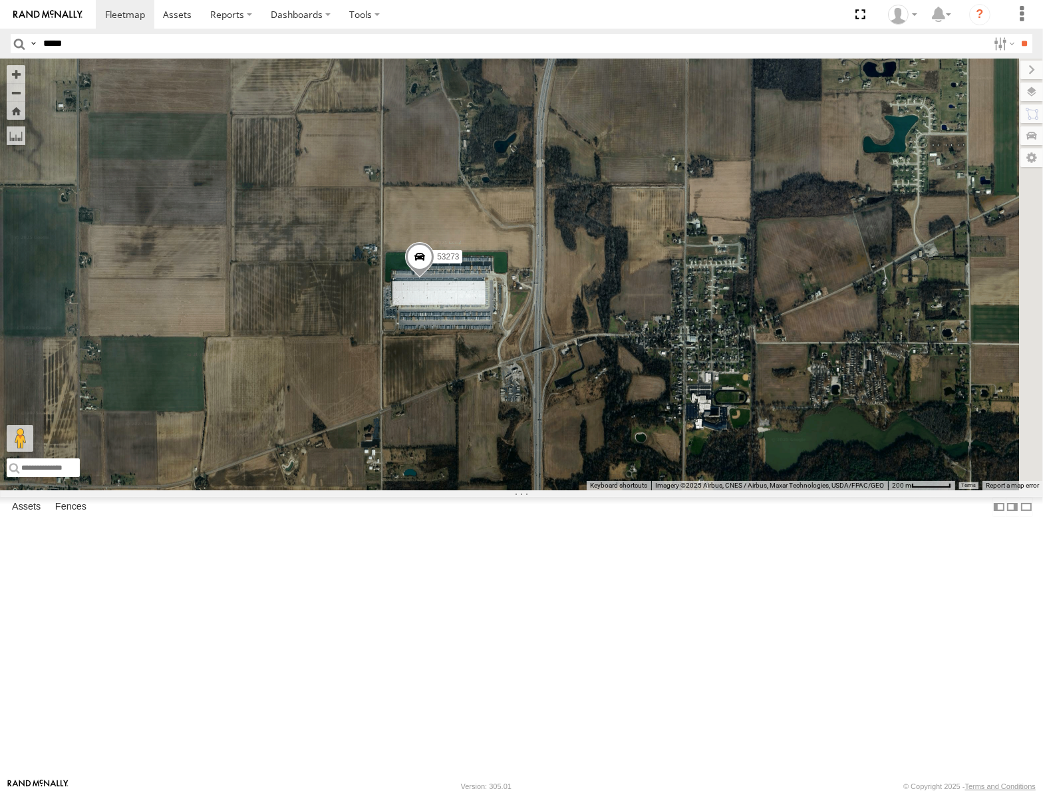
drag, startPoint x: 763, startPoint y: 461, endPoint x: 757, endPoint y: 422, distance: 39.7
click at [757, 422] on div "53106 53262 53247 53210 53217 53208 53254 53218 53235 53248 53236 53147 53223 5…" at bounding box center [521, 275] width 1043 height 432
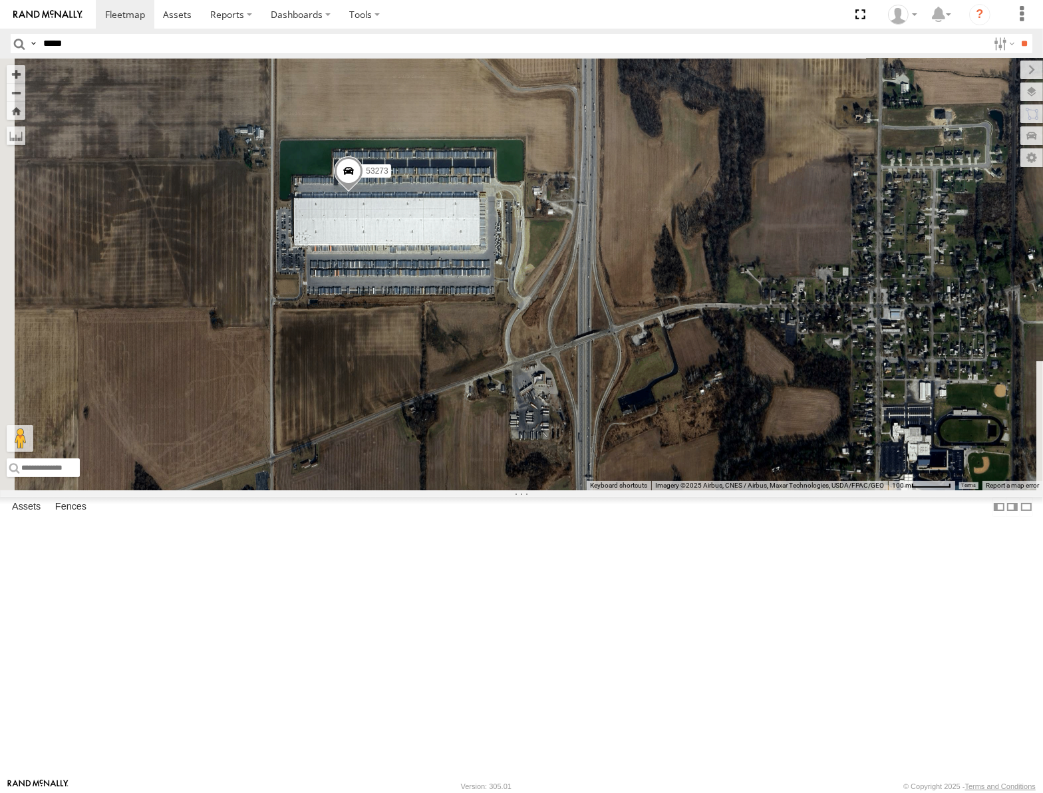
drag, startPoint x: 739, startPoint y: 498, endPoint x: 760, endPoint y: 506, distance: 22.5
click at [760, 490] on div "53106 53262 53247 53210 53217 53208 53254 53218 53235 53248 53236 53147 53223 5…" at bounding box center [521, 275] width 1043 height 432
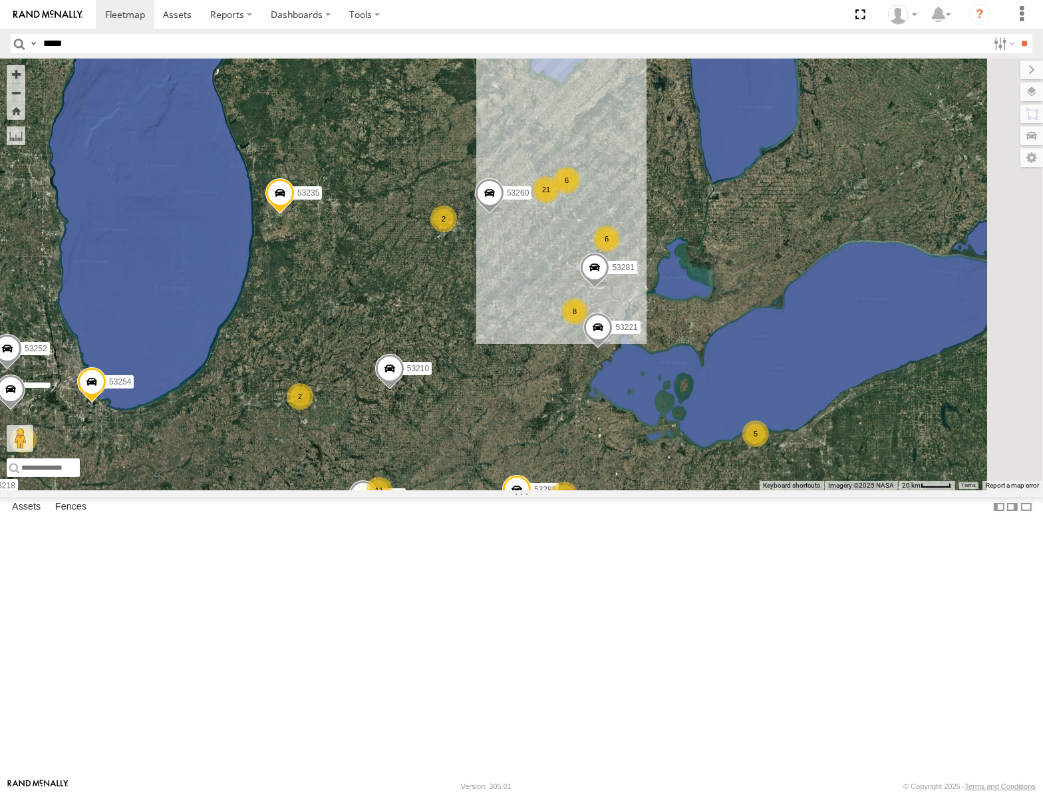
drag, startPoint x: 785, startPoint y: 259, endPoint x: 643, endPoint y: 437, distance: 227.8
click at [645, 437] on div "53106 53262 53247 53210 53217 53208 53254 53218 53235 53248 53236 53147 53223 5…" at bounding box center [521, 275] width 1043 height 432
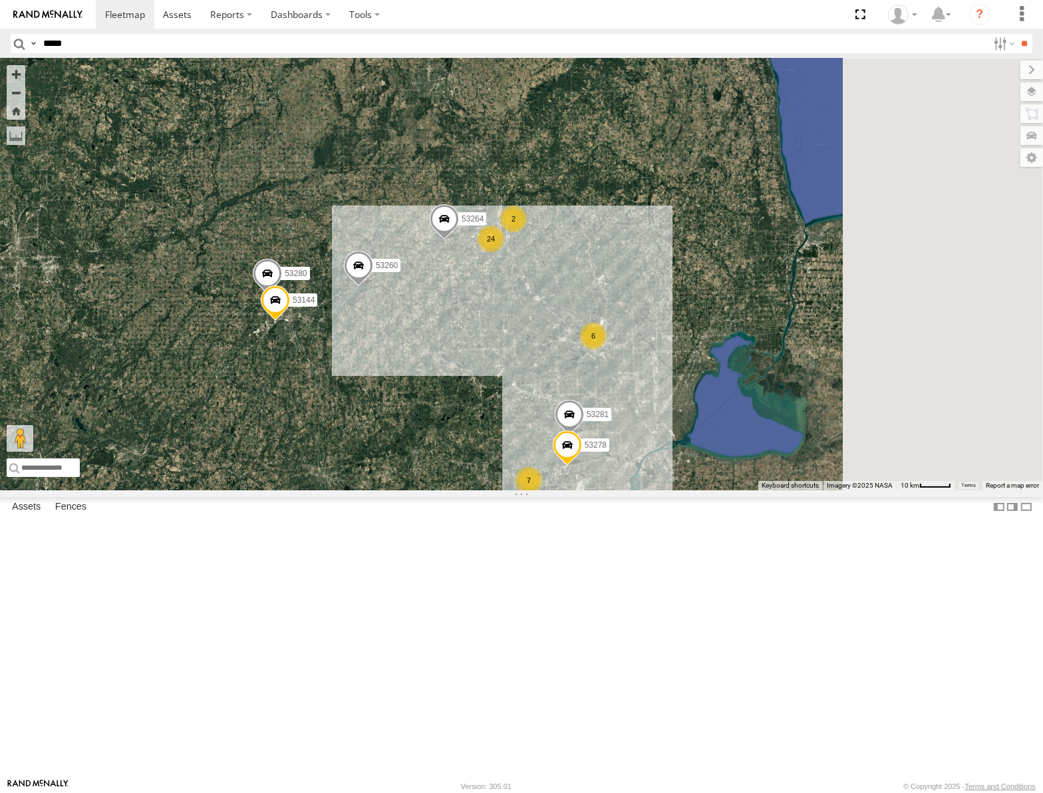
drag, startPoint x: 721, startPoint y: 420, endPoint x: 687, endPoint y: 478, distance: 67.7
click at [687, 478] on div "53106 53262 53247 53210 53217 53208 53254 53218 53235 53248 53236 53147 53223 5…" at bounding box center [521, 275] width 1043 height 432
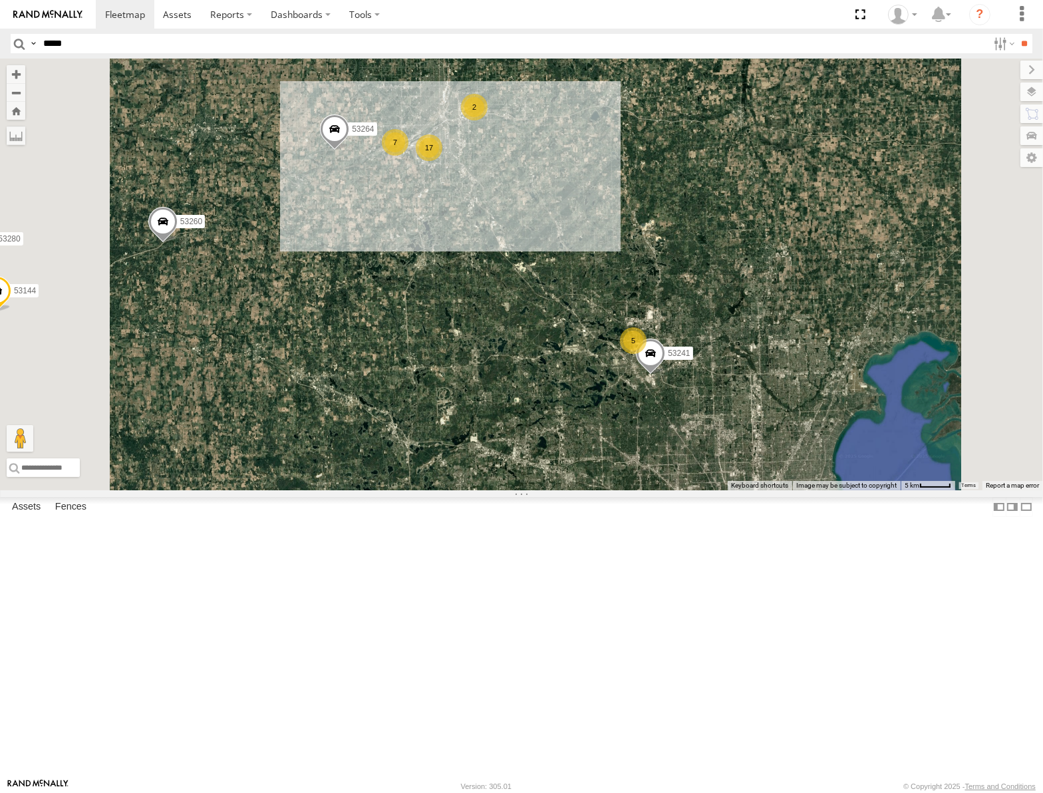
drag, startPoint x: 645, startPoint y: 417, endPoint x: 692, endPoint y: 385, distance: 56.7
click at [692, 385] on div "53106 53262 53247 53210 53217 53208 53254 53218 53235 53248 53236 53147 53223 5…" at bounding box center [521, 275] width 1043 height 432
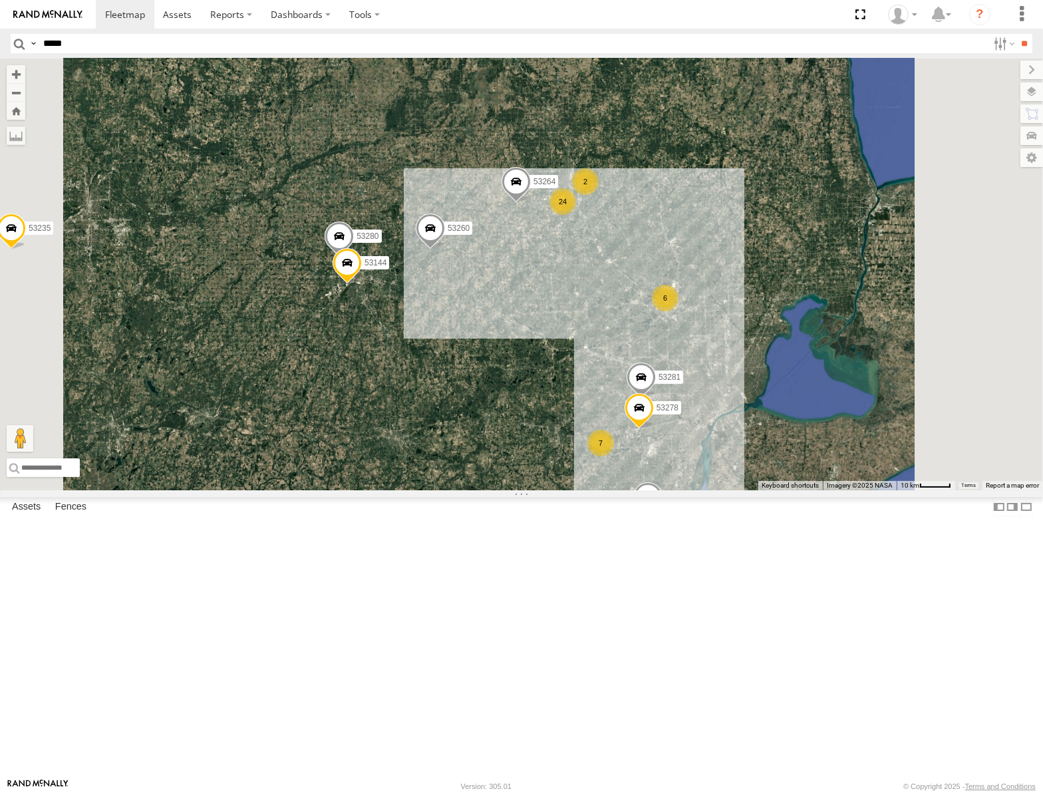
drag, startPoint x: 749, startPoint y: 431, endPoint x: 626, endPoint y: 514, distance: 148.9
click at [626, 490] on div "53106 53262 53247 53210 53217 53208 53254 53218 53235 53248 53236 53147 53223 5…" at bounding box center [521, 275] width 1043 height 432
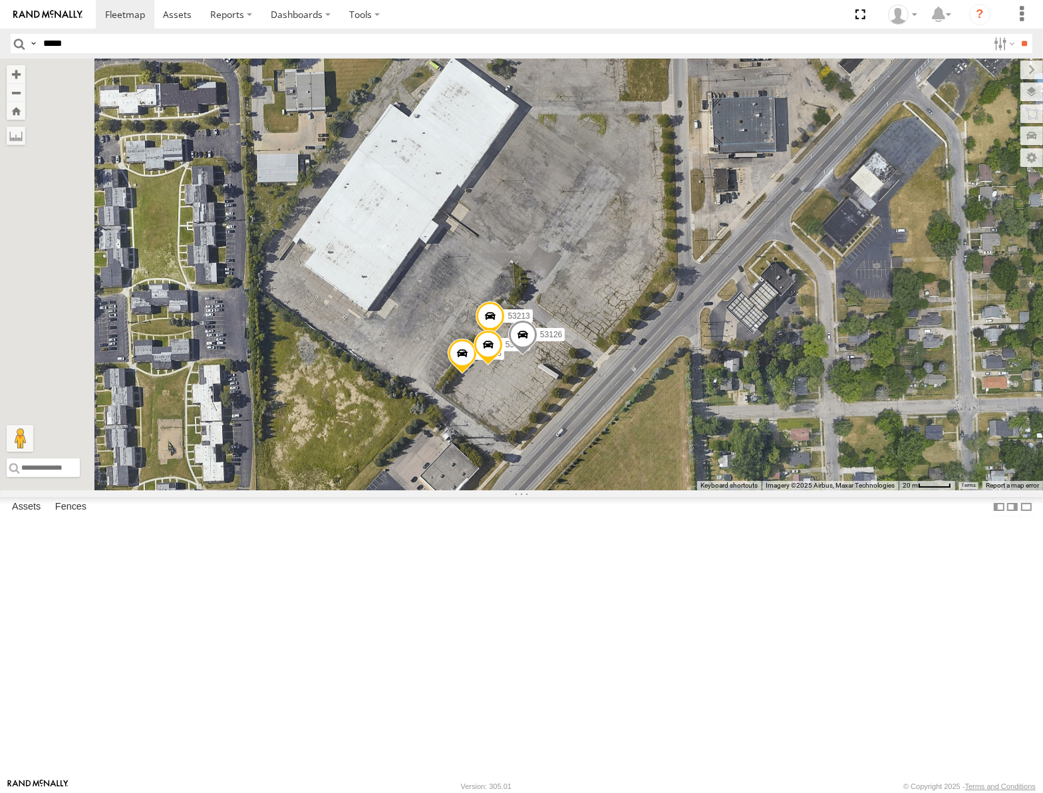
drag, startPoint x: 592, startPoint y: 425, endPoint x: 719, endPoint y: 495, distance: 145.4
click at [719, 490] on div "53106 53262 53247 53210 53217 53208 53254 53218 53235 53248 53236 53147 53223 5…" at bounding box center [521, 275] width 1043 height 432
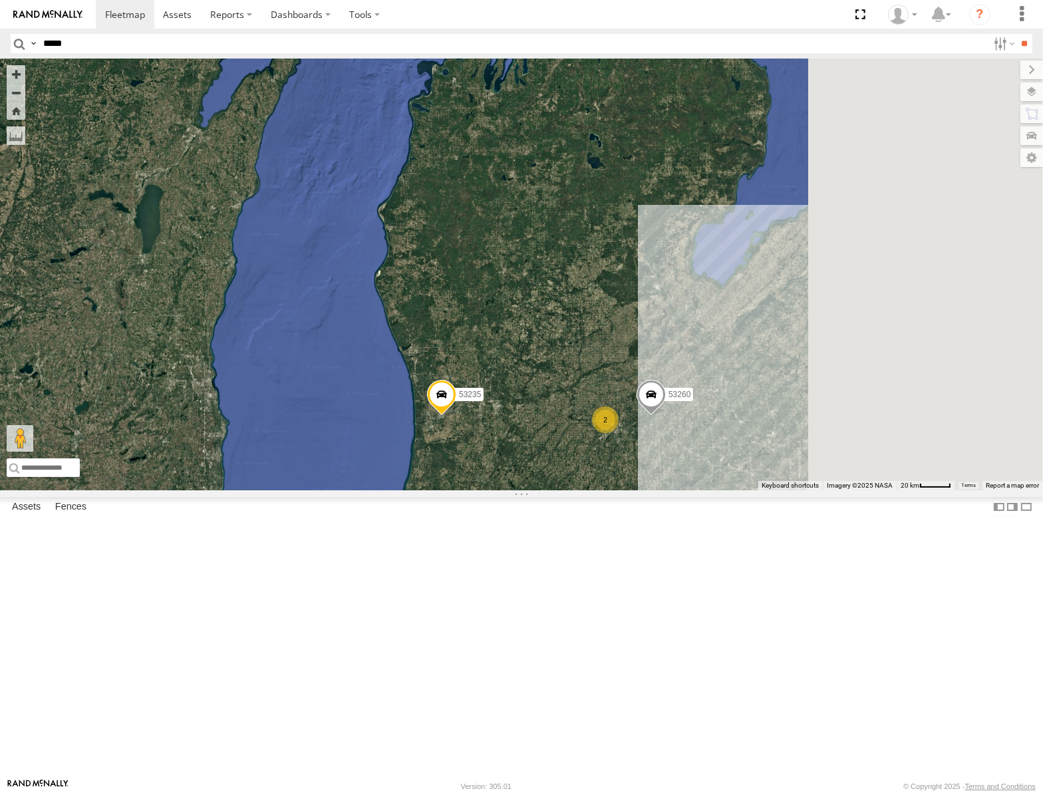
drag, startPoint x: 731, startPoint y: 277, endPoint x: 353, endPoint y: 259, distance: 379.0
click at [351, 262] on div "53106 53262 53247 53210 53217 53208 53254 53218 53235 53248 53236 2 2 3 2 53260…" at bounding box center [521, 275] width 1043 height 432
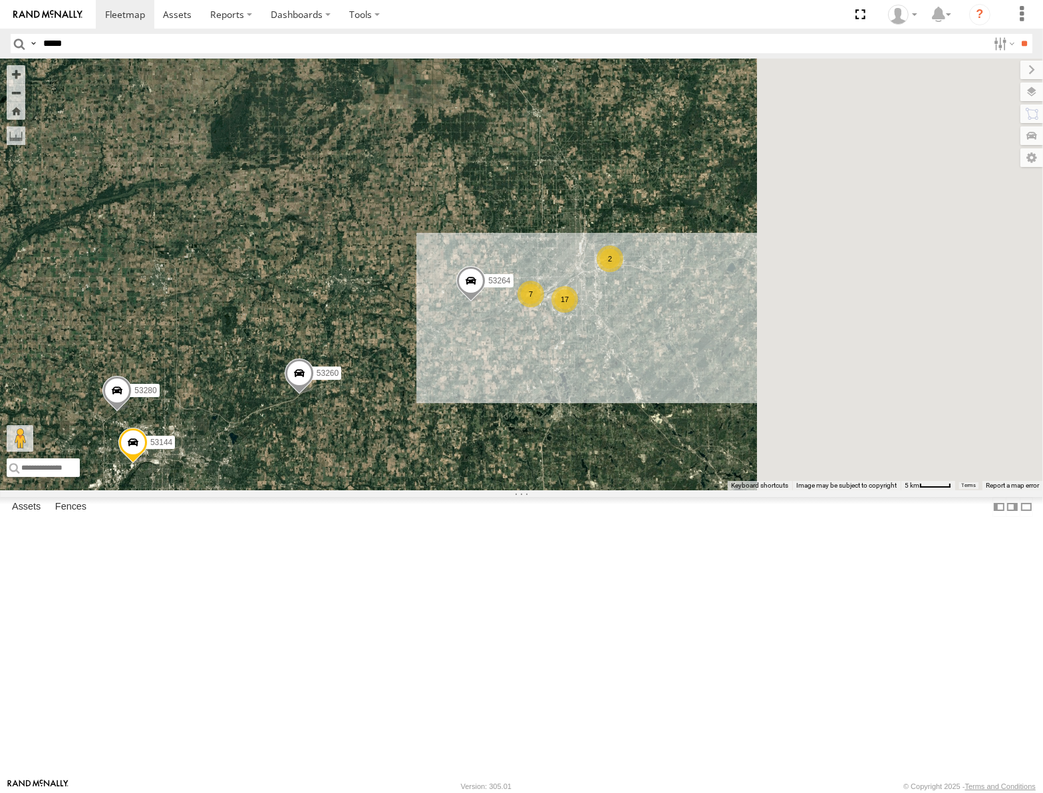
drag, startPoint x: 692, startPoint y: 516, endPoint x: 456, endPoint y: 538, distance: 237.2
click at [314, 395] on span at bounding box center [299, 377] width 29 height 36
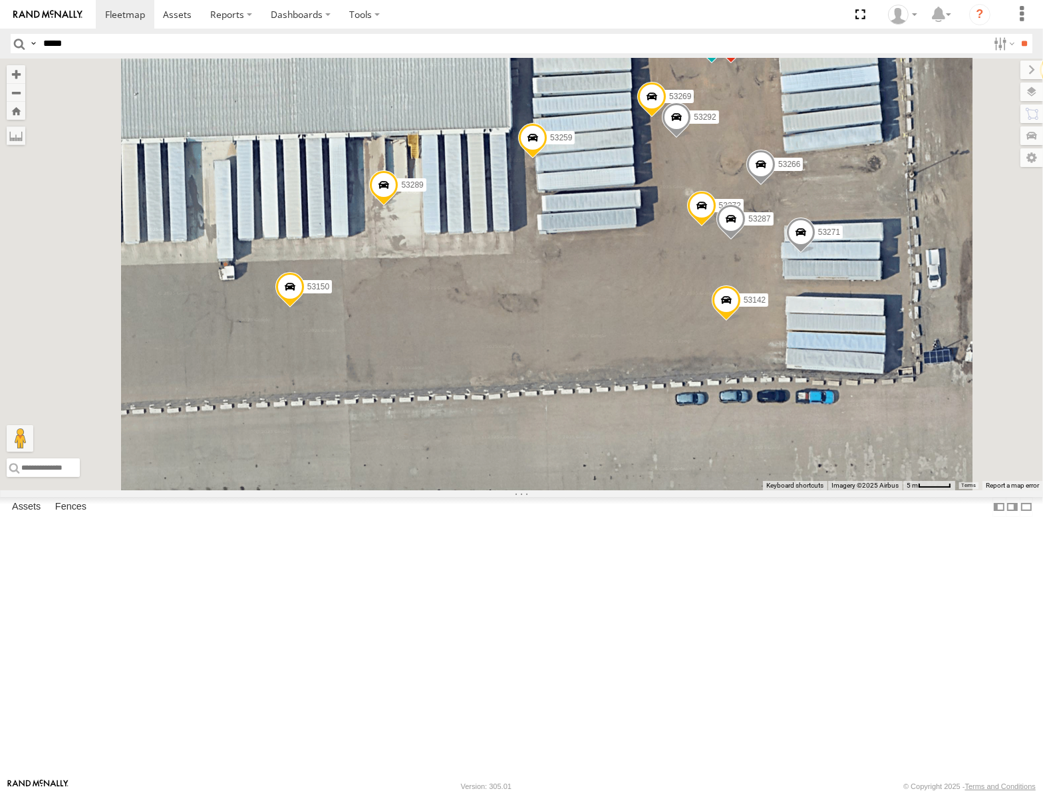
drag, startPoint x: 686, startPoint y: 393, endPoint x: 608, endPoint y: 401, distance: 79.0
click at [616, 400] on div "53106 53262 53247 53210 53217 53208 53254 53218 53235 53248 53236 53260 53252 5…" at bounding box center [521, 275] width 1043 height 432
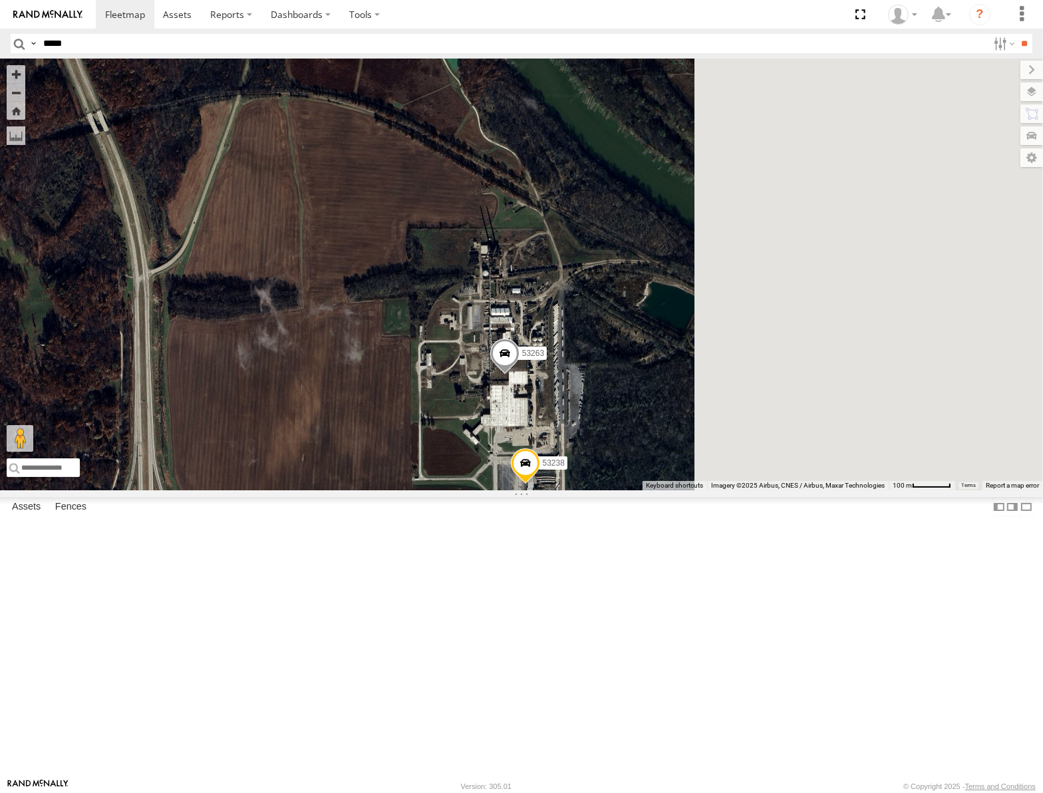
drag, startPoint x: 648, startPoint y: 400, endPoint x: 565, endPoint y: 382, distance: 85.1
click at [565, 382] on div "53106 53262 53247 53210 53217 53208 53254 53218 53235 53248 53236 53147 53223 5…" at bounding box center [521, 275] width 1043 height 432
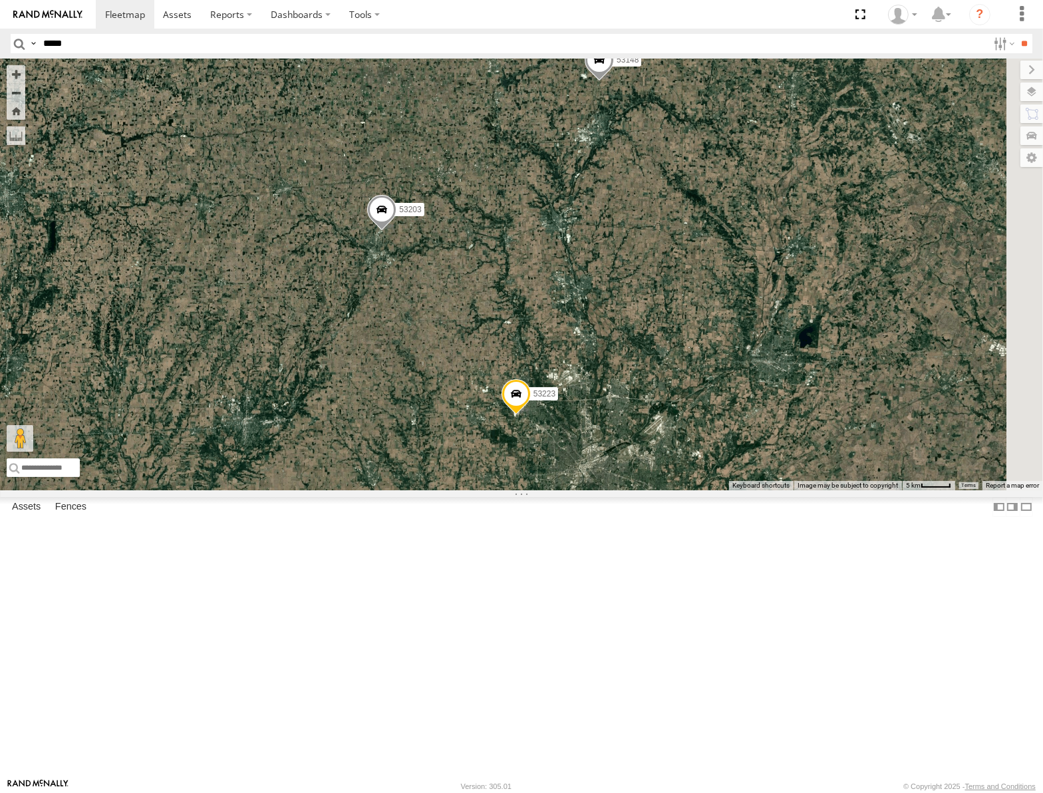
drag, startPoint x: 765, startPoint y: 313, endPoint x: 668, endPoint y: 419, distance: 143.1
click at [668, 419] on div "53206 53215 53243 53263 53147 53280 53216 53106 53223 53230 53262 53247 53275 5…" at bounding box center [521, 275] width 1043 height 432
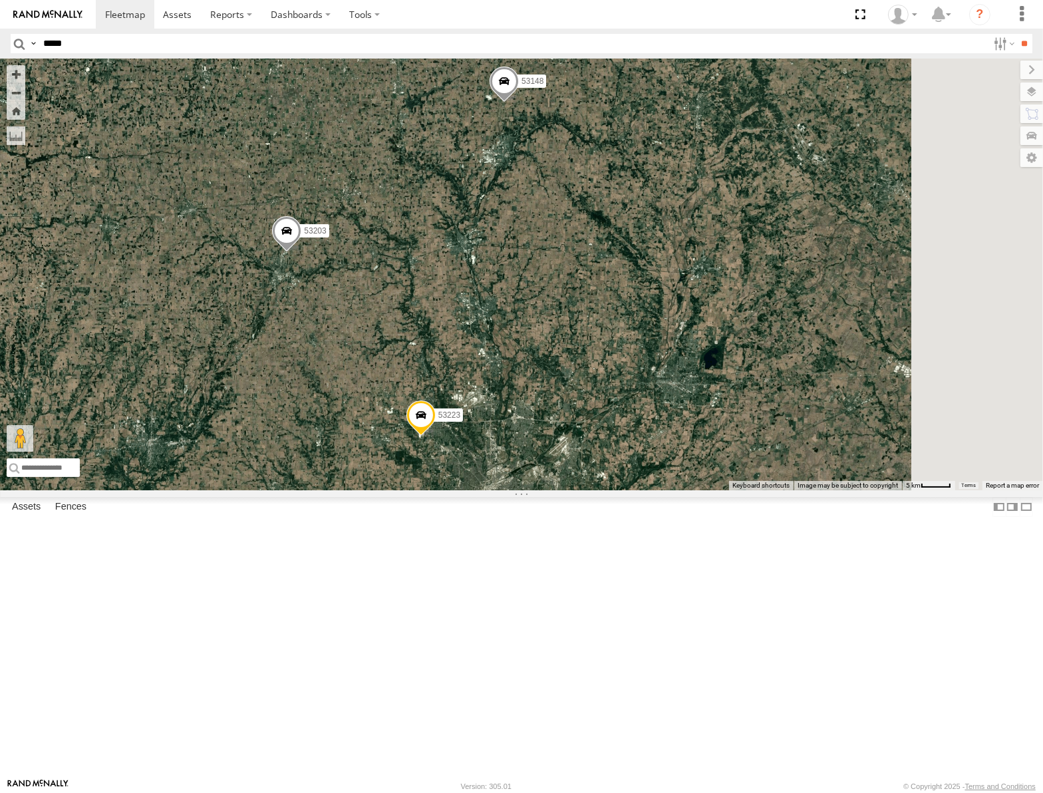
drag, startPoint x: 669, startPoint y: 432, endPoint x: 670, endPoint y: 341, distance: 90.5
click at [670, 343] on div "53206 53215 53243 53263 53147 53280 53216 53106 53223 53230 53262 53247 53275 5…" at bounding box center [521, 275] width 1043 height 432
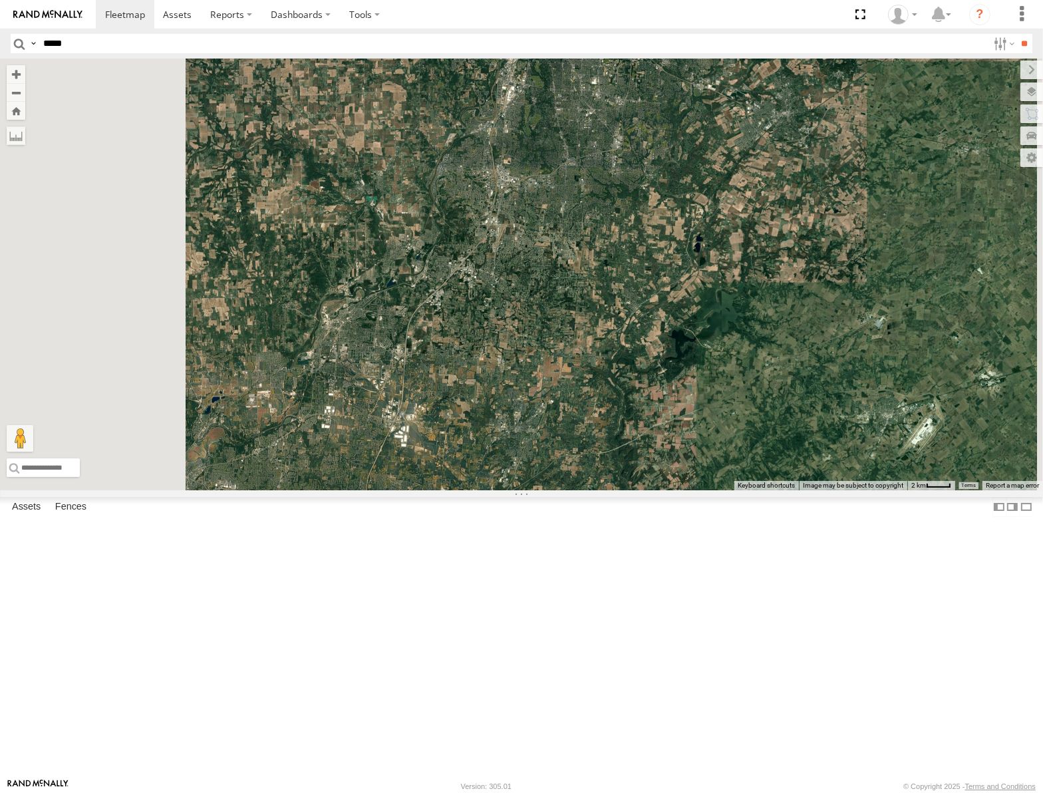
drag, startPoint x: 648, startPoint y: 309, endPoint x: 660, endPoint y: 235, distance: 74.8
click at [660, 235] on div "53206 53215 53243 53263 53147 53280 53216 53106 53223 53230 53262 53247 53275 5…" at bounding box center [521, 275] width 1043 height 432
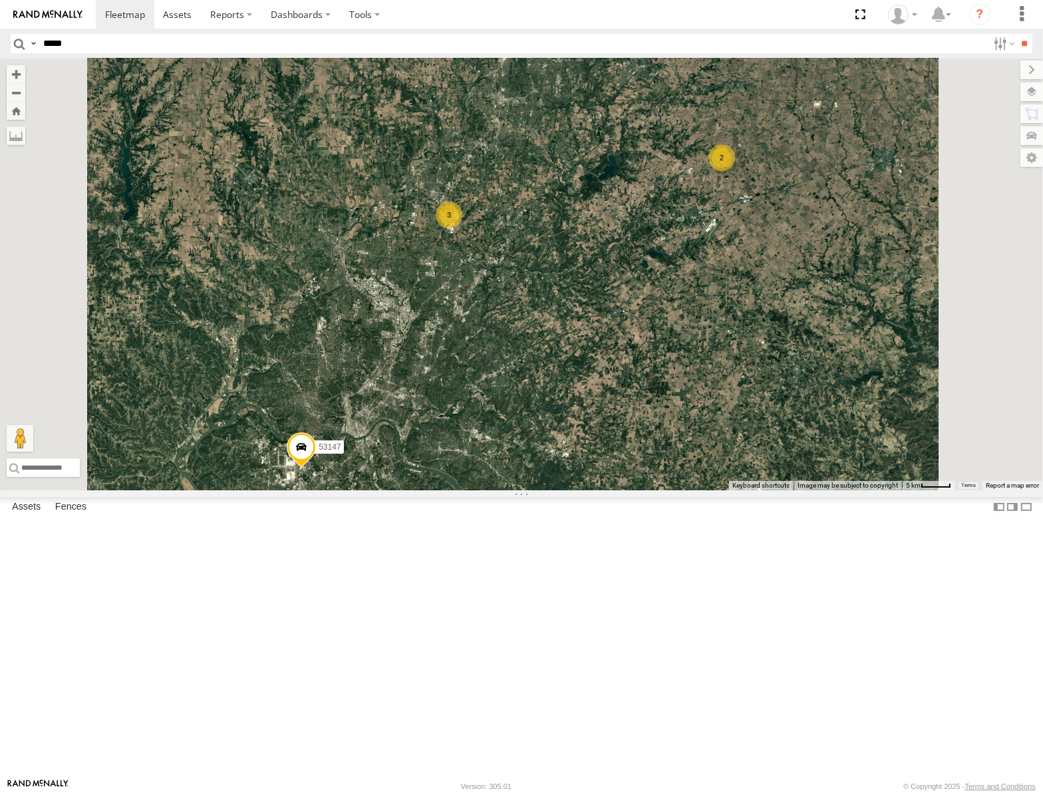
click at [0, 0] on span "Roadmap" at bounding box center [0, 0] width 0 height 0
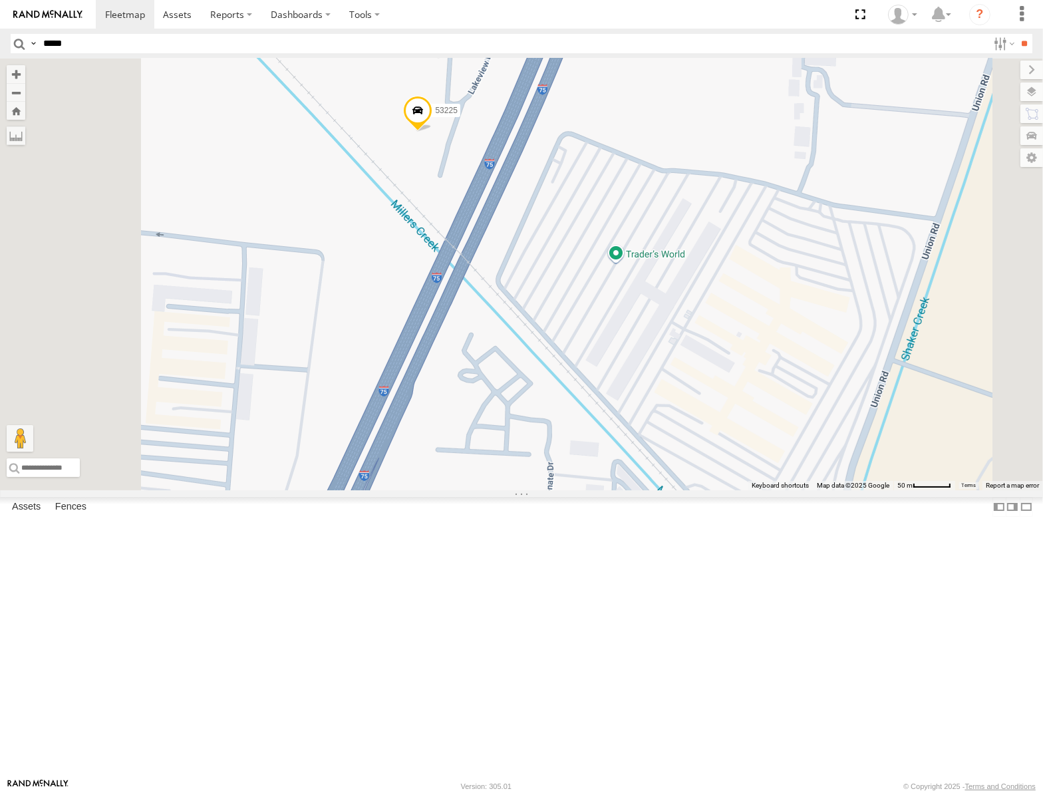
click at [180, 42] on input "*****" at bounding box center [513, 43] width 950 height 19
type input "*****"
click at [1017, 34] on input "**" at bounding box center [1024, 43] width 15 height 19
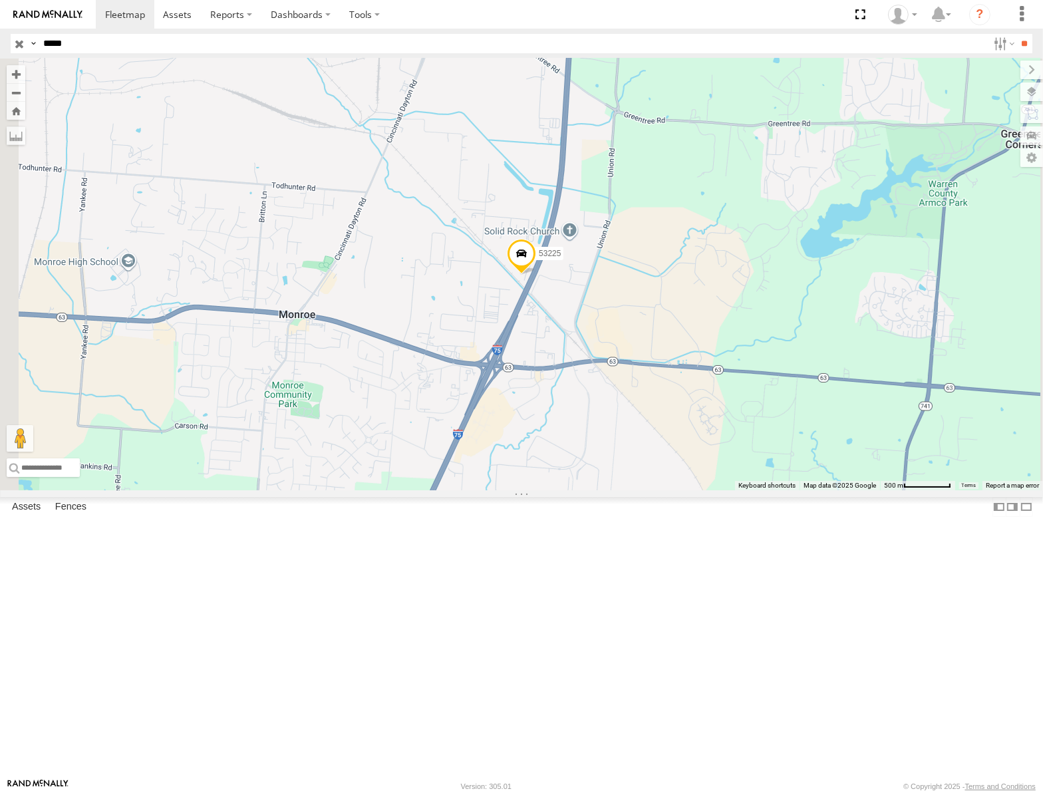
click at [0, 0] on span "Satellite" at bounding box center [0, 0] width 0 height 0
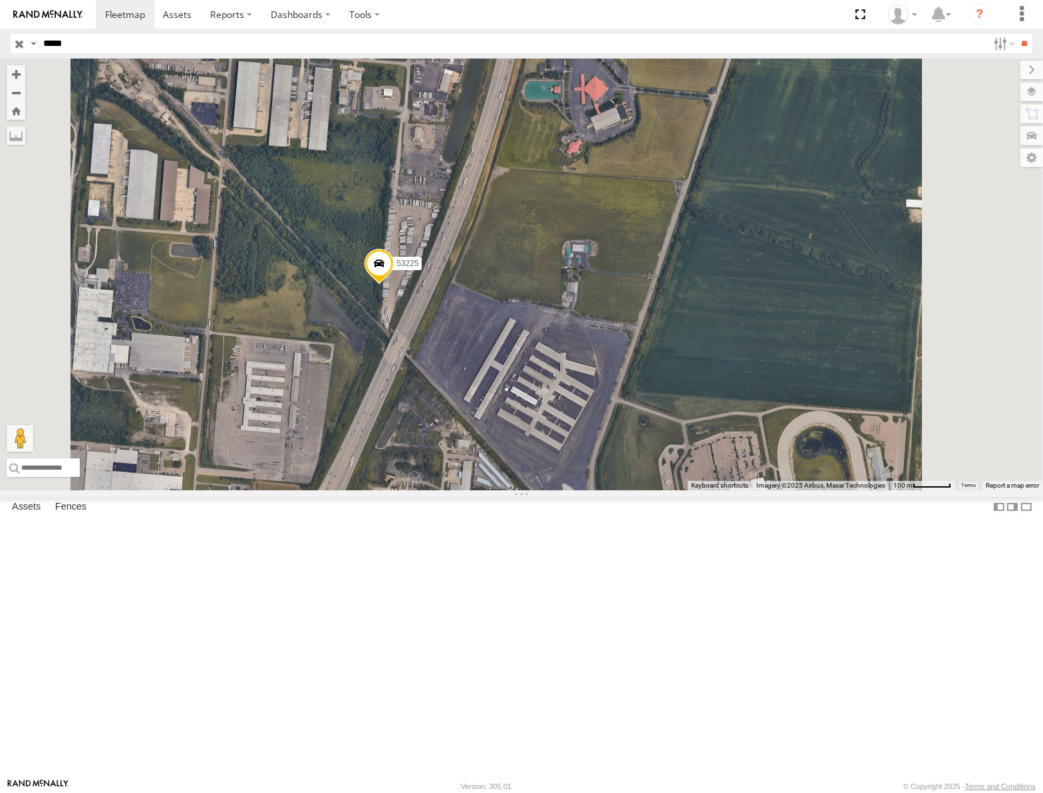
drag, startPoint x: 751, startPoint y: 381, endPoint x: 669, endPoint y: 440, distance: 100.5
click at [669, 440] on div "53225" at bounding box center [521, 275] width 1043 height 432
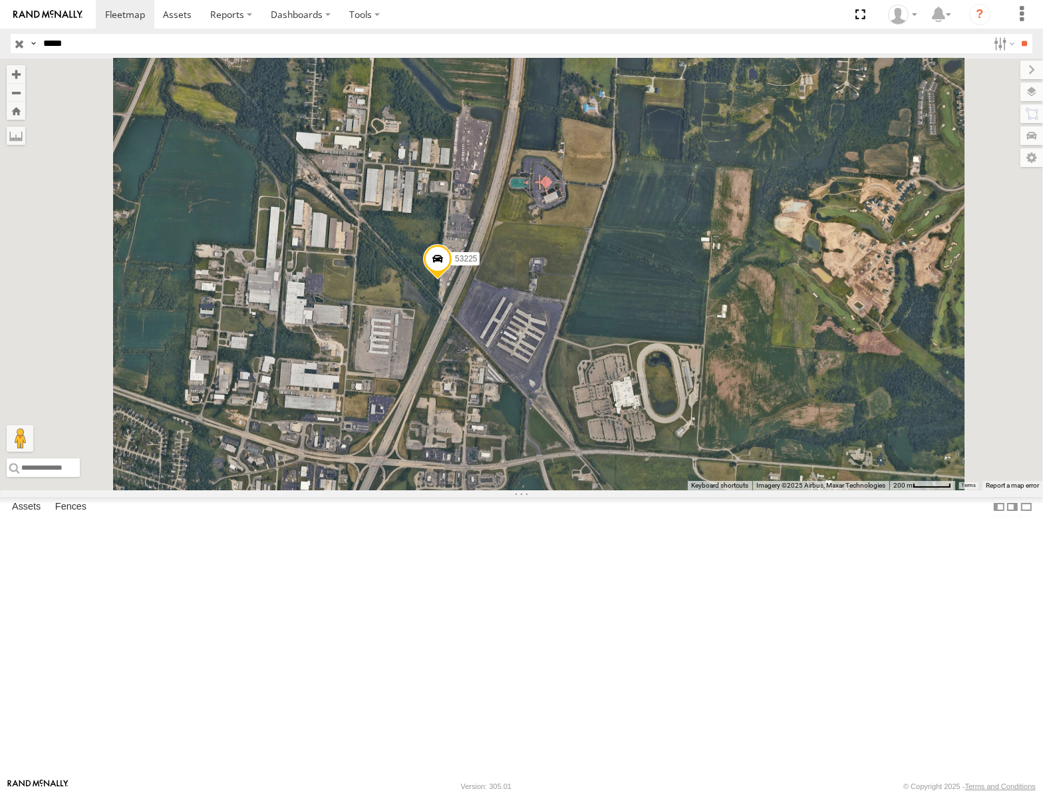
click at [18, 40] on input "button" at bounding box center [19, 43] width 17 height 19
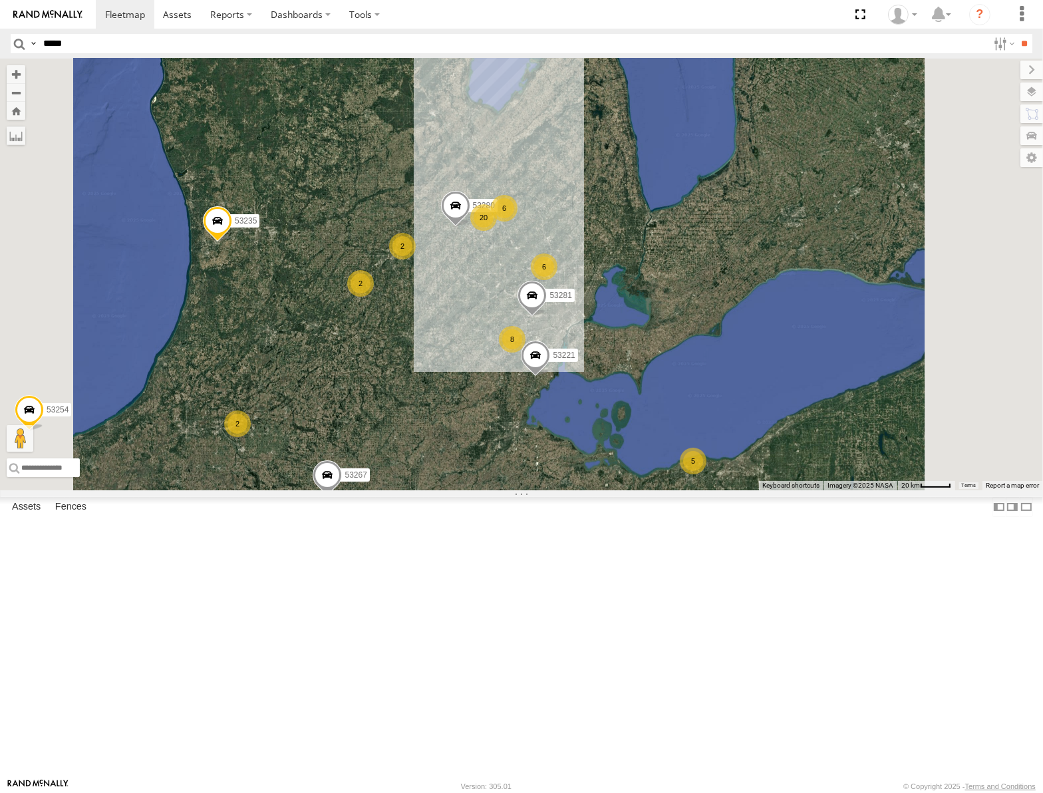
drag, startPoint x: 745, startPoint y: 381, endPoint x: 658, endPoint y: 437, distance: 103.4
click at [658, 437] on div "53106 53262 53247 53133 53217 53208 53254 53235 53248 53151 53203 53134 53288 5…" at bounding box center [521, 275] width 1043 height 432
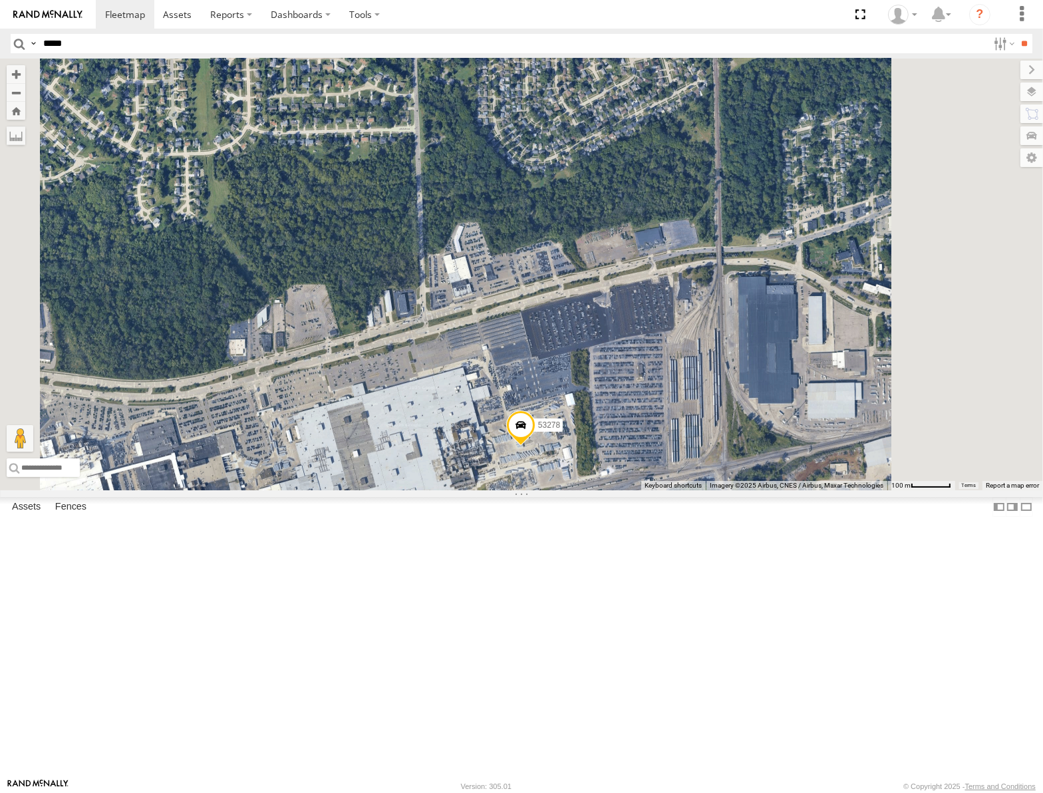
drag, startPoint x: 730, startPoint y: 600, endPoint x: 655, endPoint y: 541, distance: 94.8
click at [655, 490] on div "53106 53262 53247 53133 53217 53208 53254 53235 53248 53151 53203 53134 53288 5…" at bounding box center [521, 275] width 1043 height 432
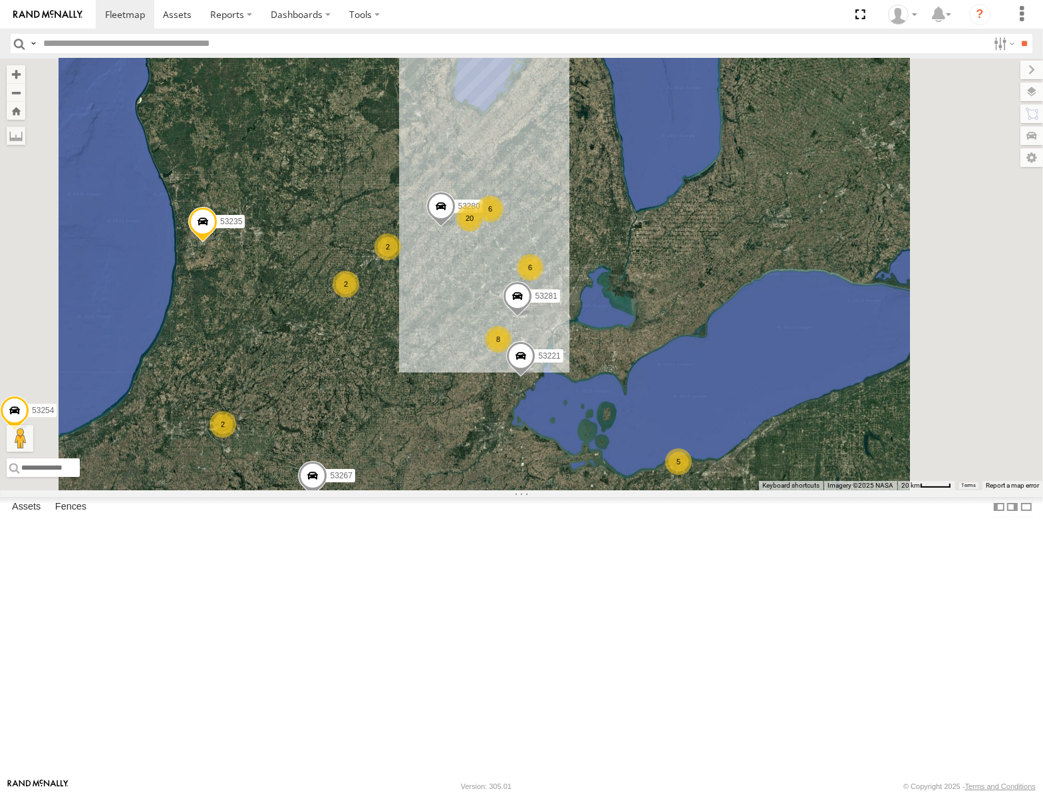
drag, startPoint x: 739, startPoint y: 541, endPoint x: 738, endPoint y: 515, distance: 26.0
click at [738, 490] on div "53106 53262 53247 53133 53217 53208 53254 53235 53248 53151 53203 53134 53288 5…" at bounding box center [521, 275] width 1043 height 432
